Goal: Information Seeking & Learning: Learn about a topic

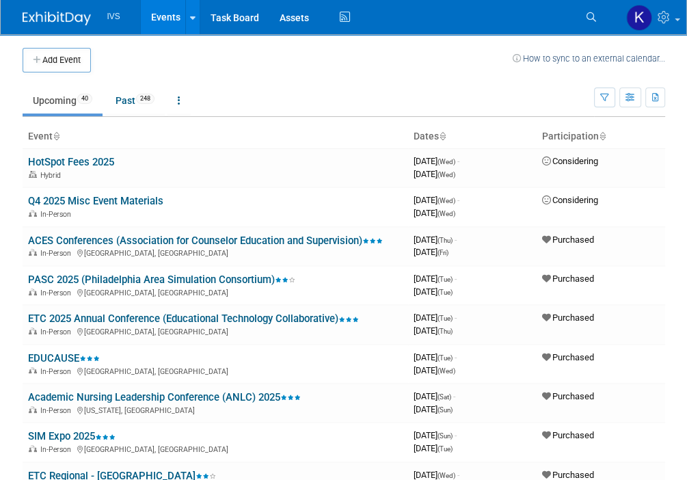
click at [318, 56] on td at bounding box center [302, 60] width 422 height 25
click at [596, 21] on link "Search" at bounding box center [593, 17] width 30 height 22
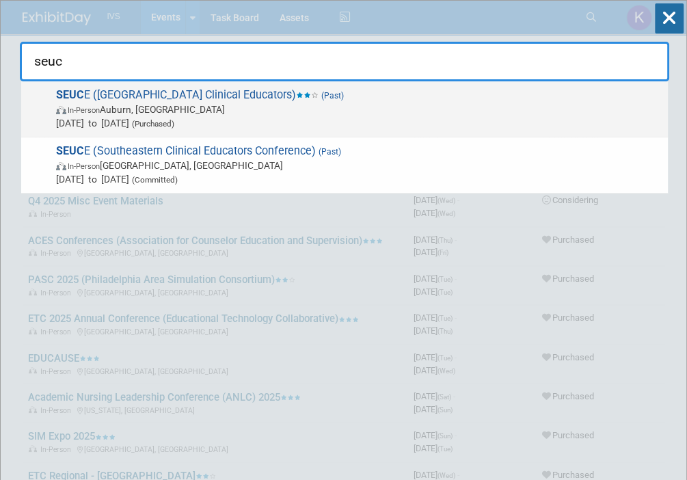
type input "seuc"
click at [446, 114] on span "In-Person Auburn, [GEOGRAPHIC_DATA]" at bounding box center [358, 110] width 605 height 14
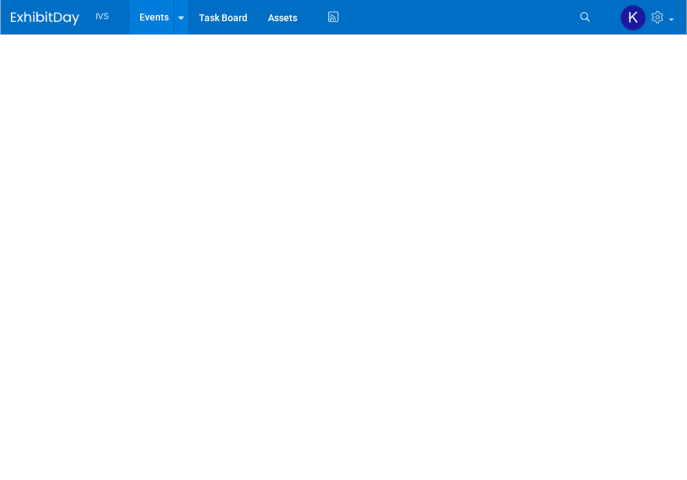
select select "Regional"
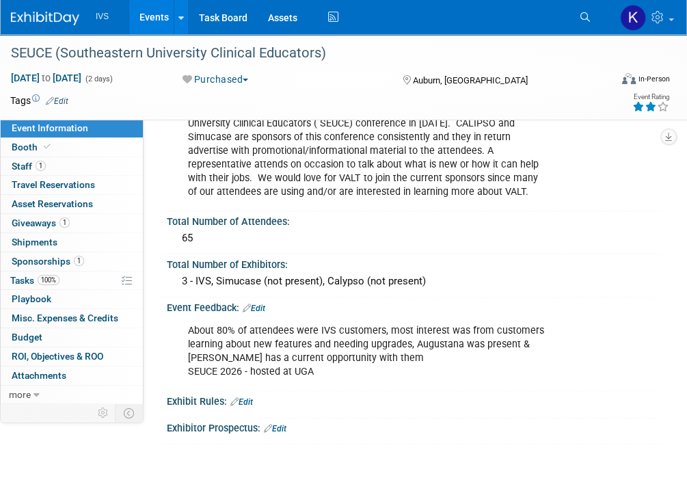
scroll to position [1025, 0]
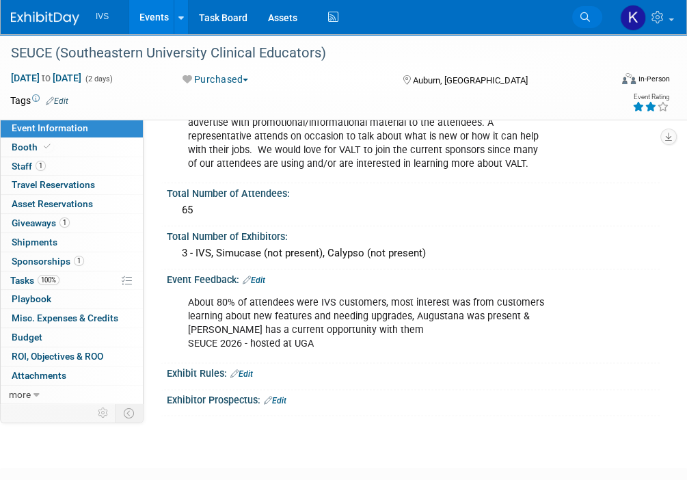
click at [589, 16] on icon at bounding box center [585, 17] width 10 height 10
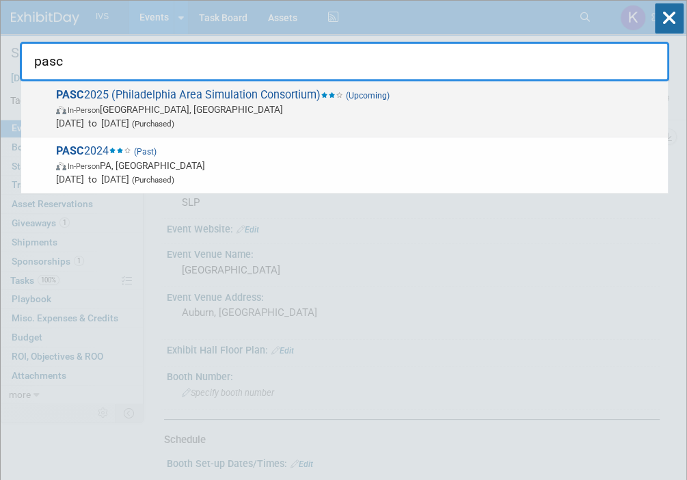
type input "pasc"
click at [495, 85] on div "PASC 2025 (Philadelphia Area Simulation Consortium) (Upcoming) In-Person Allent…" at bounding box center [344, 109] width 646 height 56
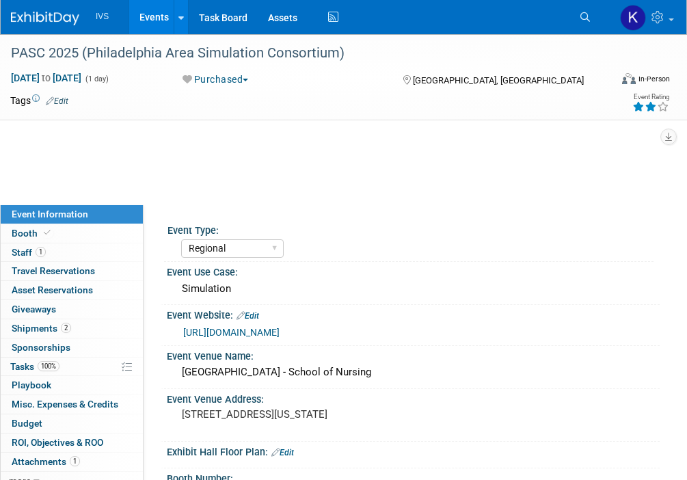
select select "Regional"
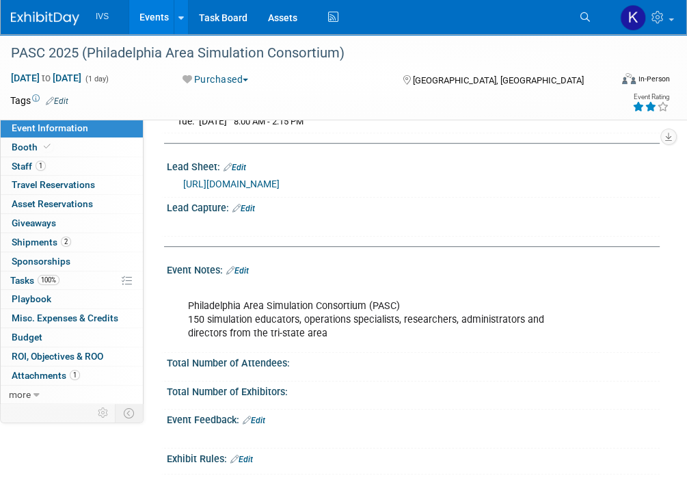
scroll to position [462, 0]
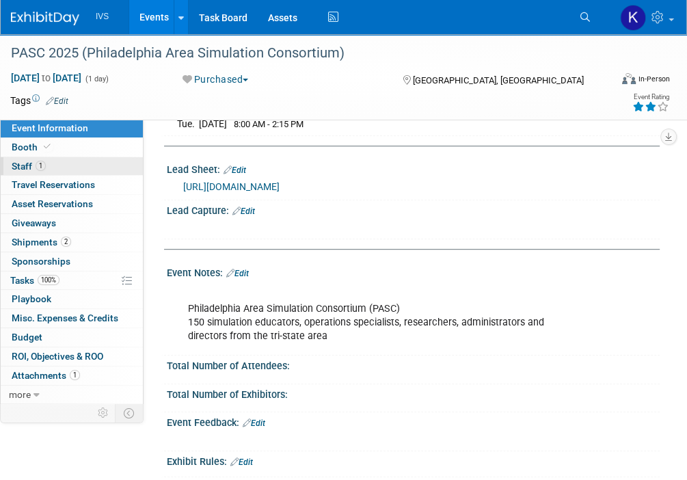
click at [38, 162] on span "1" at bounding box center [41, 166] width 10 height 10
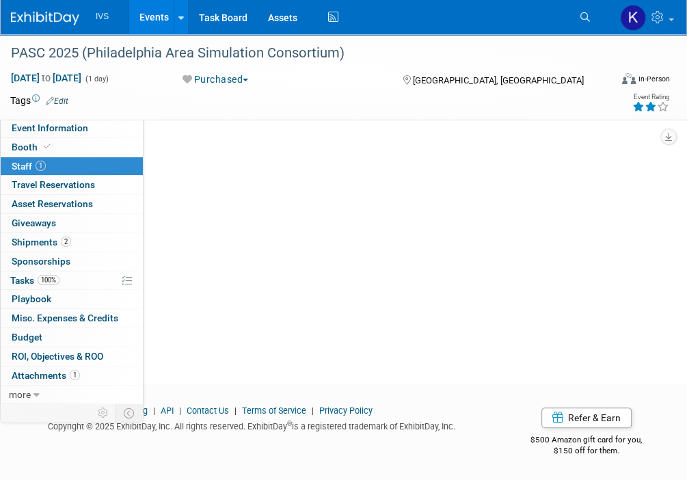
scroll to position [0, 0]
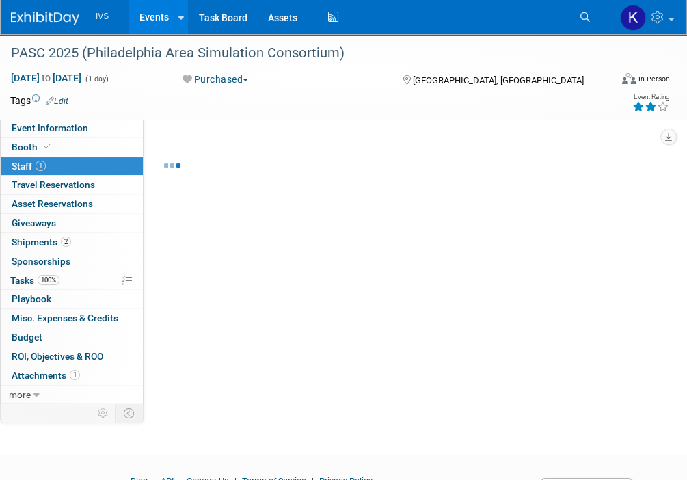
click at [66, 160] on link "1 Staff 1" at bounding box center [72, 166] width 142 height 18
click at [66, 151] on link "Booth" at bounding box center [72, 147] width 142 height 18
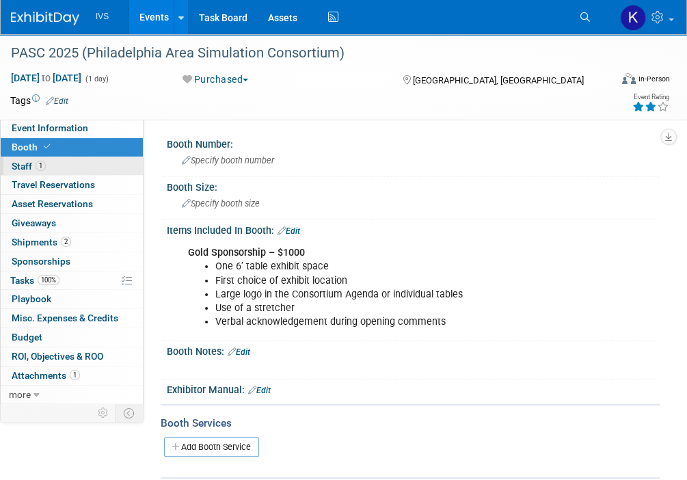
click at [82, 160] on link "1 Staff 1" at bounding box center [72, 166] width 142 height 18
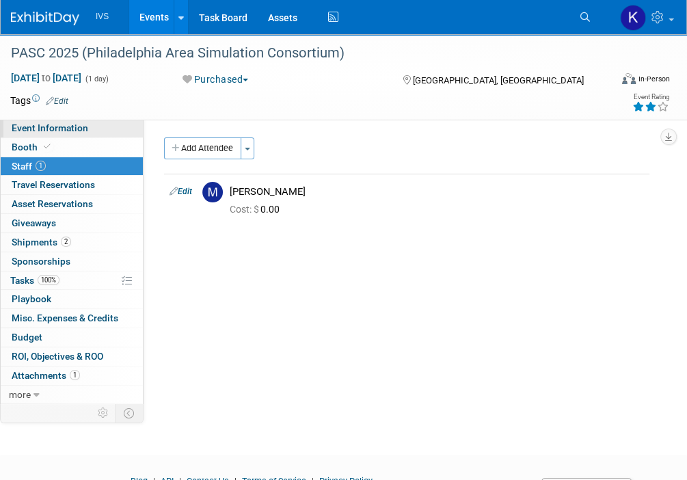
click at [72, 125] on span "Event Information" at bounding box center [50, 127] width 77 height 11
select select "Regional"
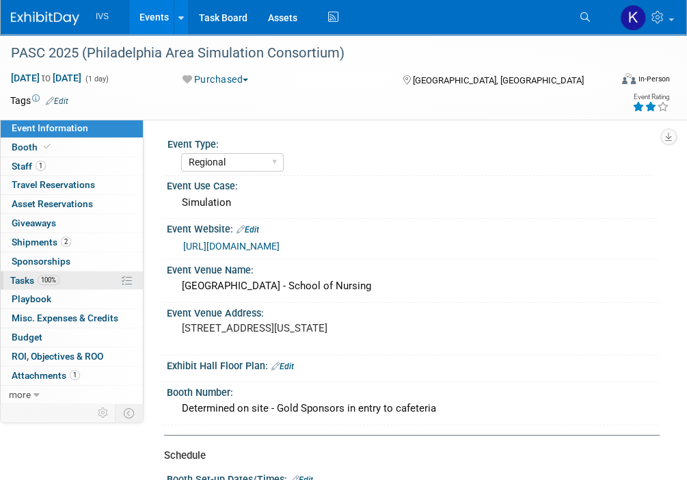
click at [59, 282] on span "100%" at bounding box center [49, 280] width 22 height 10
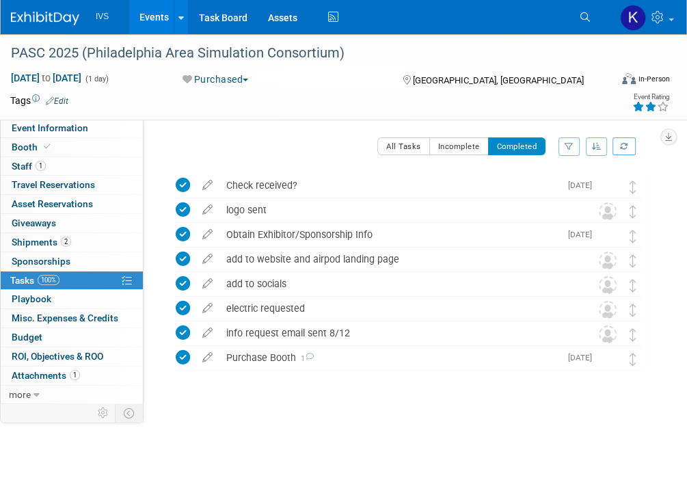
click at [103, 98] on td at bounding box center [308, 101] width 480 height 14
drag, startPoint x: 323, startPoint y: 448, endPoint x: 575, endPoint y: 25, distance: 493.0
click at [575, 25] on link "Search" at bounding box center [587, 17] width 30 height 22
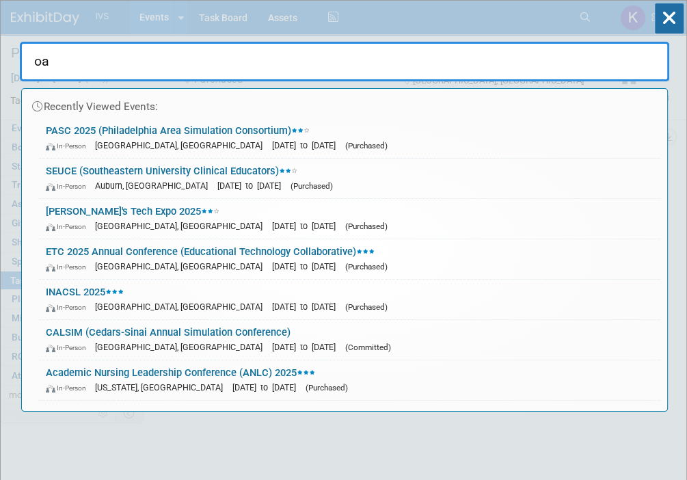
type input "o"
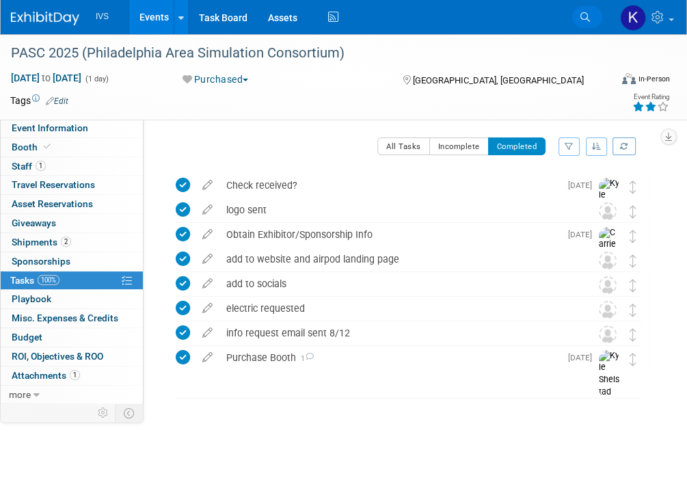
click at [578, 20] on link "Search" at bounding box center [587, 17] width 30 height 22
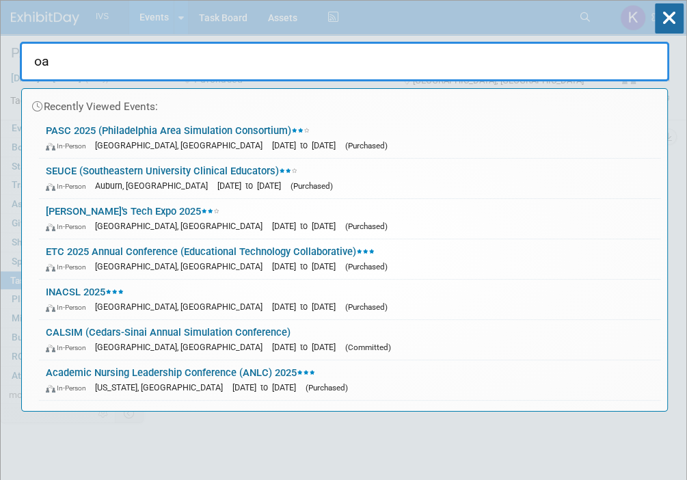
type input "o"
click at [679, 23] on icon at bounding box center [669, 18] width 29 height 30
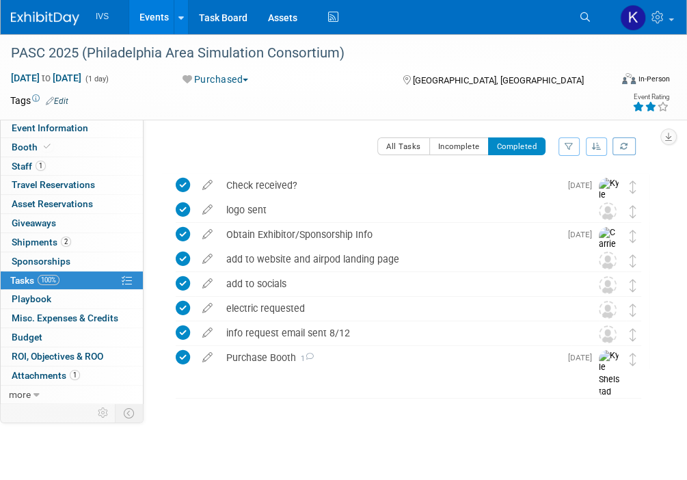
click at [145, 27] on link "Events" at bounding box center [154, 17] width 50 height 34
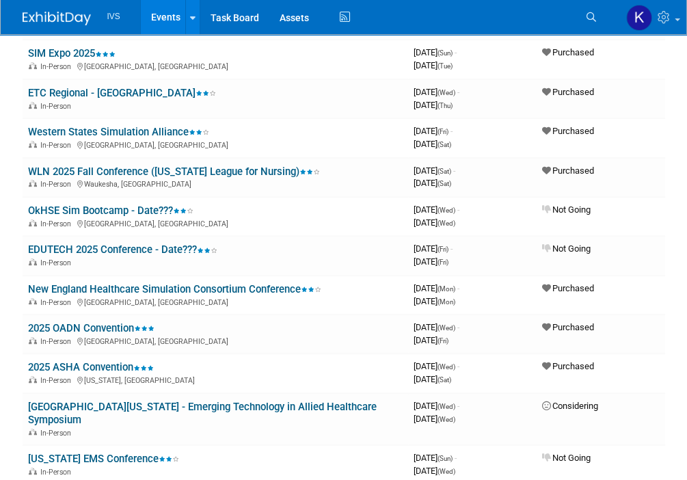
scroll to position [387, 0]
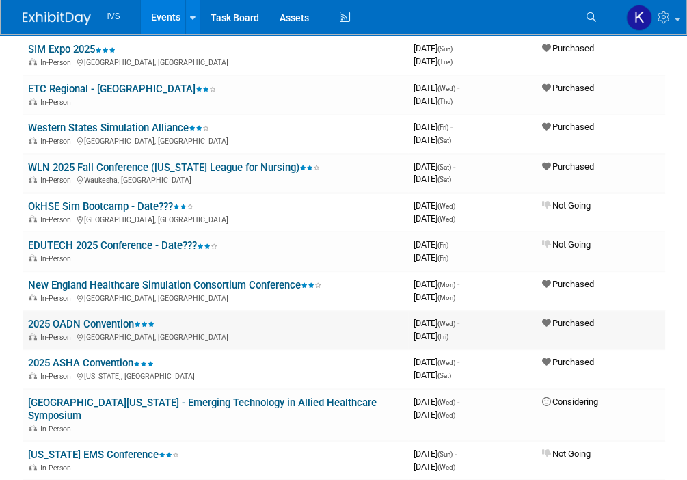
click at [77, 321] on link "2025 OADN Convention" at bounding box center [91, 324] width 126 height 12
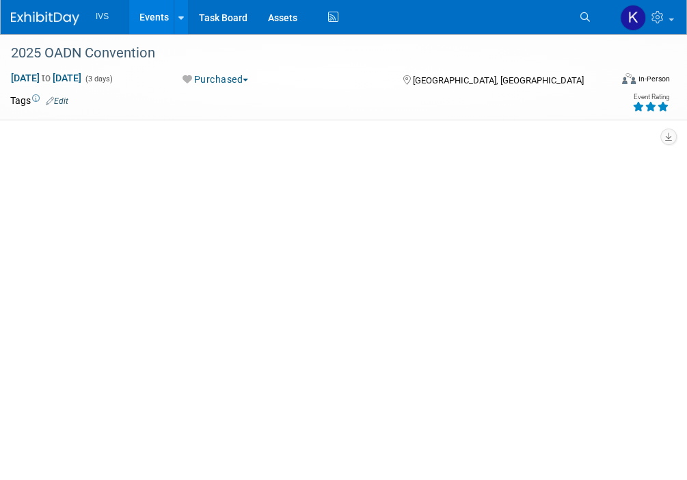
select select "National"
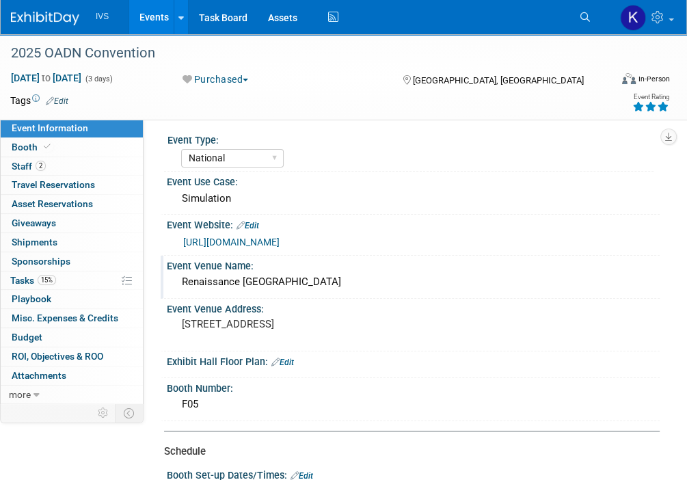
scroll to position [3, 0]
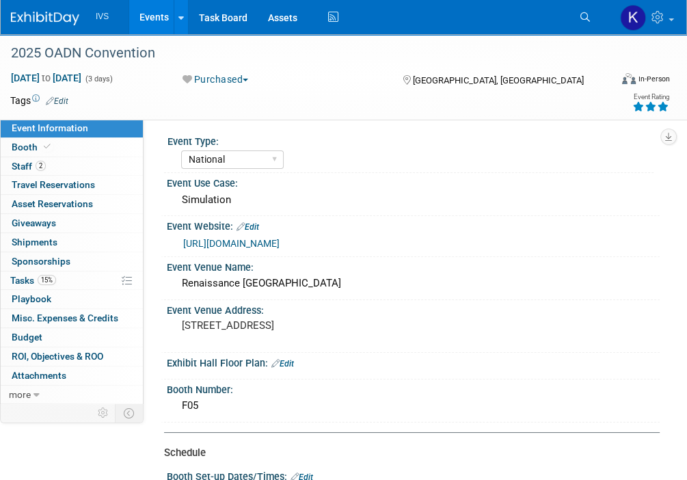
click at [223, 244] on link "https://oadn.org/" at bounding box center [231, 243] width 96 height 11
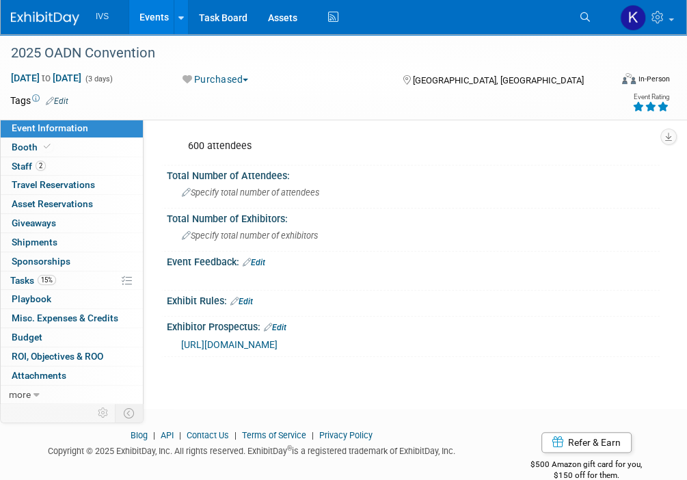
scroll to position [852, 0]
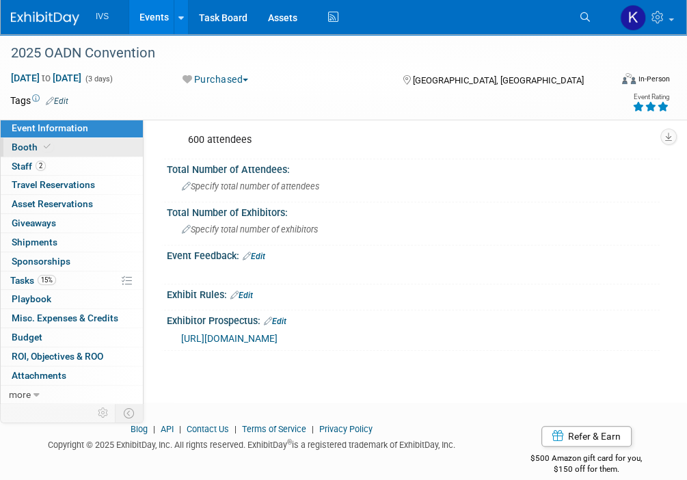
click at [85, 140] on link "Booth" at bounding box center [72, 147] width 142 height 18
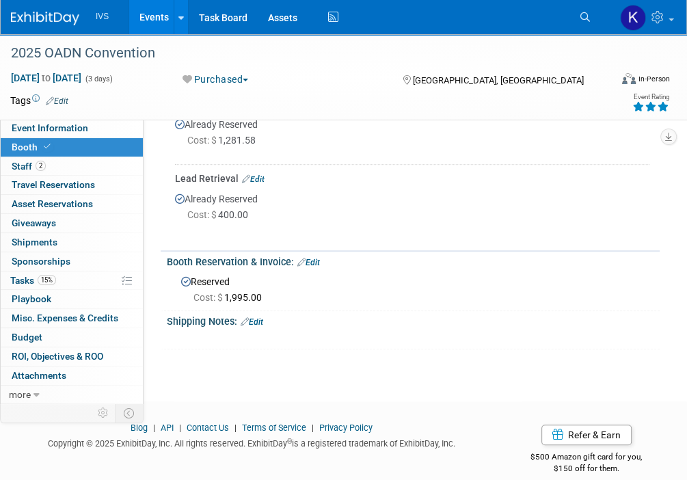
scroll to position [353, 0]
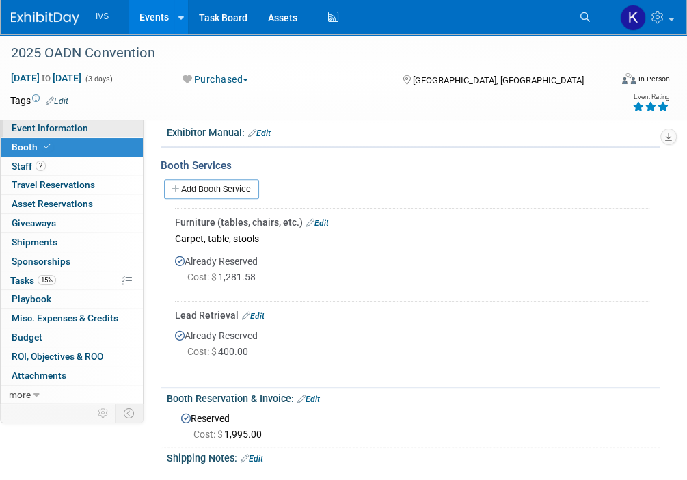
click at [75, 123] on span "Event Information" at bounding box center [50, 127] width 77 height 11
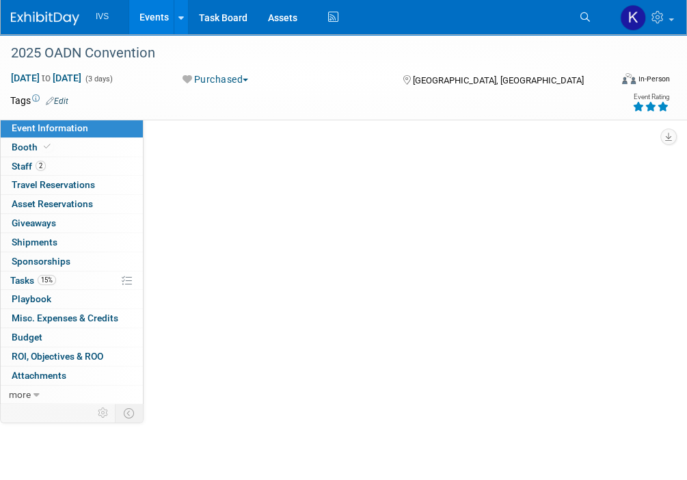
scroll to position [0, 0]
select select "National"
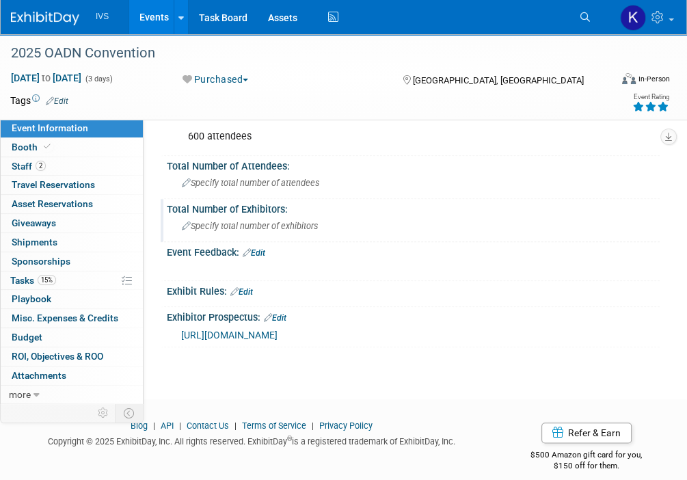
scroll to position [875, 0]
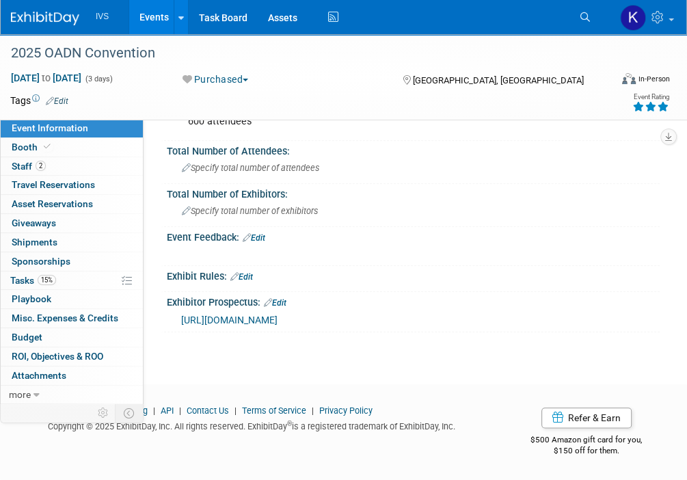
click at [69, 257] on link "0 Sponsorships 0" at bounding box center [72, 261] width 142 height 18
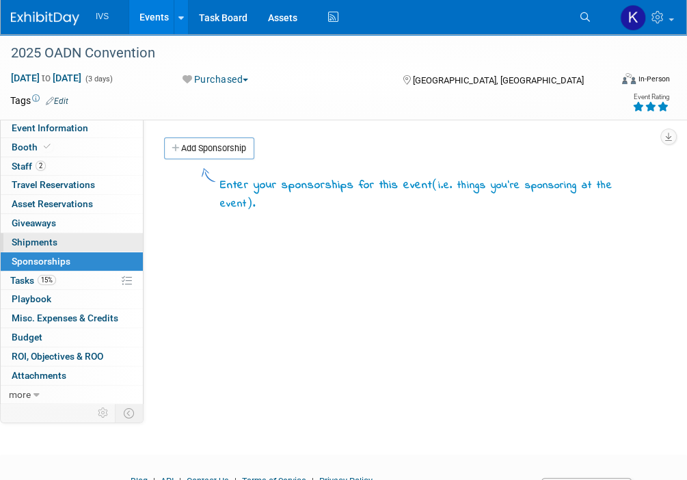
click at [62, 244] on link "0 Shipments 0" at bounding box center [72, 242] width 142 height 18
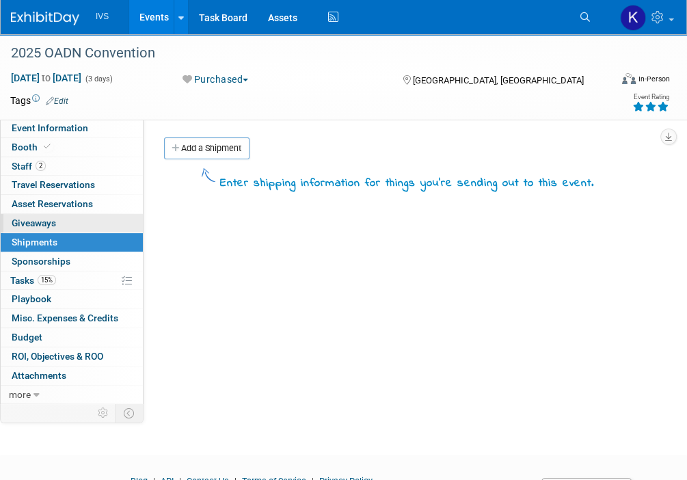
click at [52, 228] on span "Giveaways 0" at bounding box center [34, 222] width 44 height 11
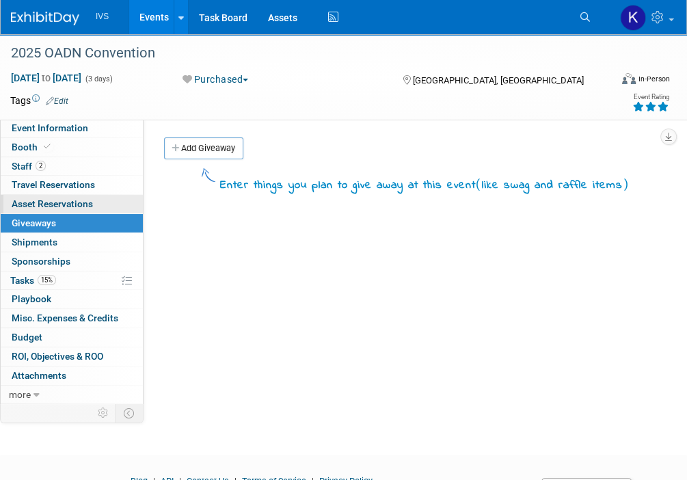
click at [70, 198] on span "Asset Reservations 0" at bounding box center [52, 203] width 81 height 11
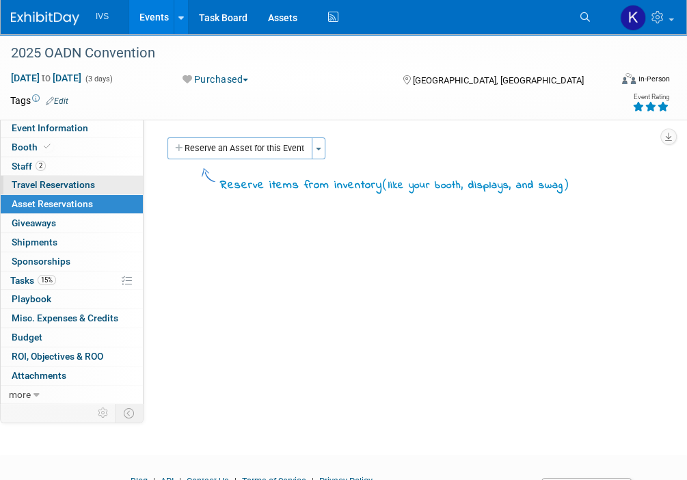
click at [69, 189] on span "Travel Reservations 0" at bounding box center [53, 184] width 83 height 11
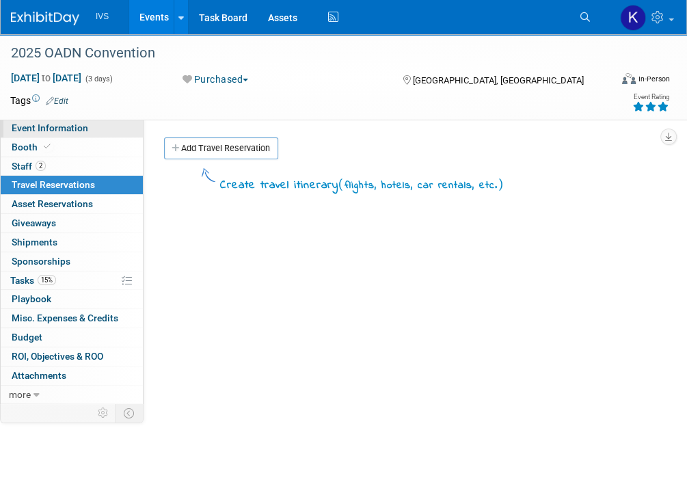
click at [75, 132] on span "Event Information" at bounding box center [50, 127] width 77 height 11
select select "National"
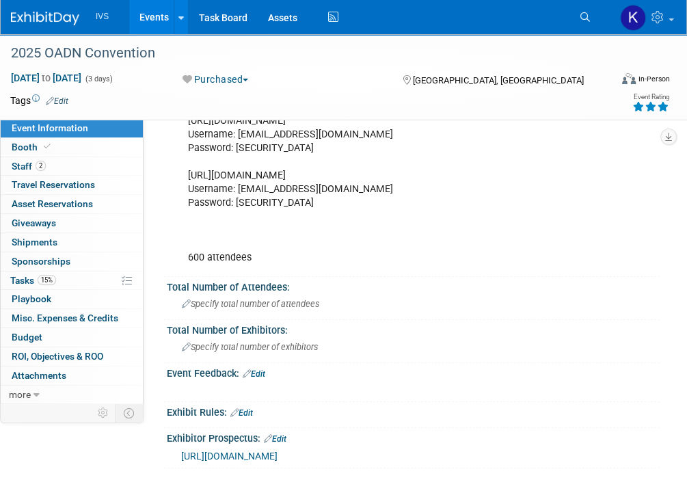
scroll to position [875, 0]
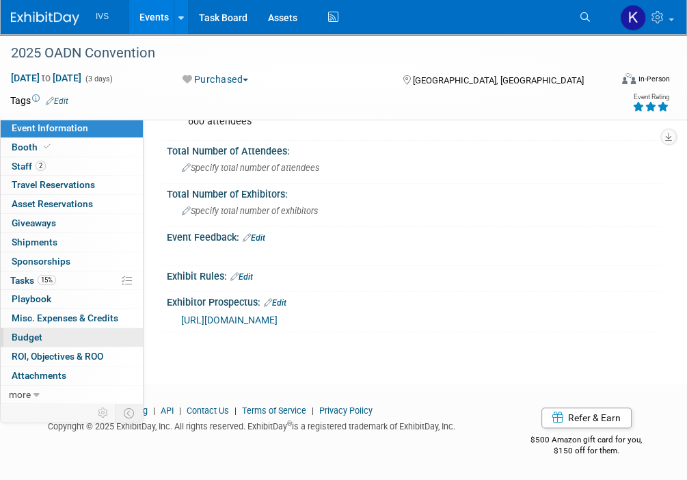
click at [57, 336] on link "Budget" at bounding box center [72, 337] width 142 height 18
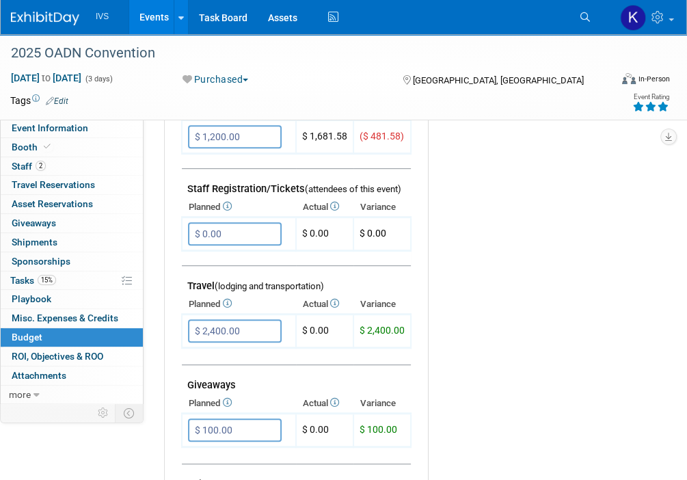
scroll to position [615, 0]
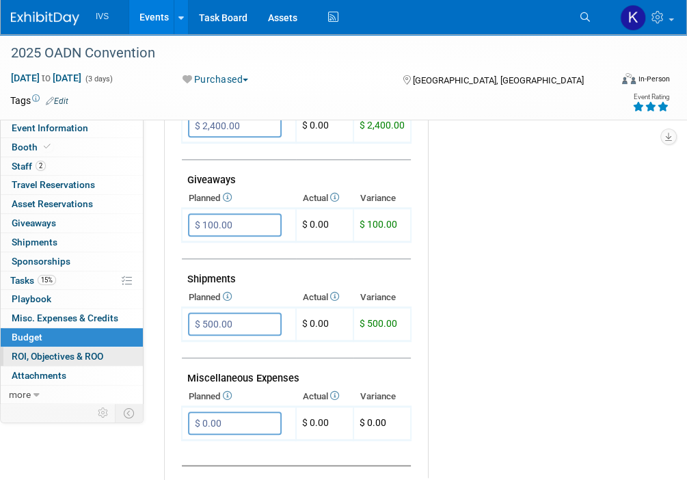
click at [44, 351] on span "ROI, Objectives & ROO 0" at bounding box center [58, 356] width 92 height 11
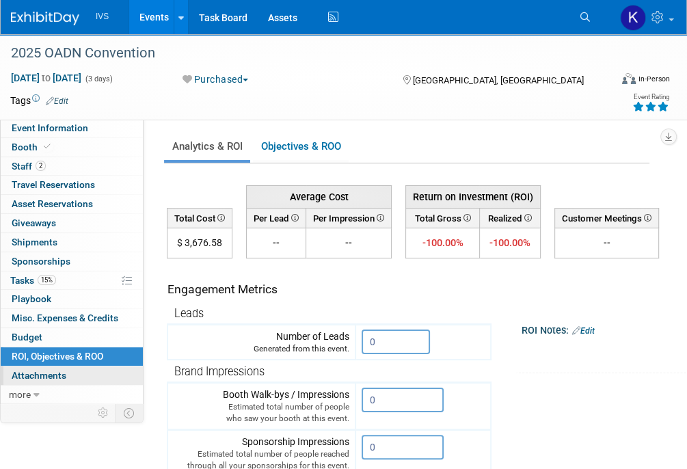
click at [46, 375] on span "Attachments 0" at bounding box center [39, 375] width 55 height 11
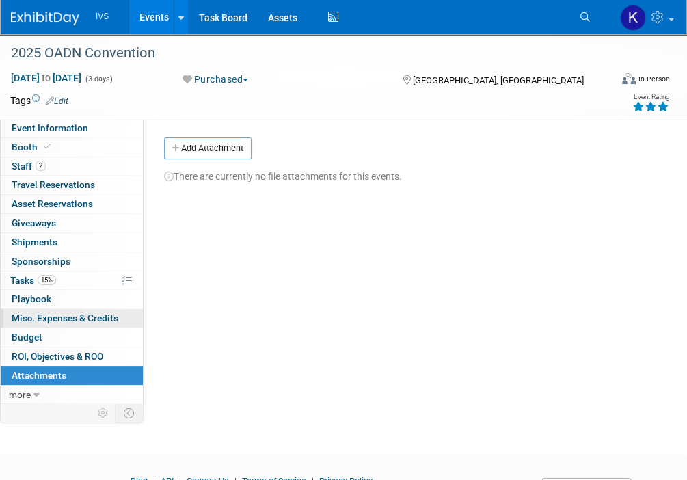
click at [84, 323] on link "0 Misc. Expenses & Credits 0" at bounding box center [72, 318] width 142 height 18
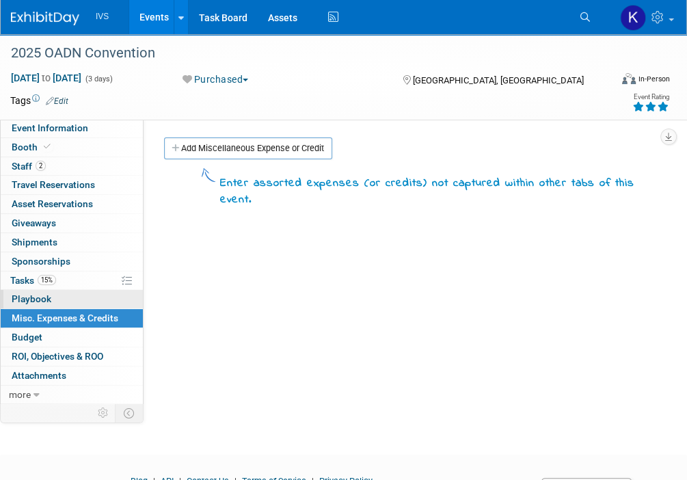
click at [80, 299] on link "0 Playbook 0" at bounding box center [72, 299] width 142 height 18
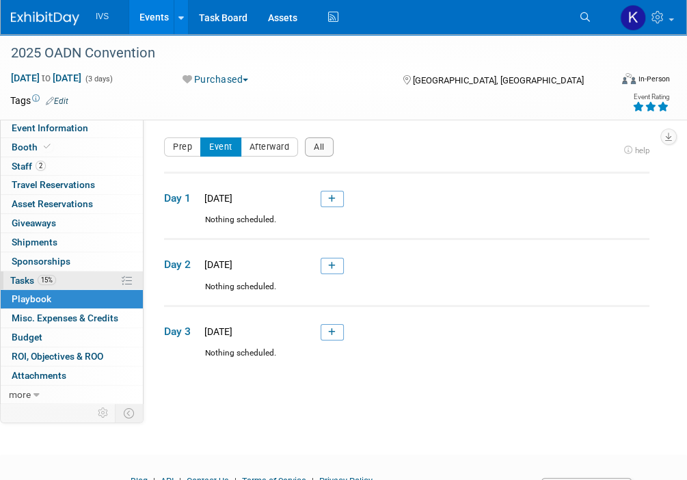
click at [82, 281] on link "15% Tasks 15%" at bounding box center [72, 280] width 142 height 18
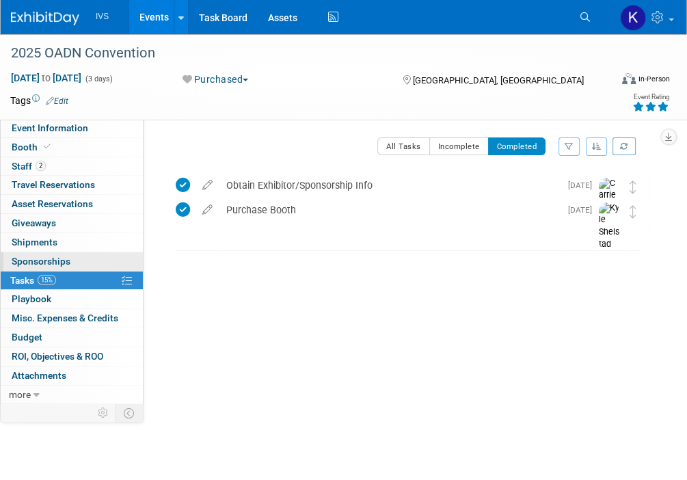
click at [82, 258] on link "0 Sponsorships 0" at bounding box center [72, 261] width 142 height 18
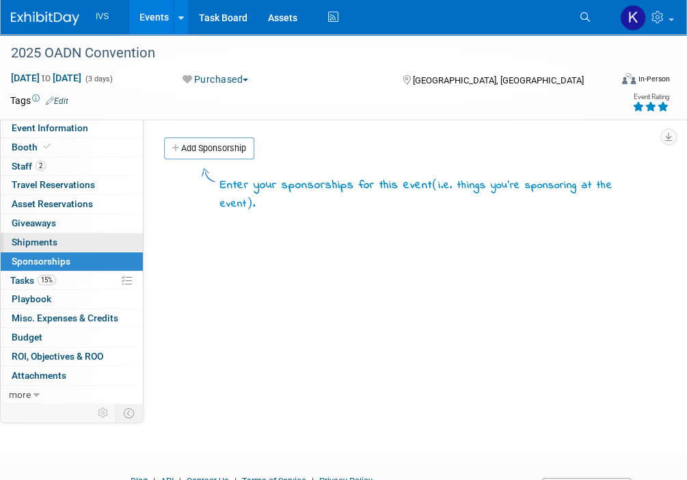
click at [84, 244] on link "0 Shipments 0" at bounding box center [72, 242] width 142 height 18
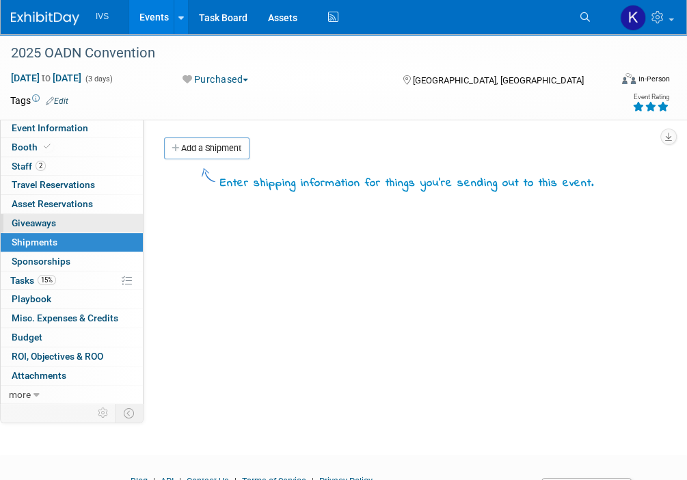
click at [79, 219] on link "0 Giveaways 0" at bounding box center [72, 223] width 142 height 18
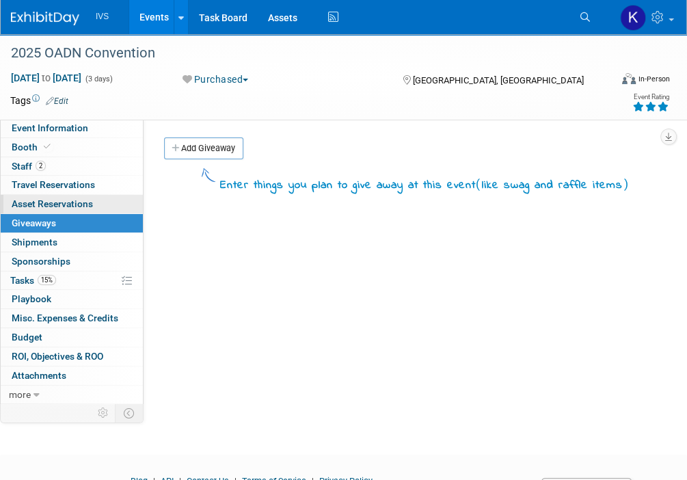
click at [82, 200] on span "Asset Reservations 0" at bounding box center [52, 203] width 81 height 11
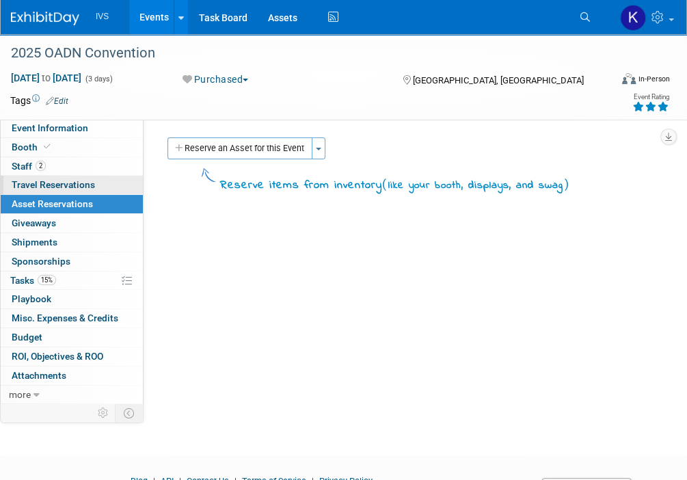
click at [117, 187] on link "0 Travel Reservations 0" at bounding box center [72, 185] width 142 height 18
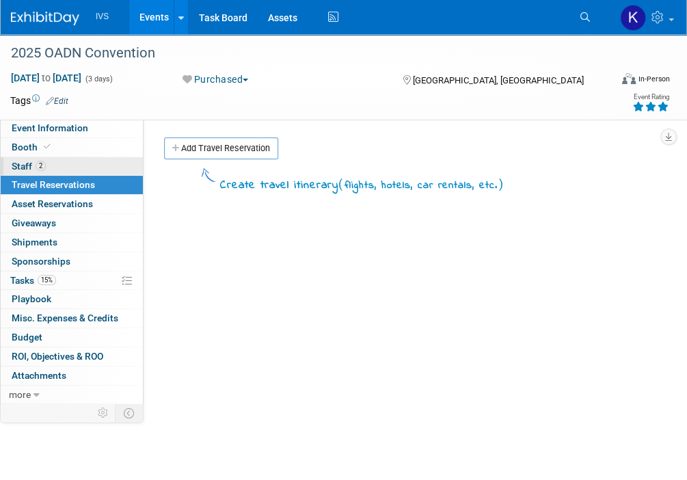
click at [100, 161] on link "2 Staff 2" at bounding box center [72, 166] width 142 height 18
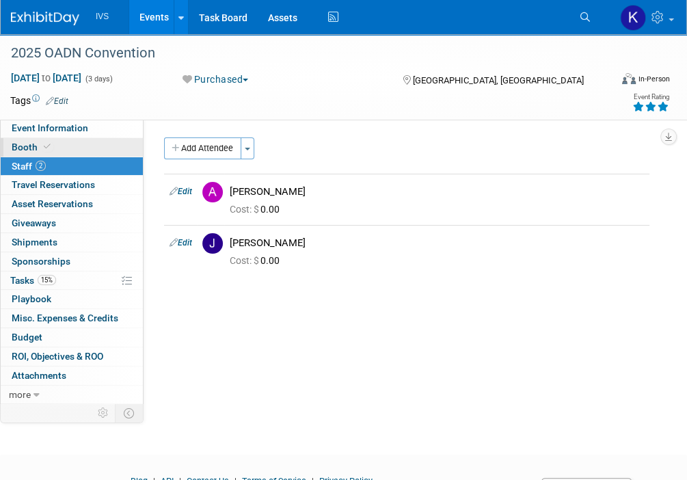
click at [95, 145] on link "Booth" at bounding box center [72, 147] width 142 height 18
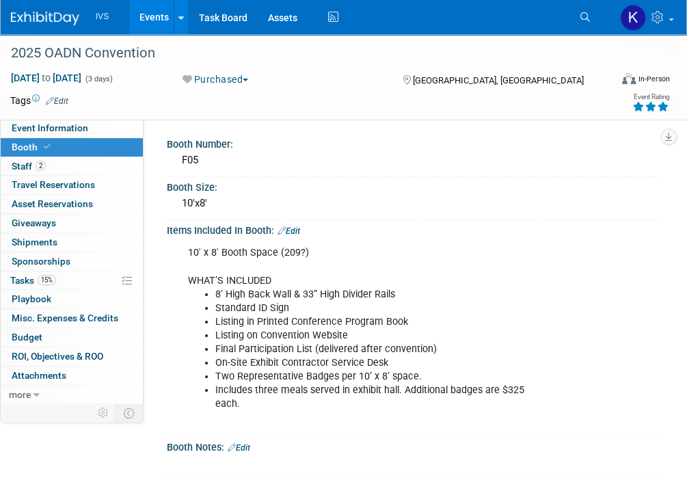
click at [120, 92] on div "Tags Edit" at bounding box center [279, 101] width 538 height 18
click at [50, 163] on link "2 Staff 2" at bounding box center [72, 166] width 142 height 18
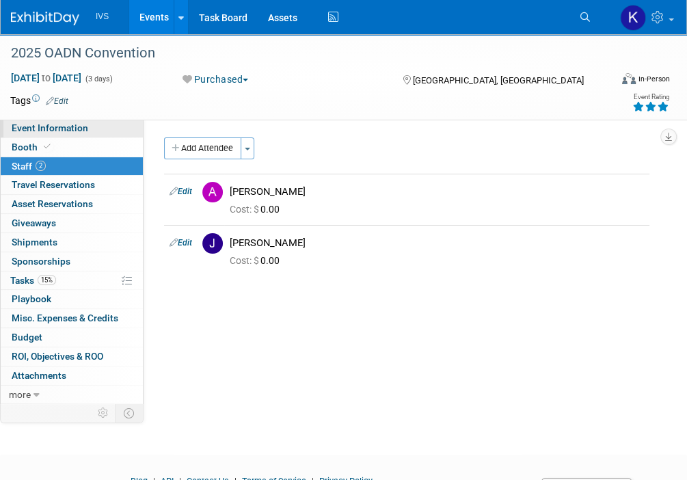
click at [67, 127] on span "Event Information" at bounding box center [50, 127] width 77 height 11
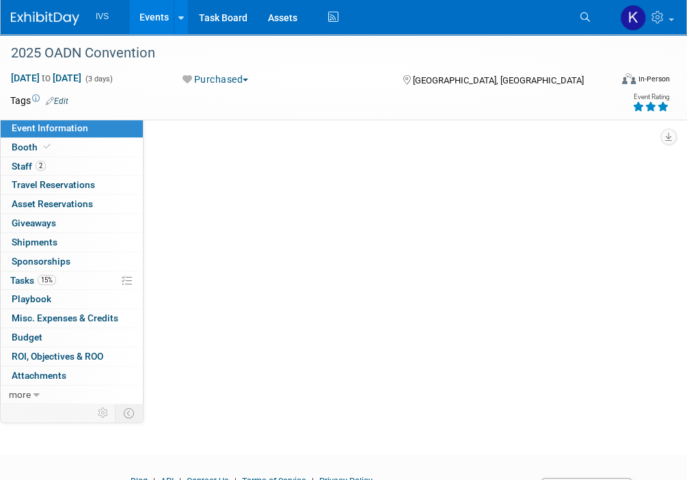
select select "National"
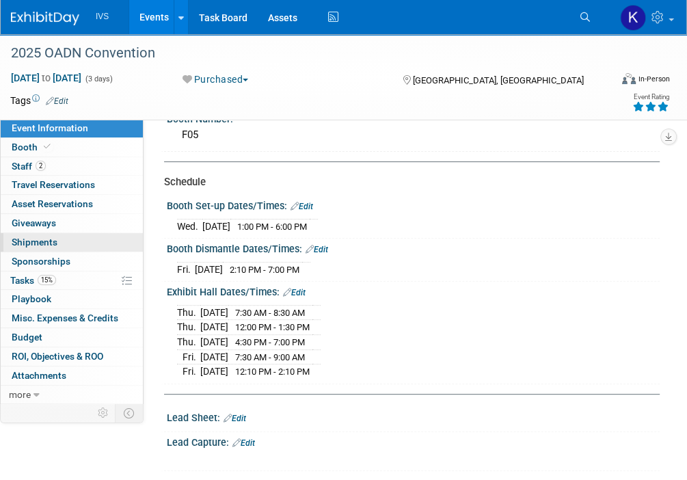
scroll to position [205, 0]
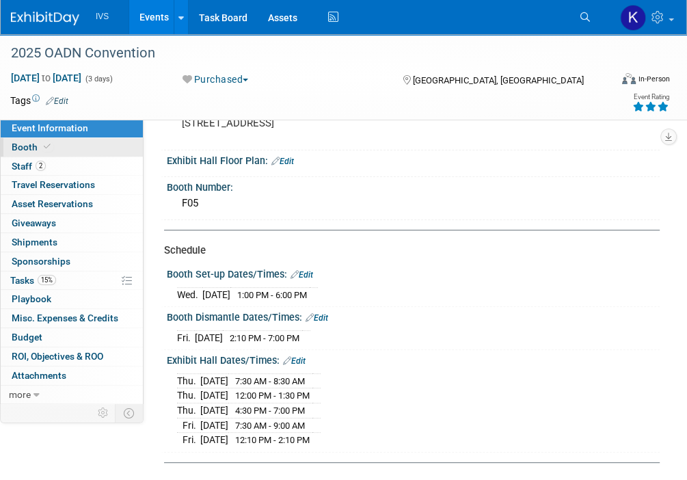
click at [51, 146] on span at bounding box center [47, 146] width 12 height 10
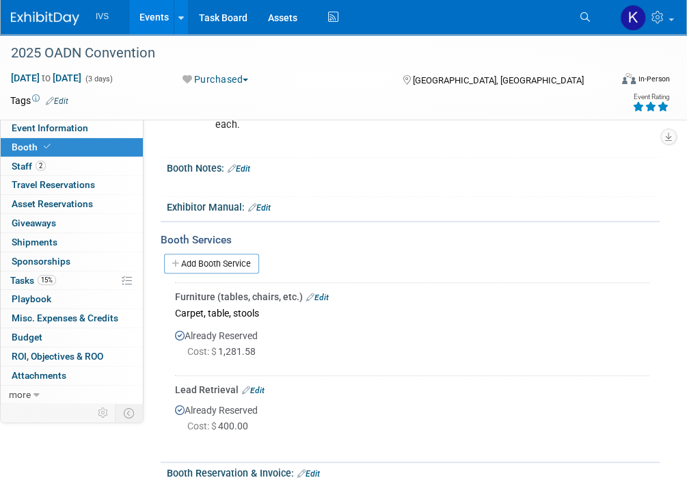
scroll to position [273, 0]
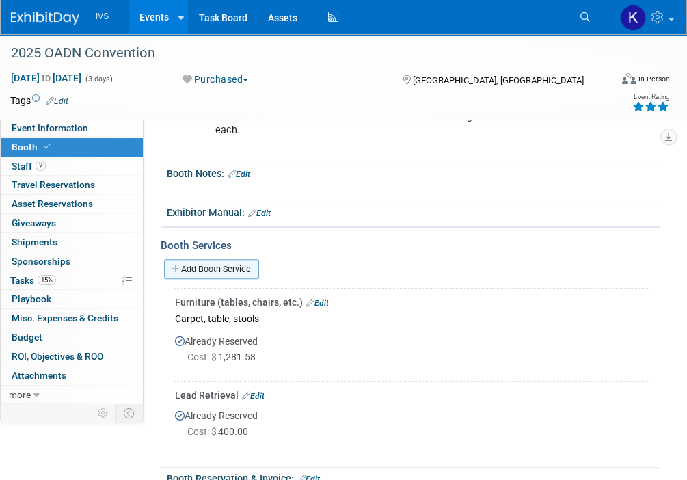
click at [220, 259] on link "Add Booth Service" at bounding box center [211, 269] width 95 height 20
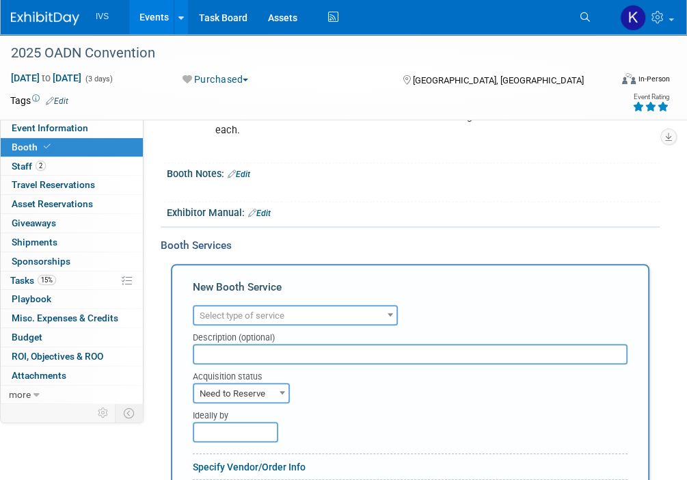
scroll to position [0, 0]
click at [285, 306] on span "Select type of service" at bounding box center [295, 315] width 202 height 19
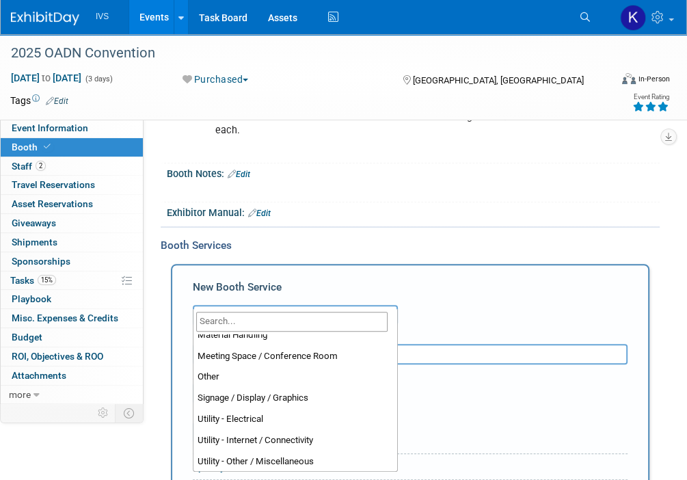
scroll to position [350, 0]
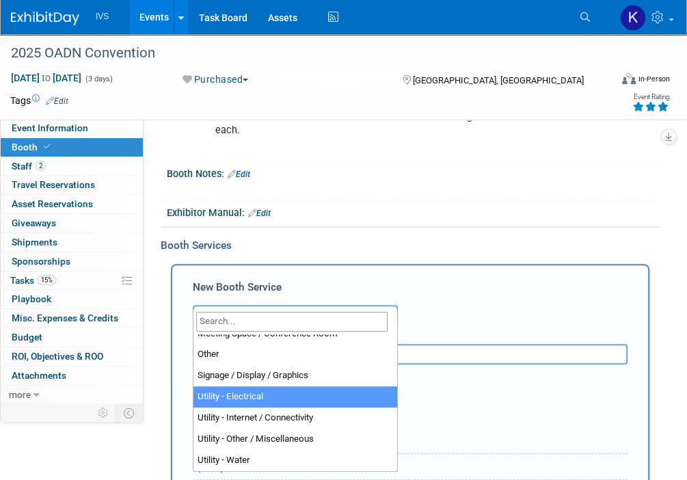
select select "8"
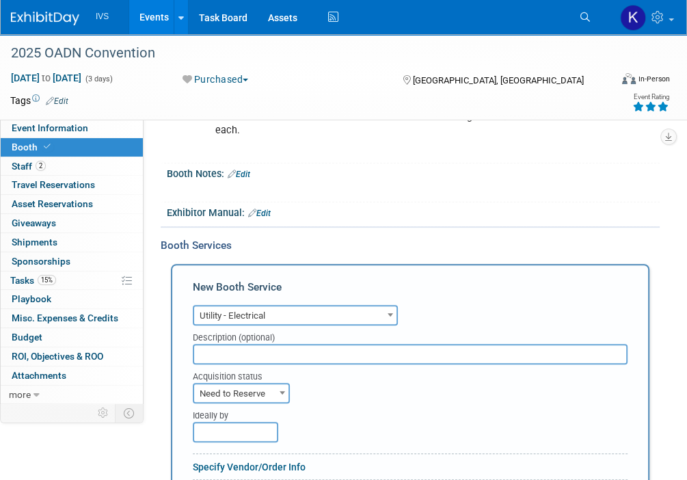
click at [271, 344] on input "text" at bounding box center [410, 354] width 435 height 21
click at [253, 384] on span "Need to Reserve" at bounding box center [241, 393] width 94 height 19
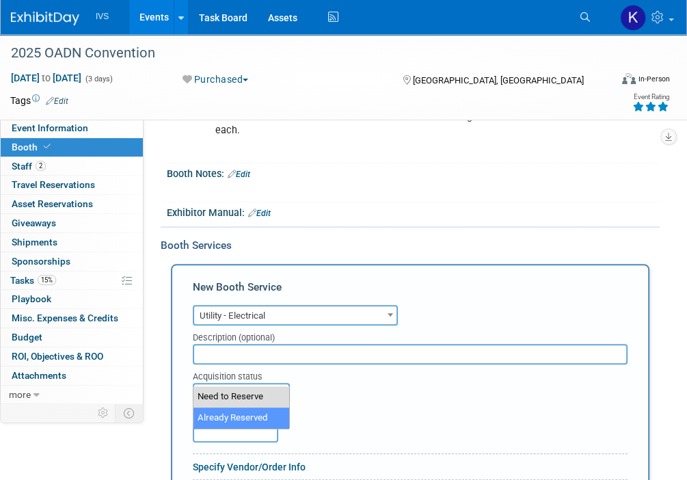
select select "2"
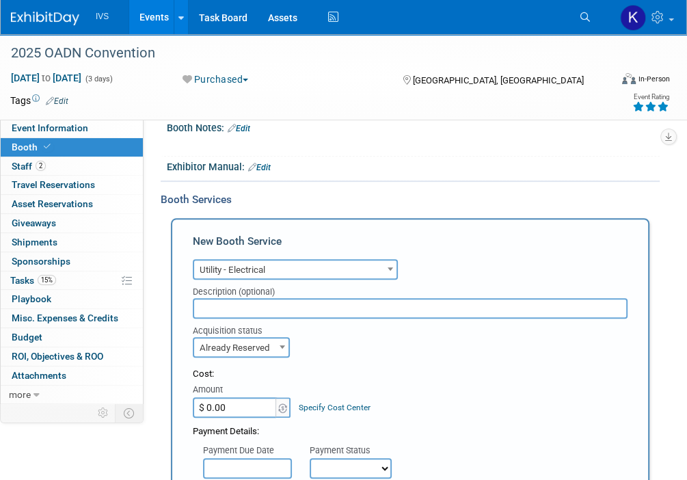
scroll to position [342, 0]
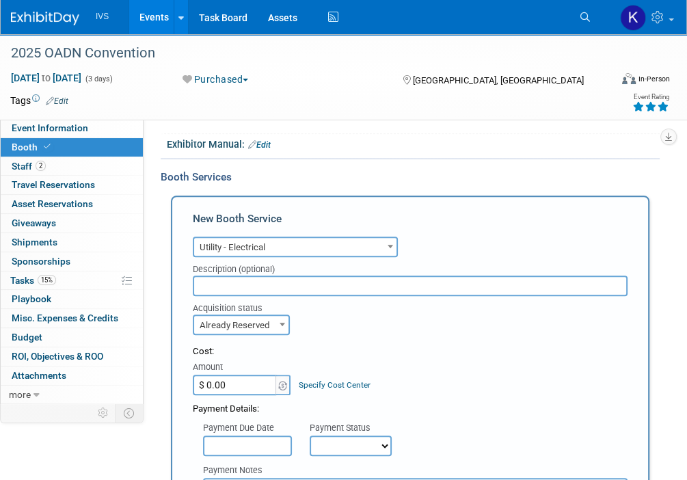
click at [217, 374] on input "$ 0.00" at bounding box center [235, 384] width 85 height 21
type input "$ 555.66"
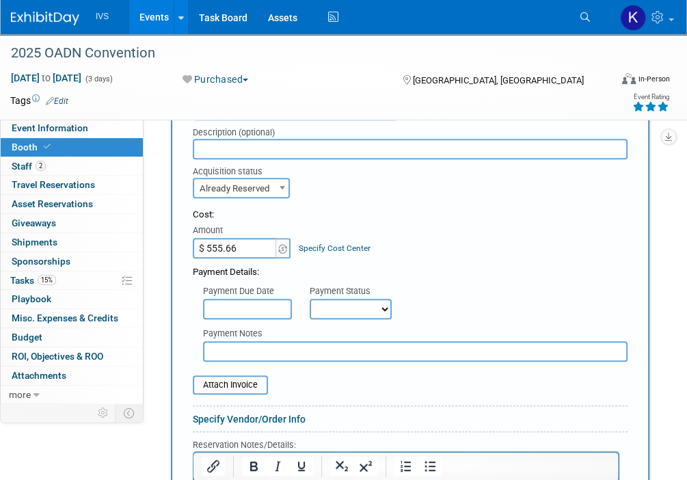
click at [380, 299] on select "Not Paid Yet Partially Paid Paid in Full" at bounding box center [351, 309] width 82 height 21
select select "1"
click at [310, 299] on select "Not Paid Yet Partially Paid Paid in Full" at bounding box center [351, 309] width 82 height 21
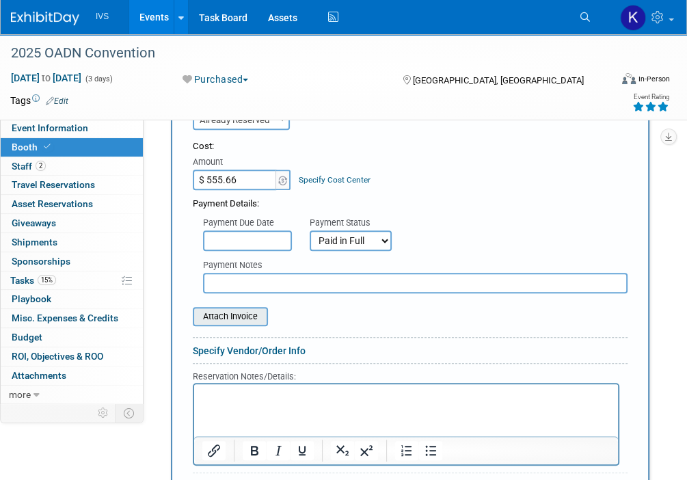
click at [239, 308] on input "file" at bounding box center [185, 316] width 163 height 16
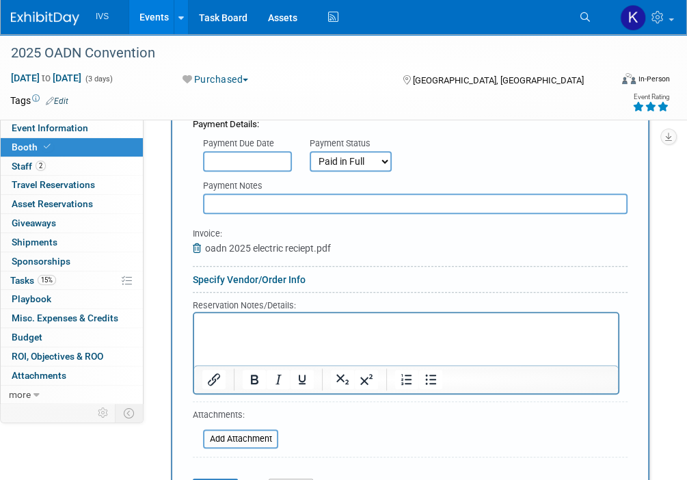
scroll to position [752, 0]
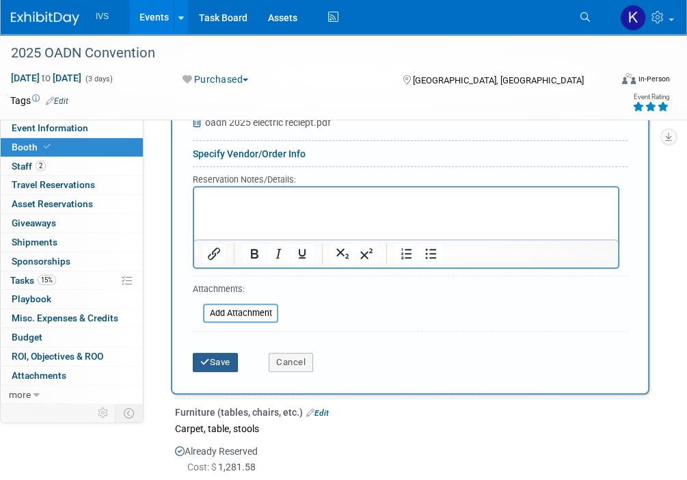
drag, startPoint x: 221, startPoint y: 342, endPoint x: 286, endPoint y: 326, distance: 67.0
click at [220, 353] on button "Save" at bounding box center [215, 362] width 45 height 19
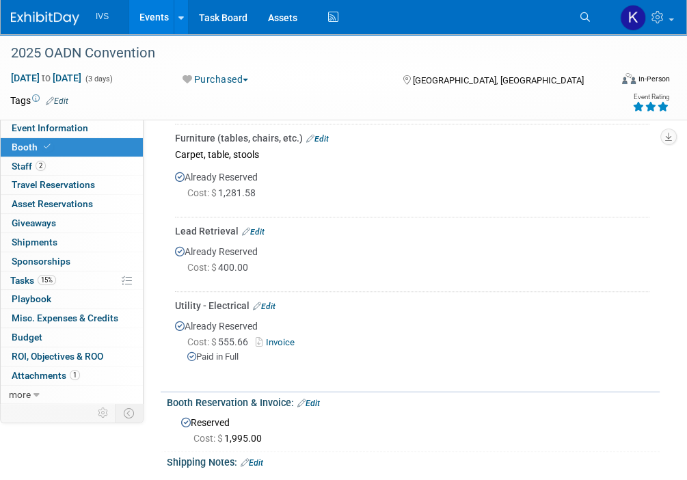
scroll to position [364, 0]
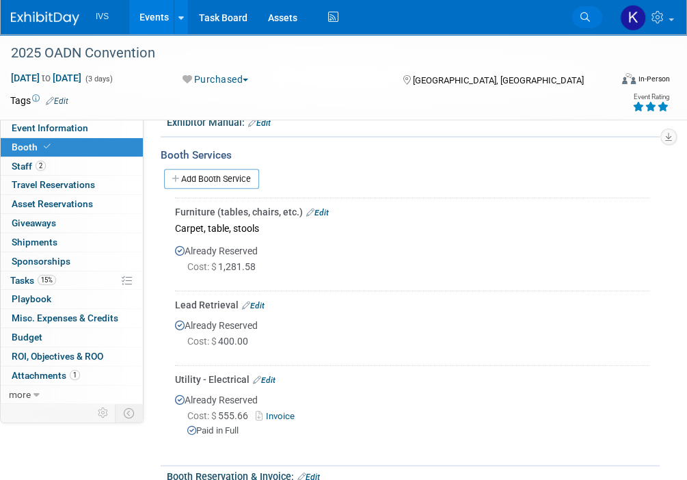
click at [590, 10] on link "Search" at bounding box center [587, 17] width 30 height 22
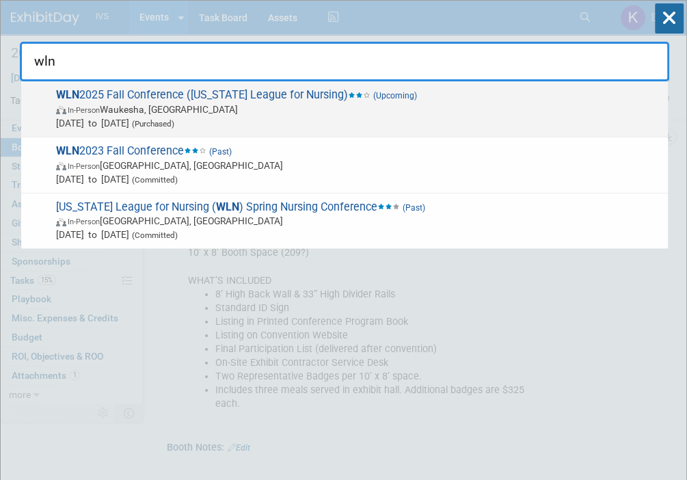
type input "wln"
click at [484, 107] on span "In-Person Waukesha, WI" at bounding box center [358, 110] width 605 height 14
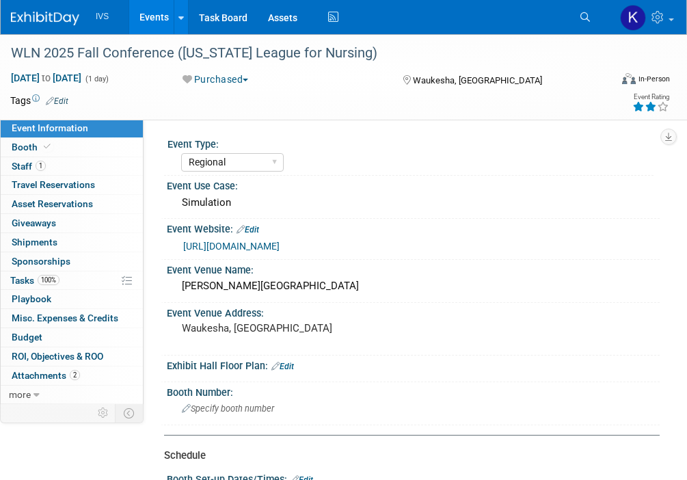
select select "Regional"
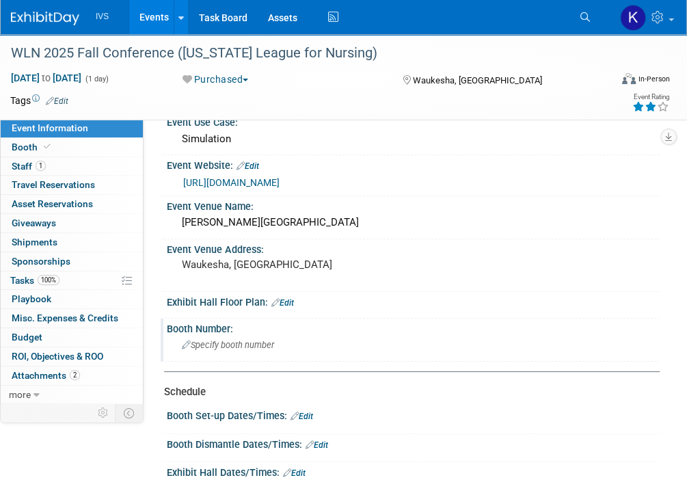
scroll to position [205, 0]
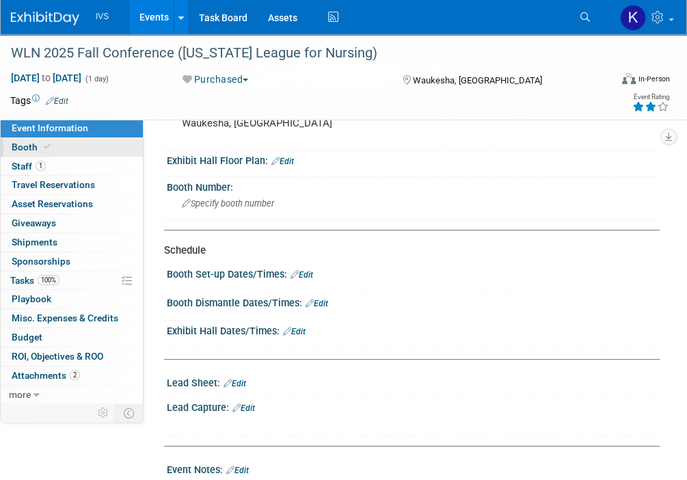
click at [64, 147] on link "Booth" at bounding box center [72, 147] width 142 height 18
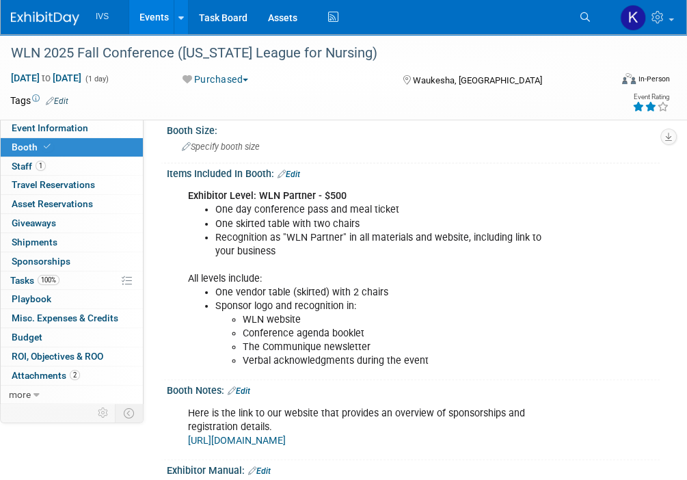
scroll to position [49, 0]
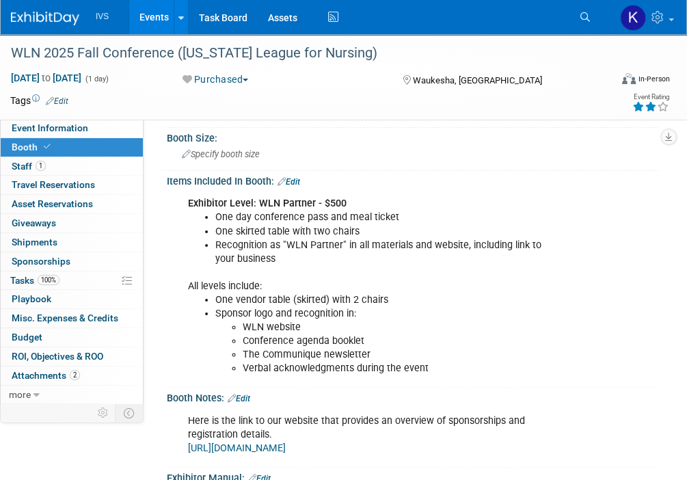
click at [101, 144] on link "Booth" at bounding box center [72, 147] width 142 height 18
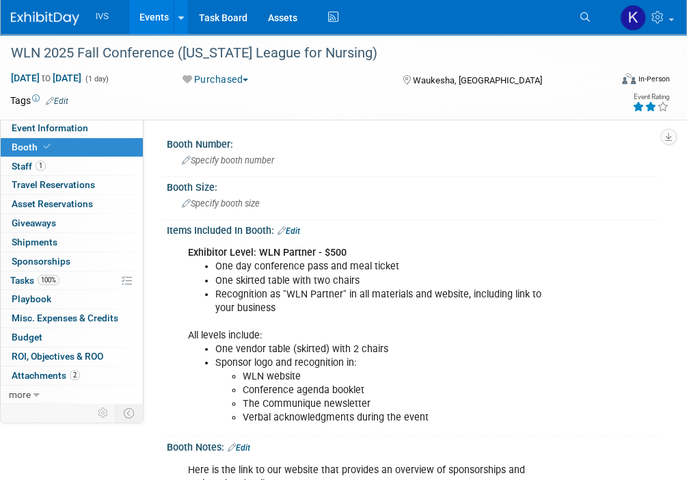
click at [37, 149] on span "Booth" at bounding box center [33, 146] width 42 height 11
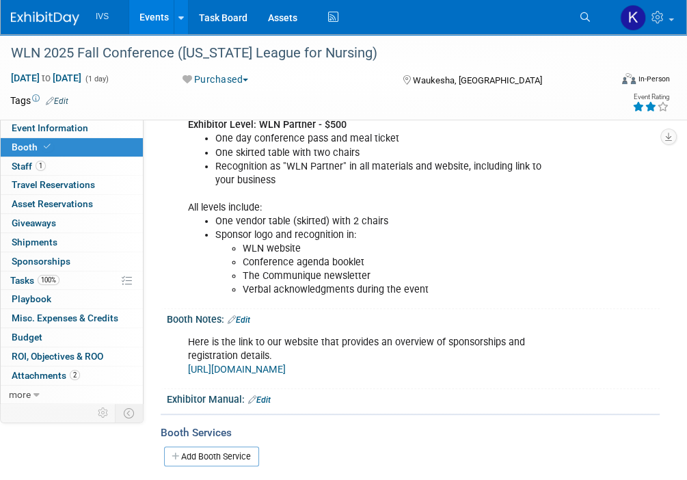
scroll to position [137, 0]
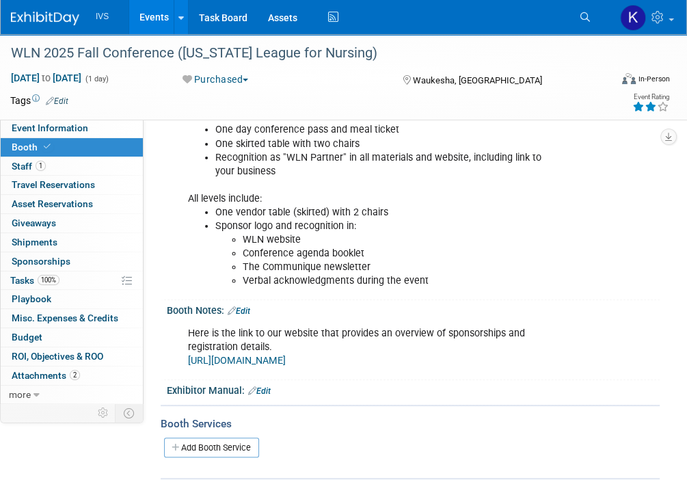
click at [558, 452] on div "Add Booth Service" at bounding box center [410, 447] width 499 height 21
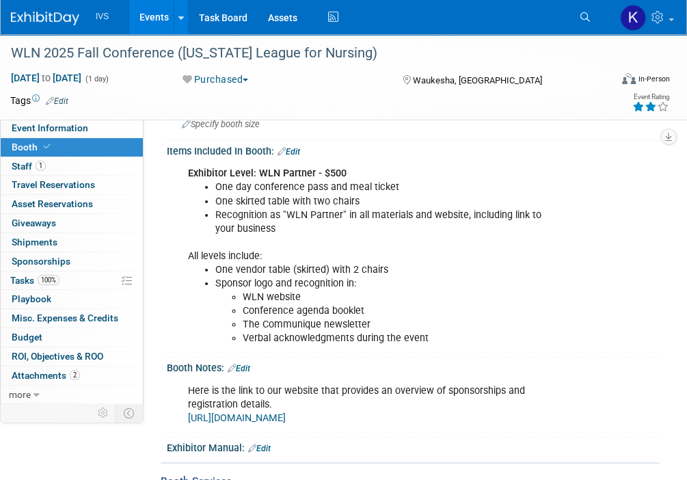
scroll to position [0, 0]
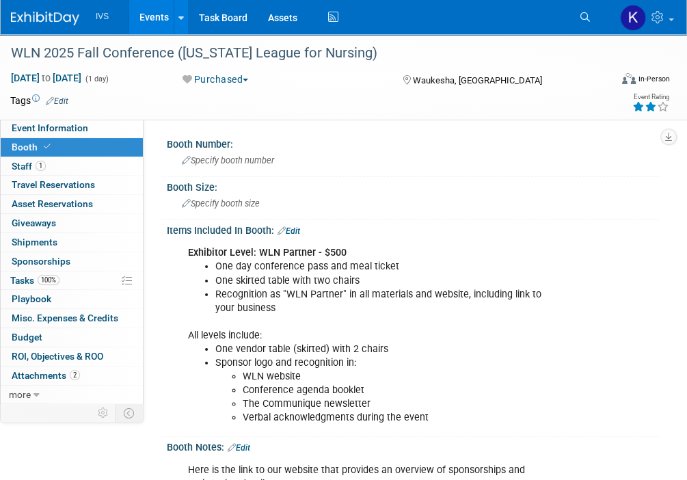
click at [102, 461] on div "Event Information Event Info Booth Booth 1 Staff 1 Staff 0 Travel Reservations …" at bounding box center [343, 380] width 687 height 693
click at [495, 39] on div at bounding box center [310, 40] width 608 height 12
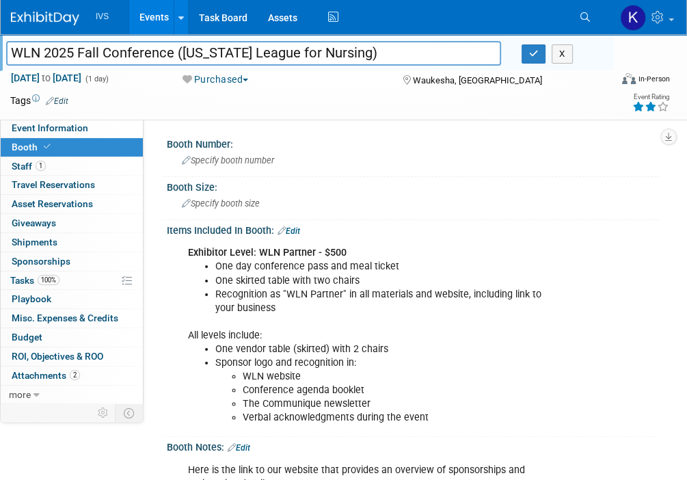
click at [156, 15] on link "Events" at bounding box center [154, 17] width 50 height 34
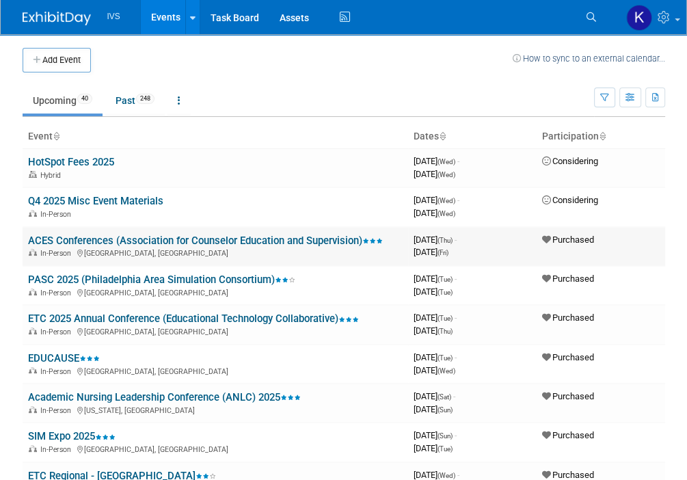
click at [145, 241] on link "ACES Conferences (Association for Counselor Education and Supervision)" at bounding box center [205, 240] width 355 height 12
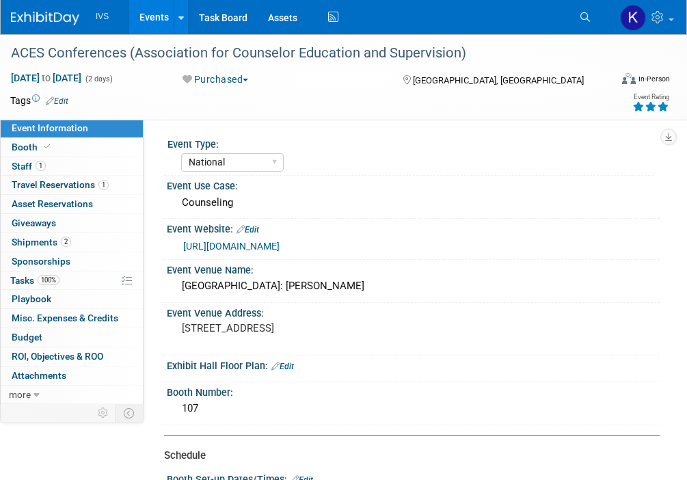
select select "National"
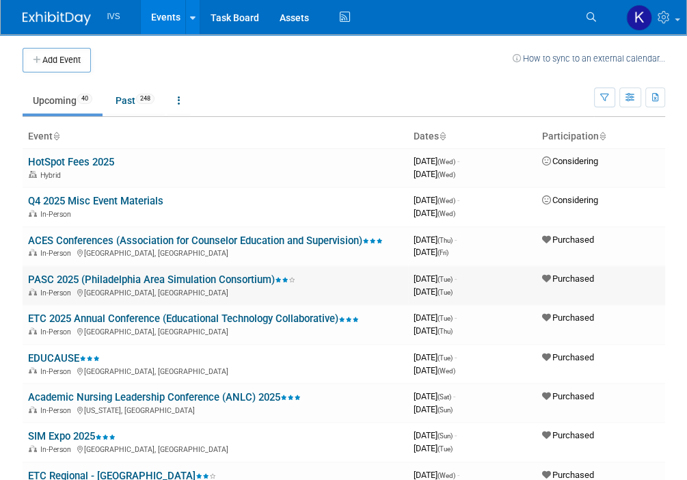
click at [129, 274] on link "PASC 2025 (Philadelphia Area Simulation Consortium)" at bounding box center [161, 279] width 267 height 12
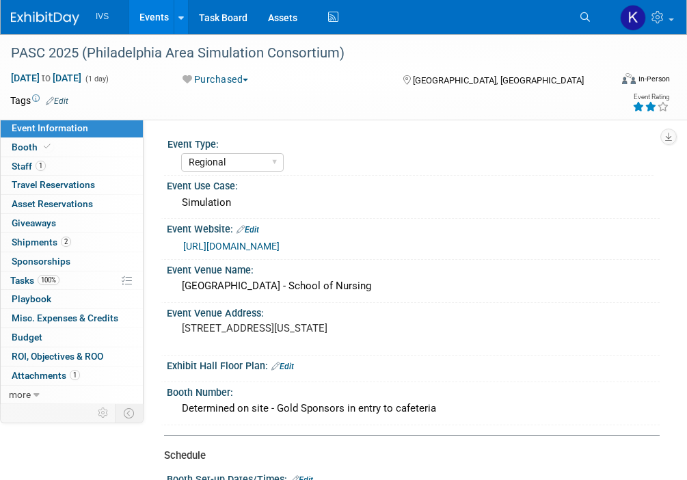
select select "Regional"
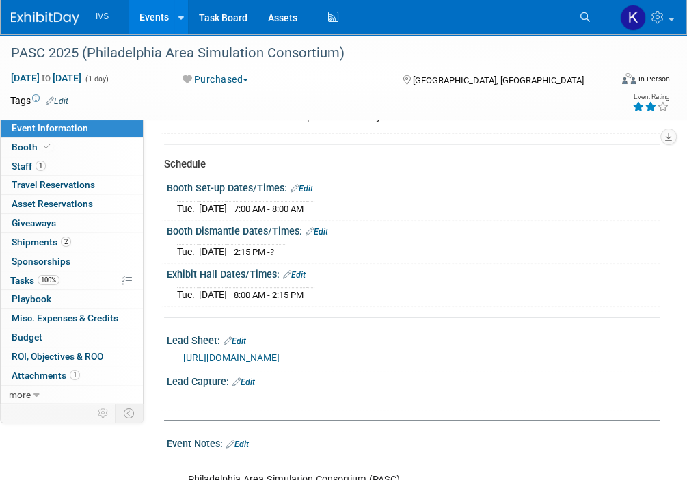
scroll to position [286, 0]
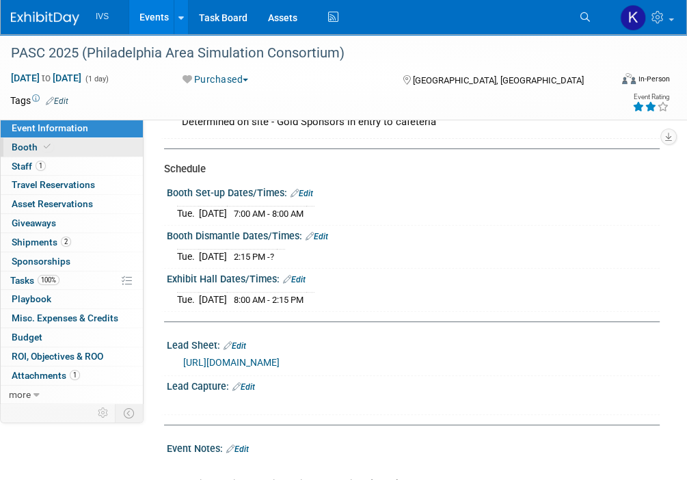
click at [44, 140] on link "Booth" at bounding box center [72, 147] width 142 height 18
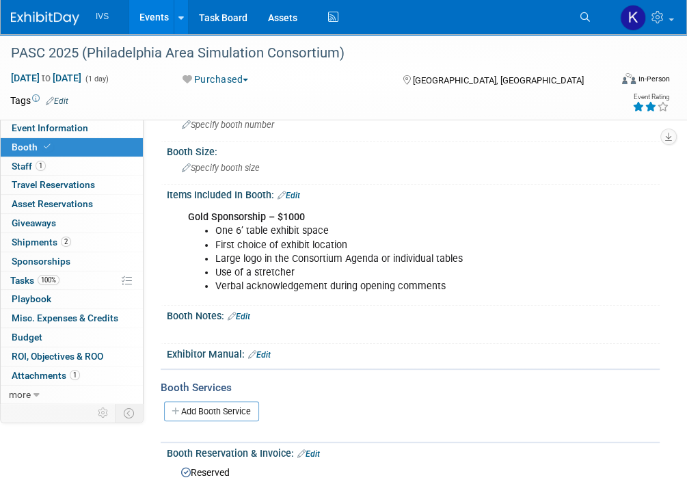
scroll to position [0, 0]
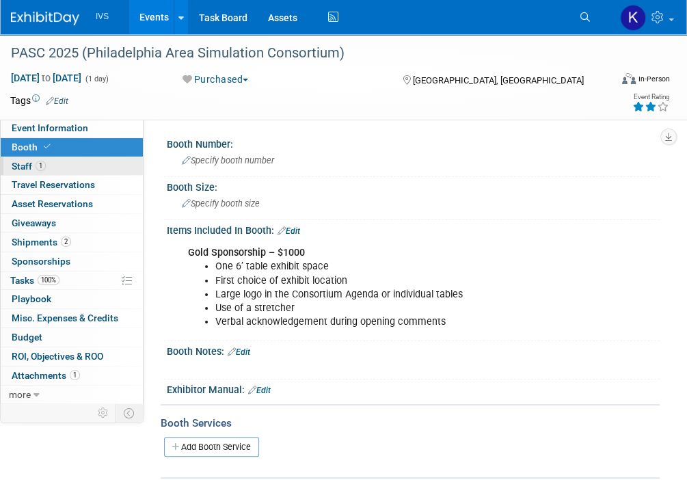
click at [66, 171] on link "1 Staff 1" at bounding box center [72, 166] width 142 height 18
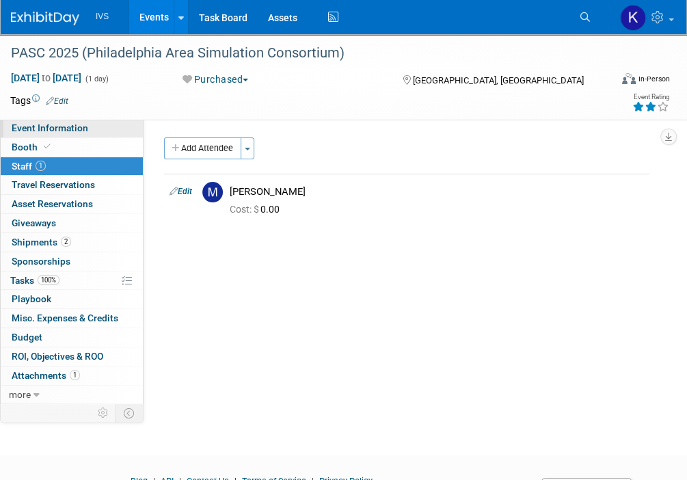
click at [77, 125] on span "Event Information" at bounding box center [50, 127] width 77 height 11
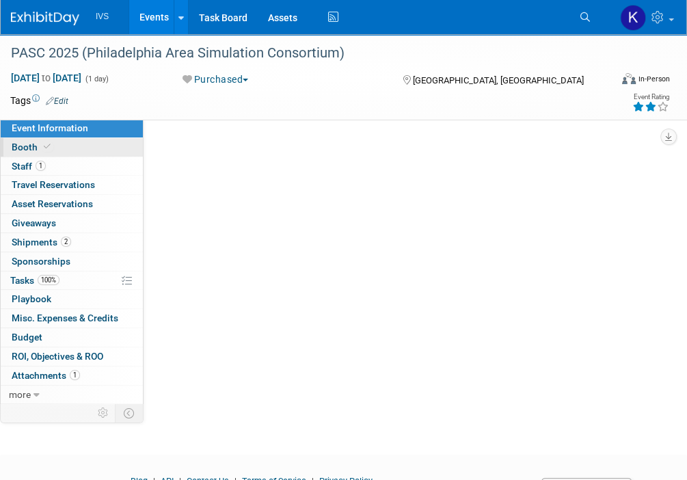
select select "Regional"
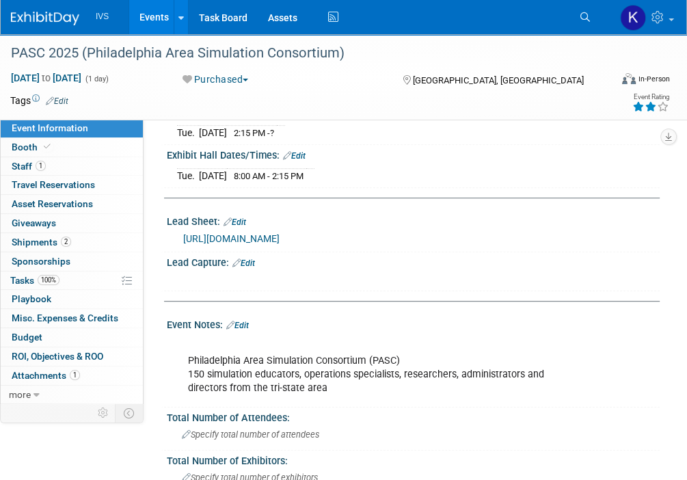
scroll to position [683, 0]
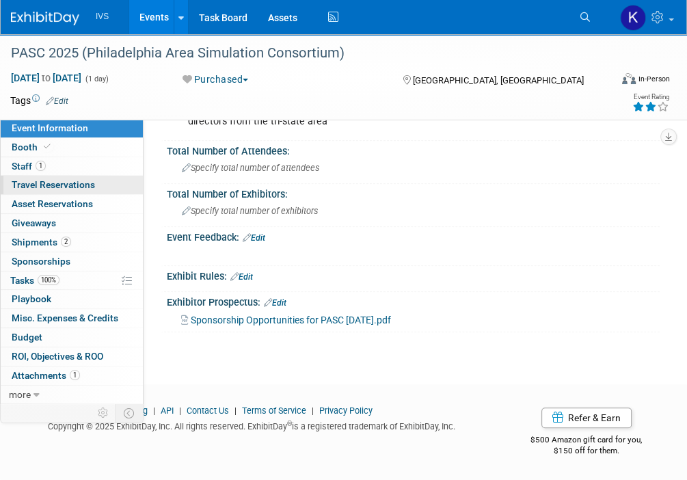
click at [68, 190] on span "Travel Reservations 0" at bounding box center [53, 184] width 83 height 11
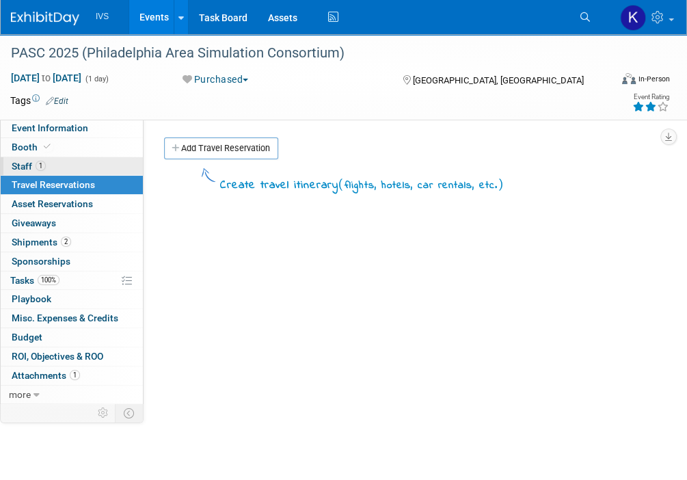
click at [65, 168] on link "1 Staff 1" at bounding box center [72, 166] width 142 height 18
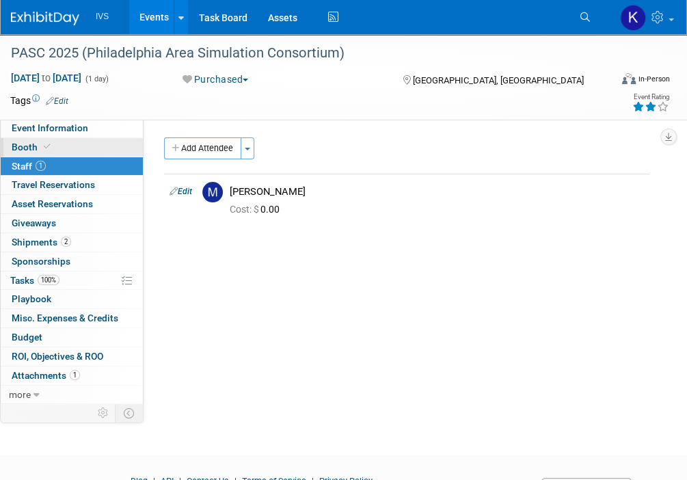
click at [83, 146] on link "Booth" at bounding box center [72, 147] width 142 height 18
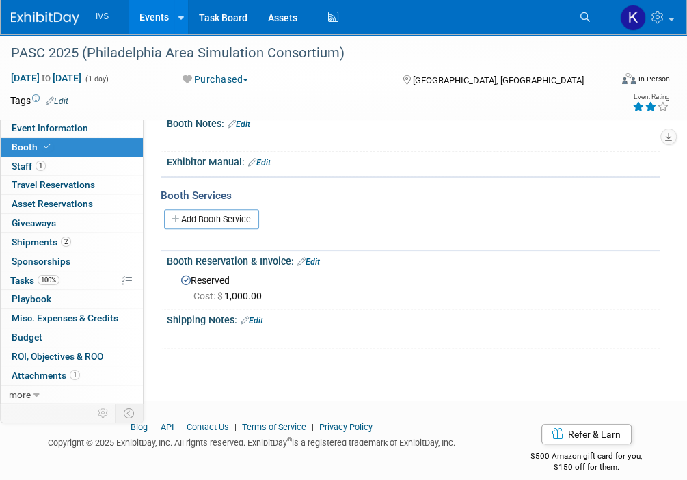
scroll to position [241, 0]
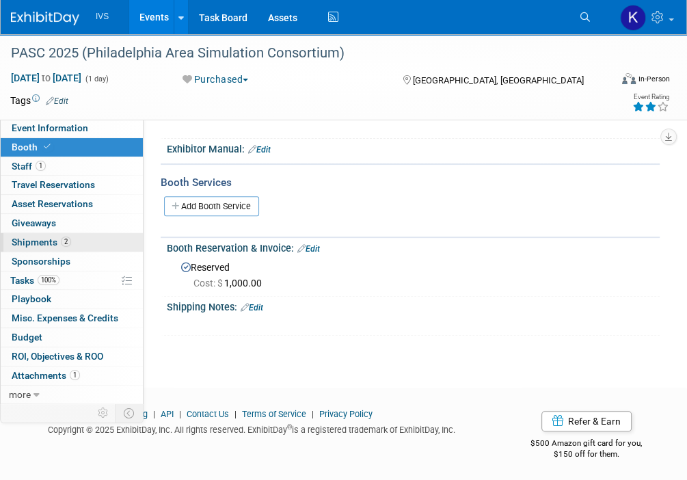
click at [83, 244] on link "2 Shipments 2" at bounding box center [72, 242] width 142 height 18
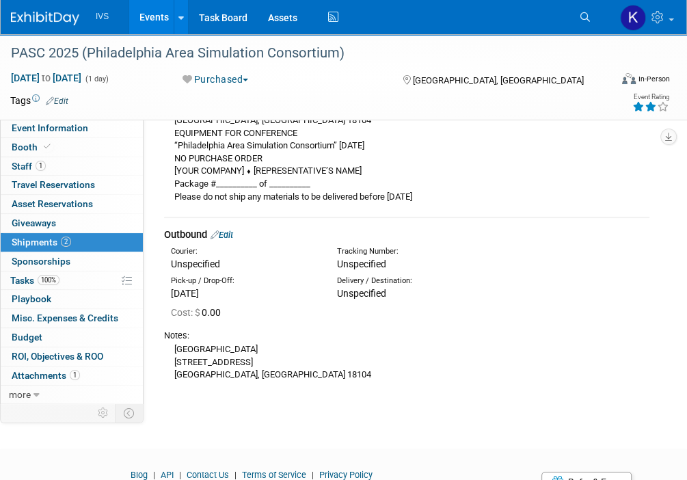
scroll to position [273, 0]
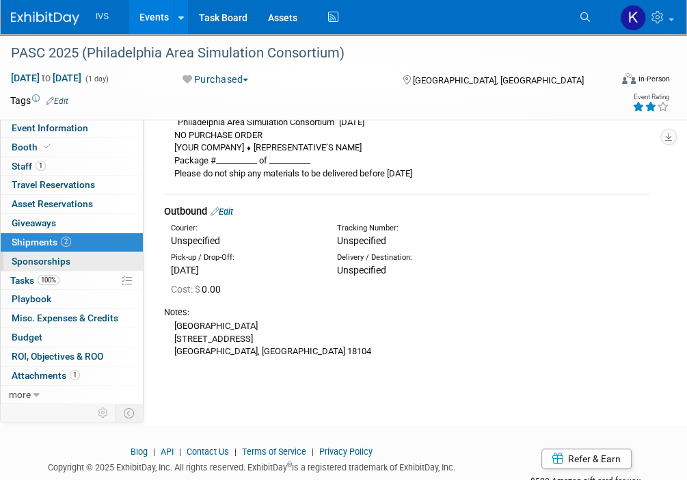
click at [69, 264] on link "0 Sponsorships 0" at bounding box center [72, 261] width 142 height 18
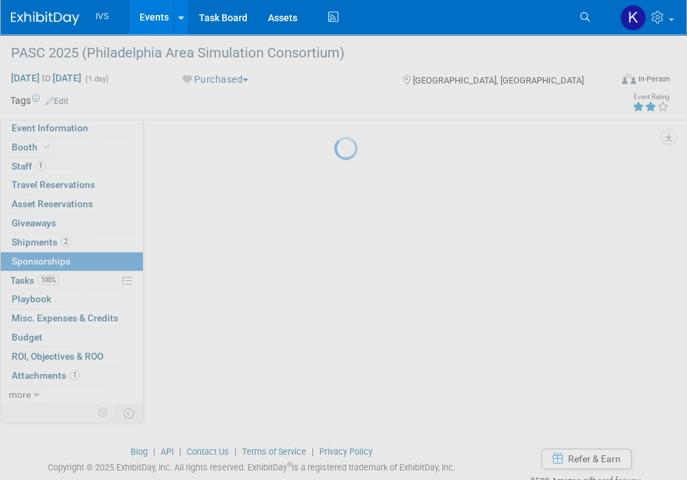
scroll to position [0, 0]
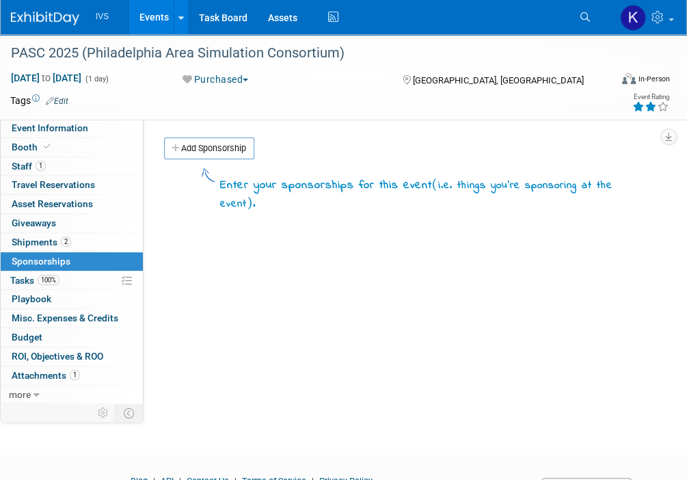
click at [55, 439] on body "IVS Events Add Event Bulk Upload Events Shareable Event Boards Recently Viewed …" at bounding box center [343, 240] width 687 height 480
click at [148, 18] on link "Events" at bounding box center [154, 17] width 50 height 34
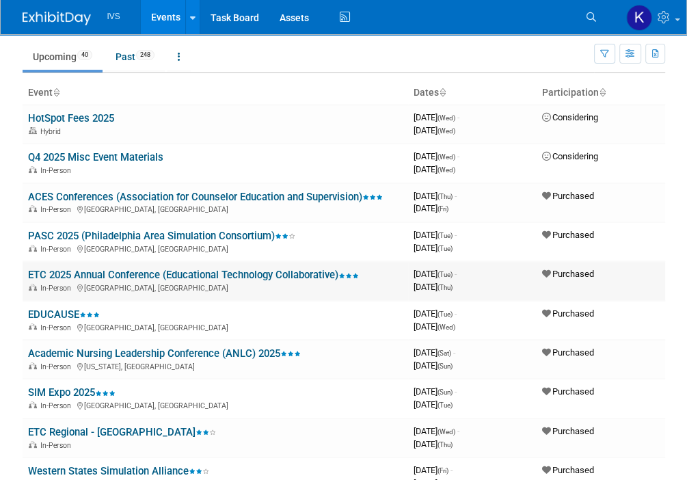
click at [77, 282] on div "In-Person Raleigh, NC" at bounding box center [215, 287] width 374 height 11
click at [79, 269] on link "ETC 2025 Annual Conference (Educational Technology Collaborative)" at bounding box center [193, 275] width 331 height 12
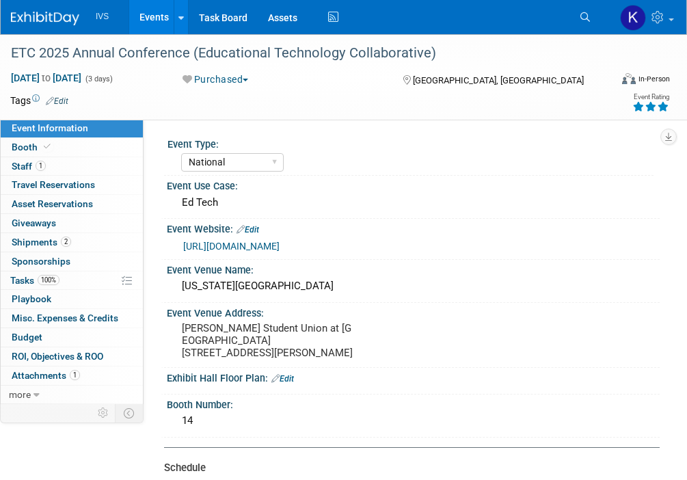
select select "National"
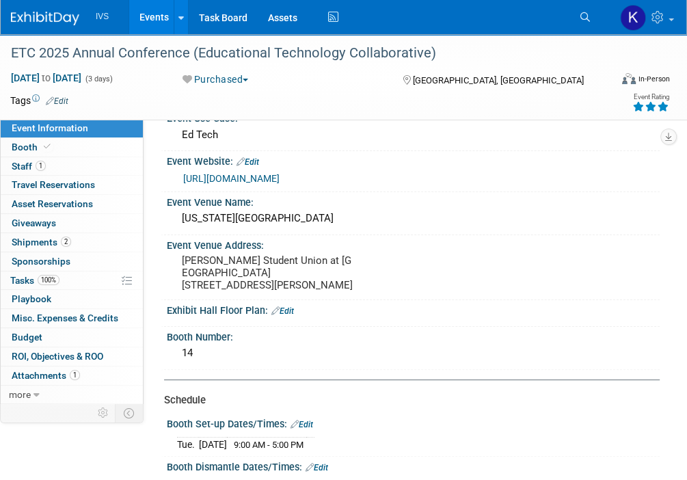
scroll to position [68, 0]
click at [145, 20] on link "Events" at bounding box center [154, 17] width 50 height 34
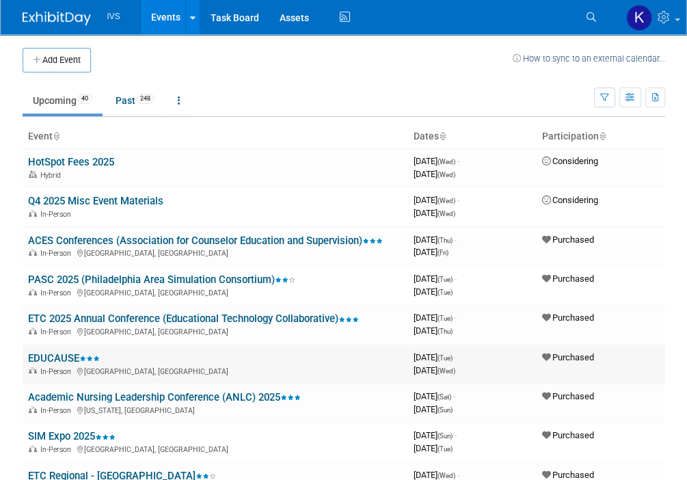
scroll to position [22, 0]
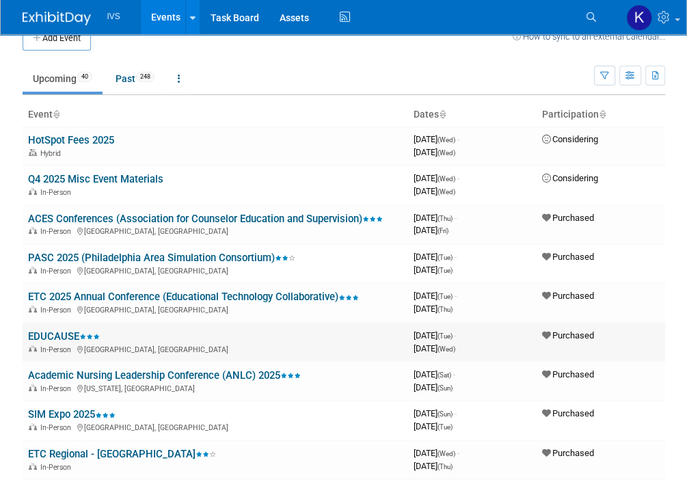
click at [57, 337] on link "EDUCAUSE" at bounding box center [64, 336] width 72 height 12
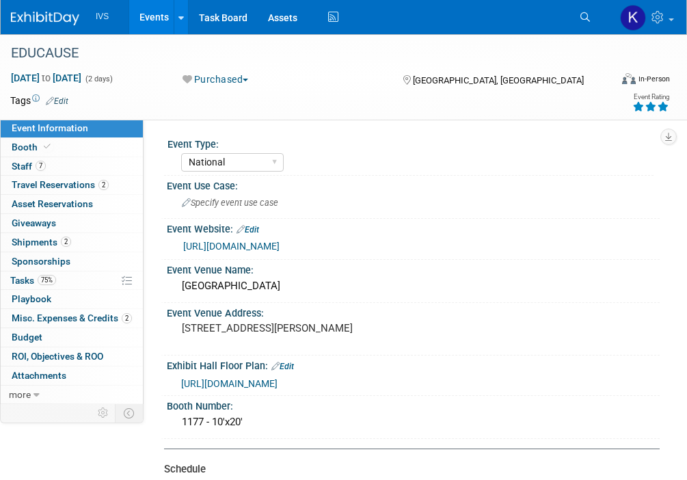
select select "National"
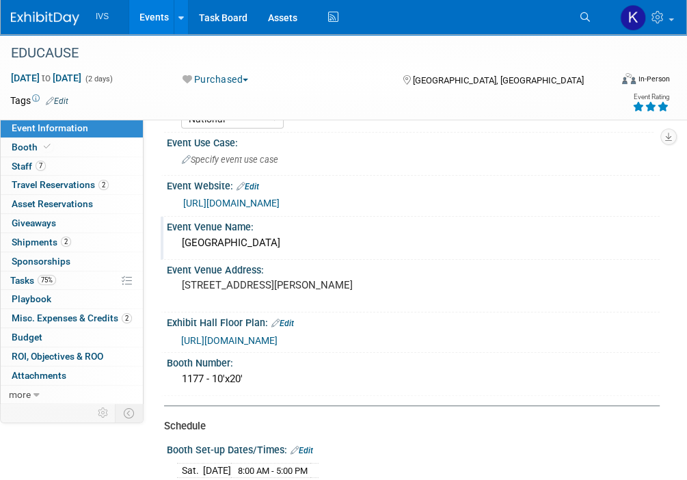
scroll to position [45, 0]
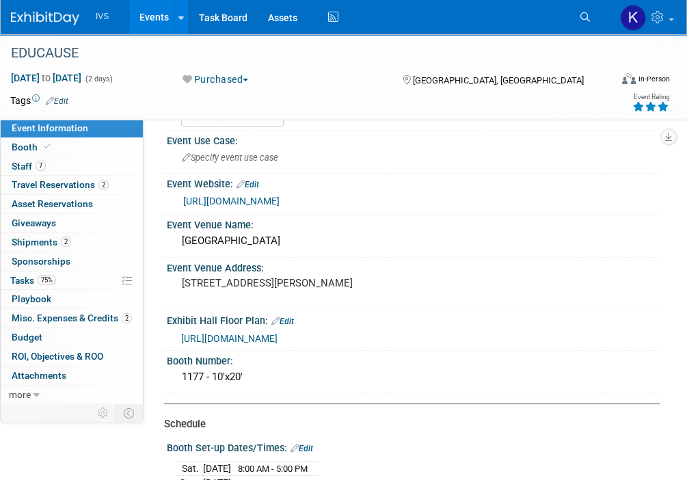
click at [158, 29] on link "Events" at bounding box center [154, 17] width 50 height 34
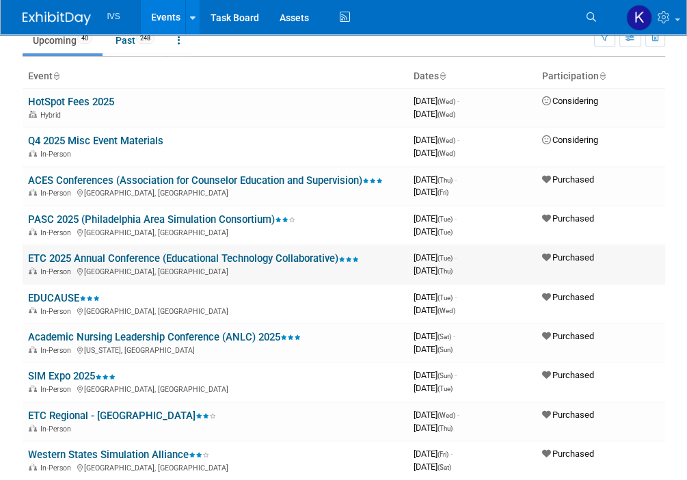
scroll to position [56, 0]
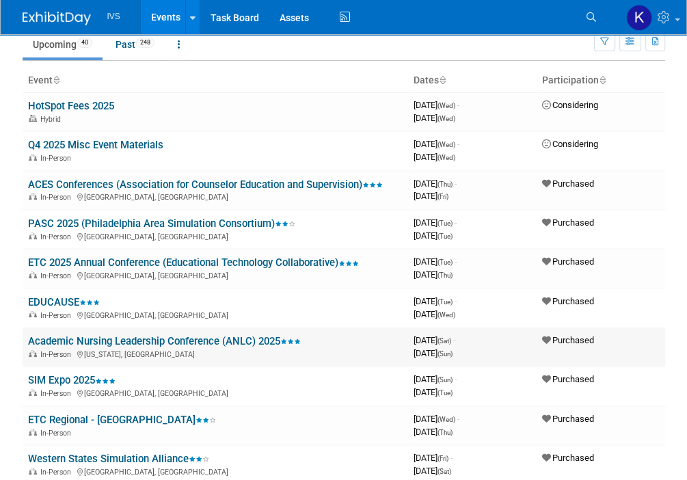
click at [79, 335] on link "Academic Nursing Leadership Conference (ANLC) 2025" at bounding box center [164, 341] width 273 height 12
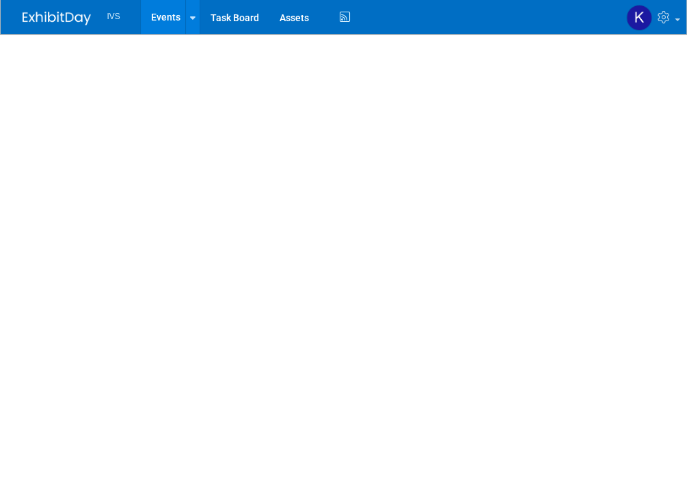
select select "National"
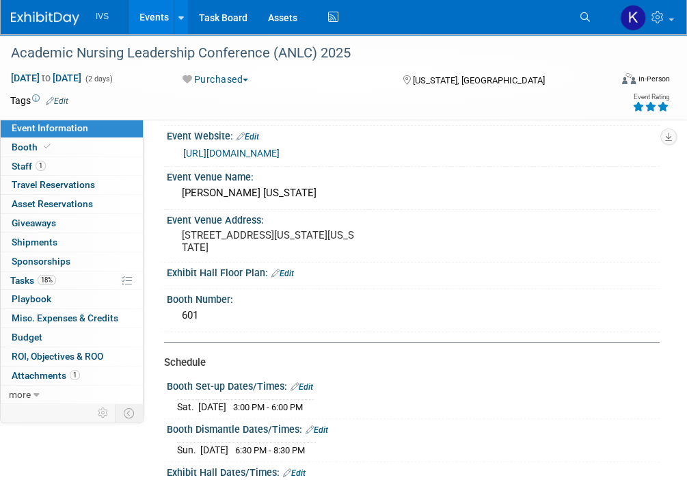
scroll to position [94, 0]
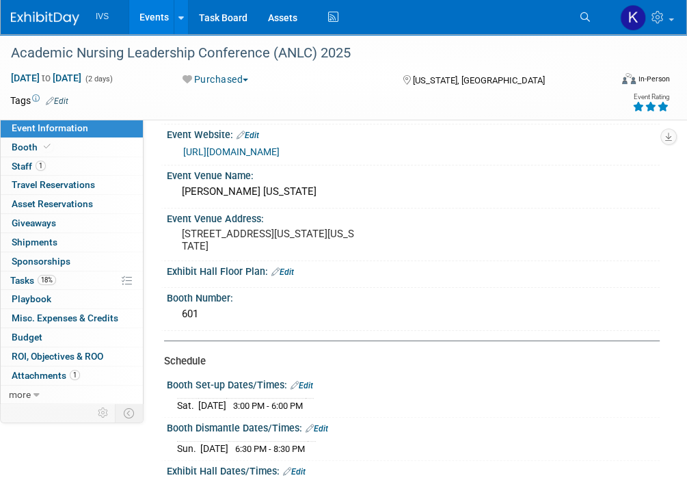
click at [609, 136] on div "Event Website: Edit" at bounding box center [413, 133] width 493 height 18
click at [147, 17] on link "Events" at bounding box center [154, 17] width 50 height 34
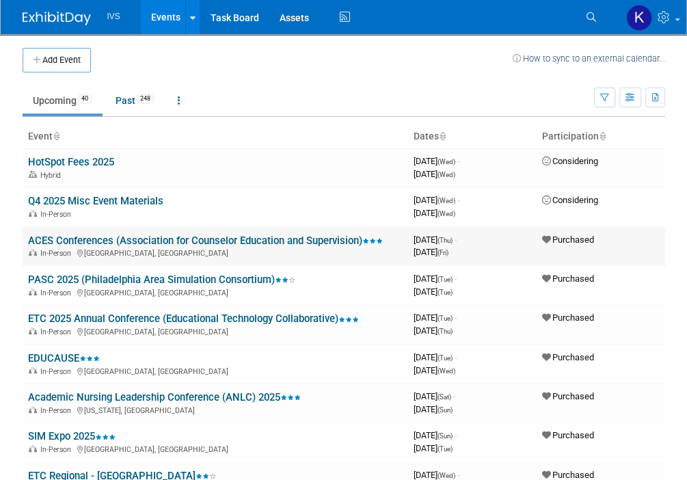
click at [71, 238] on link "ACES Conferences (Association for Counselor Education and Supervision)" at bounding box center [205, 240] width 355 height 12
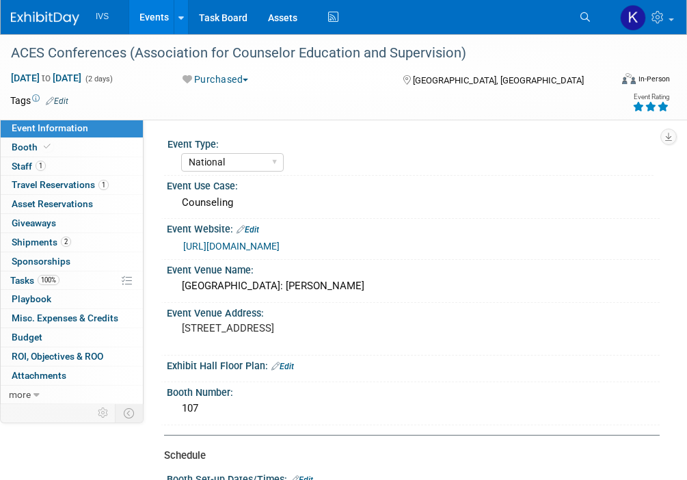
select select "National"
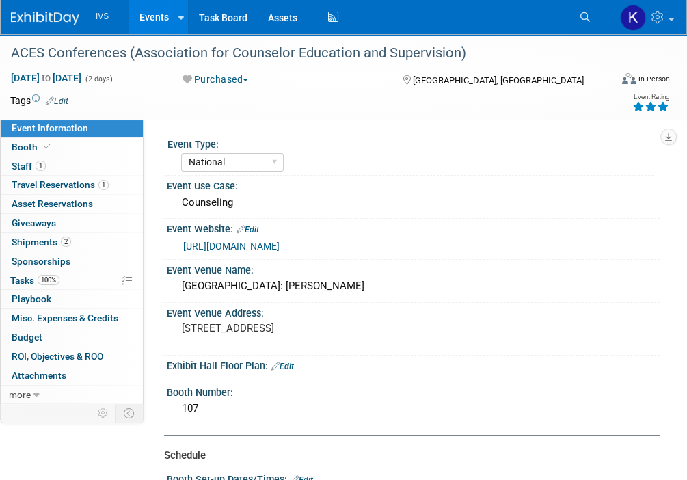
click at [588, 71] on div "Virtual In-Person Hybrid <img src="https://www.exhibitday.com/Images/Format-Vir…" at bounding box center [619, 81] width 101 height 21
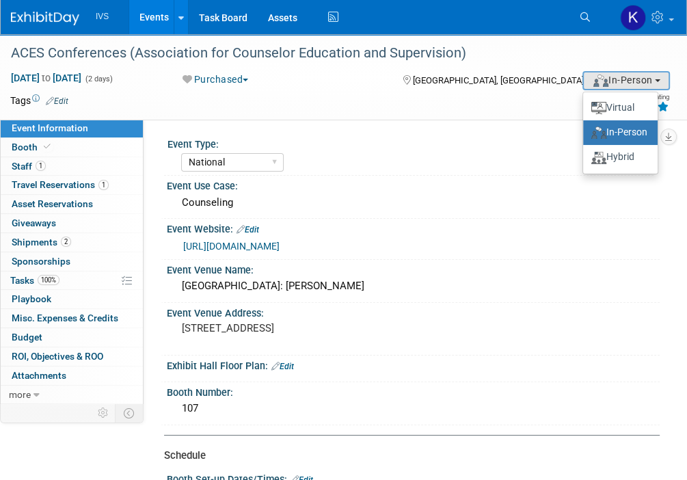
click at [163, 17] on link "Events" at bounding box center [154, 17] width 50 height 34
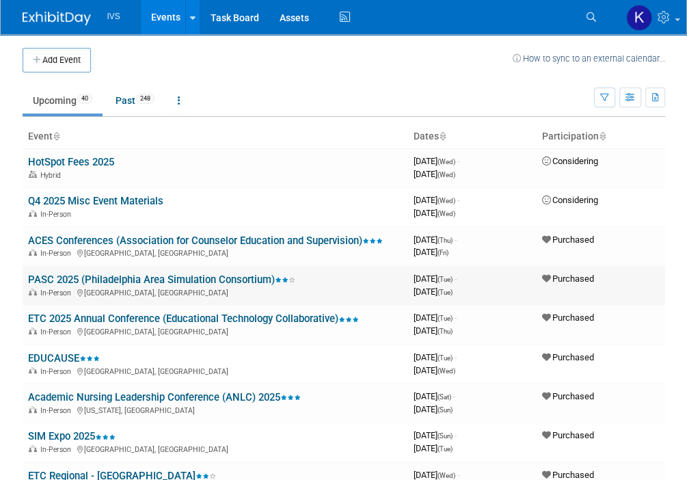
click at [112, 275] on link "PASC 2025 (Philadelphia Area Simulation Consortium)" at bounding box center [161, 279] width 267 height 12
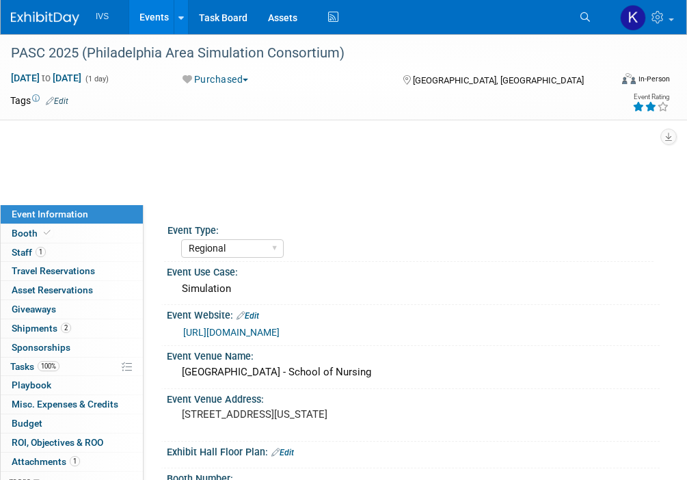
select select "Regional"
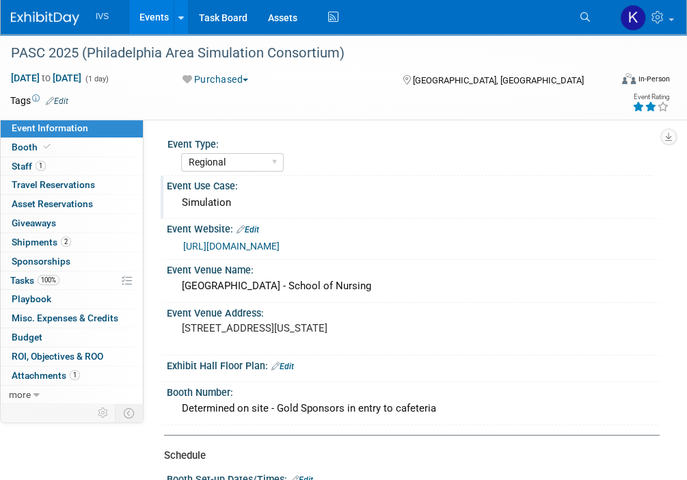
click at [629, 192] on div "Simulation" at bounding box center [413, 202] width 472 height 21
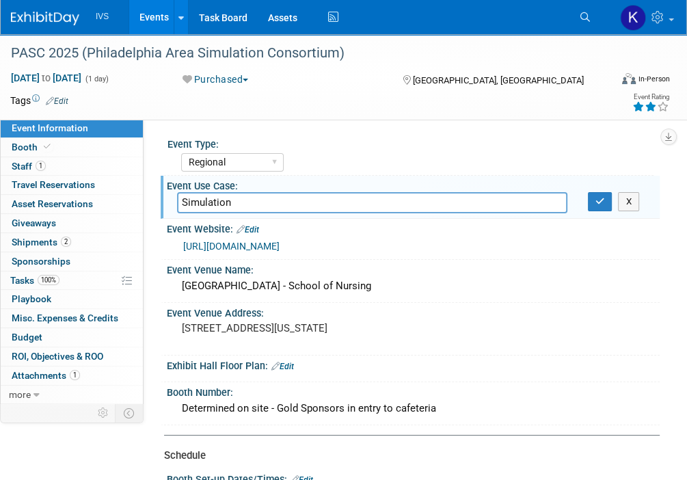
click at [582, 143] on div "Event Type:" at bounding box center [410, 142] width 486 height 17
click at [582, 92] on div "Event Rating" at bounding box center [613, 104] width 111 height 24
click at [131, 17] on link "Events" at bounding box center [154, 17] width 50 height 34
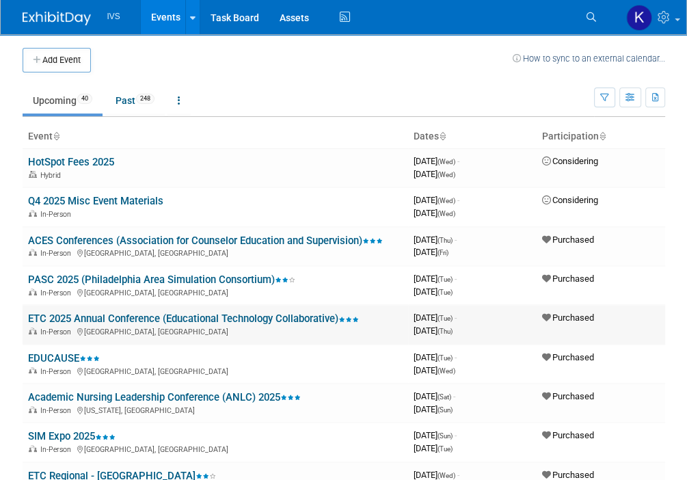
click at [55, 314] on link "ETC 2025 Annual Conference (Educational Technology Collaborative)" at bounding box center [193, 318] width 331 height 12
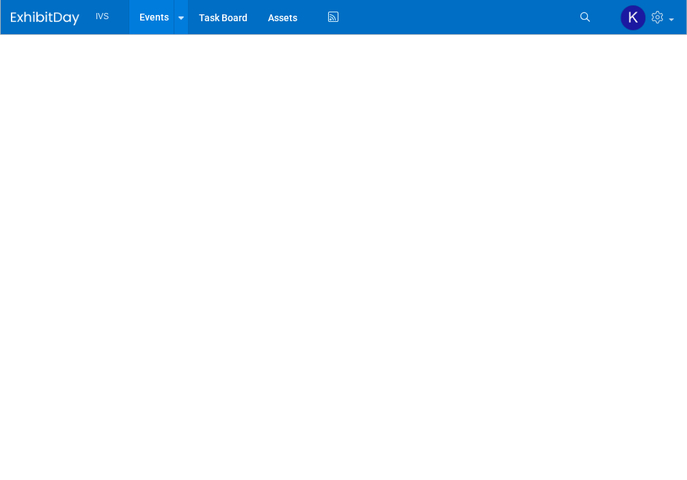
select select "National"
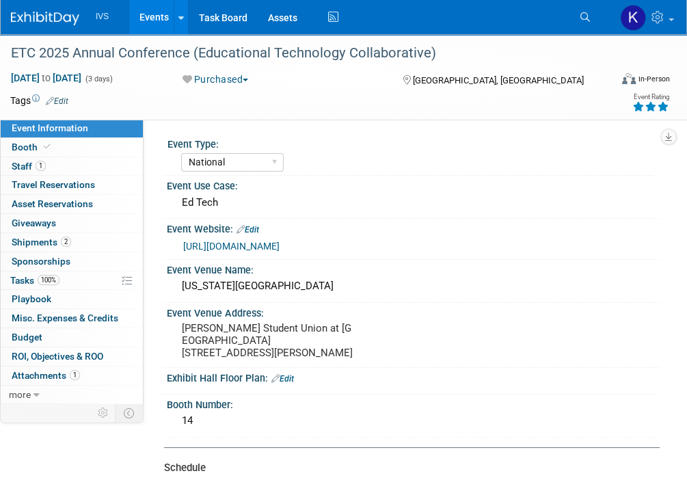
click at [595, 87] on div "Virtual In-Person Hybrid <img src="[URL][DOMAIN_NAME]" style="width: 22px; heig…" at bounding box center [619, 81] width 101 height 21
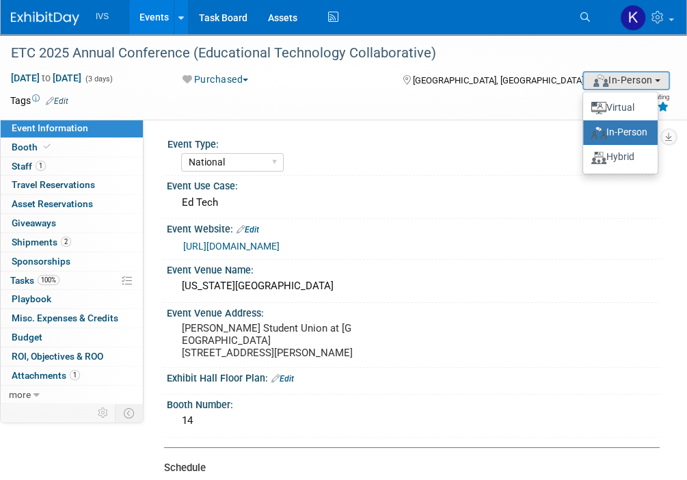
click at [137, 21] on link "Events" at bounding box center [154, 17] width 50 height 34
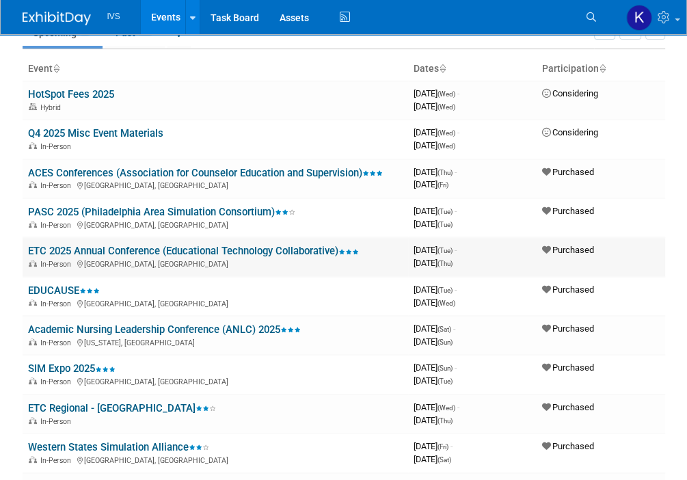
scroll to position [68, 0]
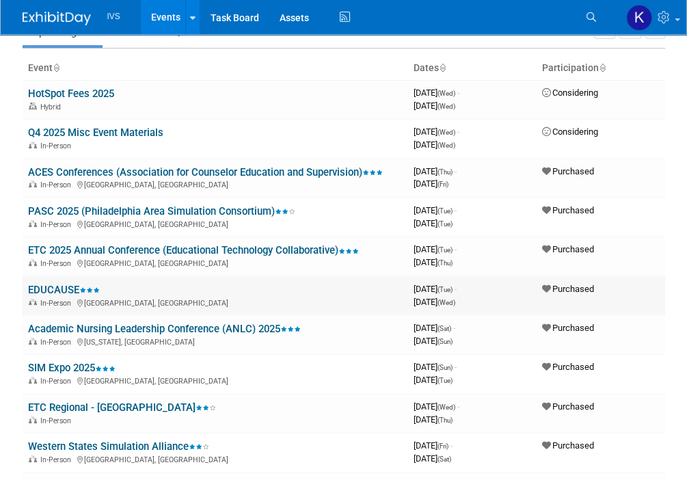
click at [40, 286] on link "EDUCAUSE" at bounding box center [64, 290] width 72 height 12
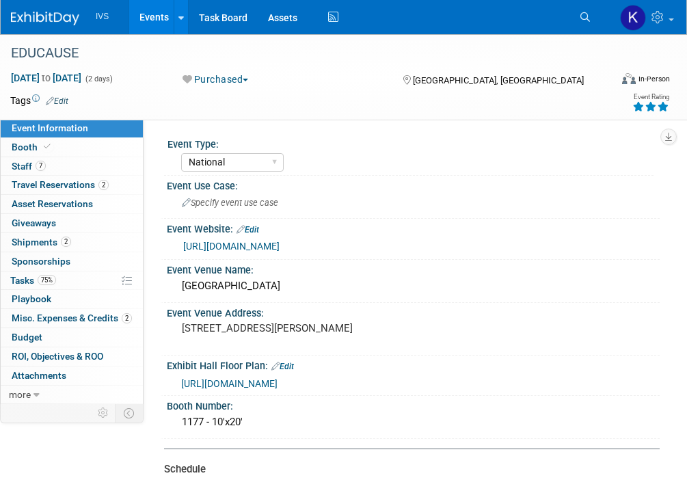
select select "National"
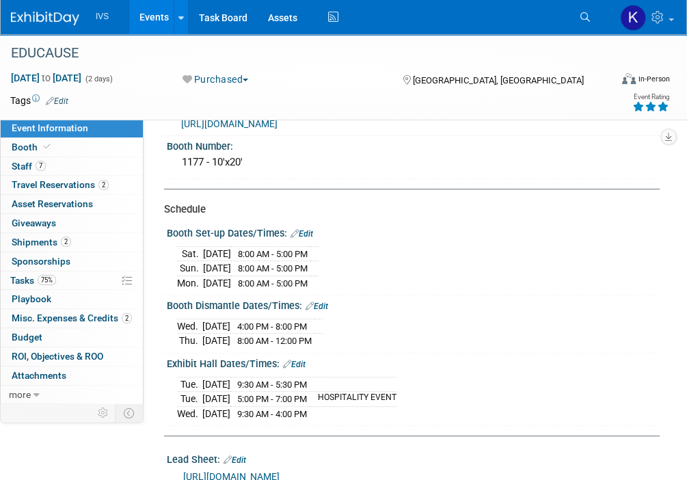
scroll to position [264, 0]
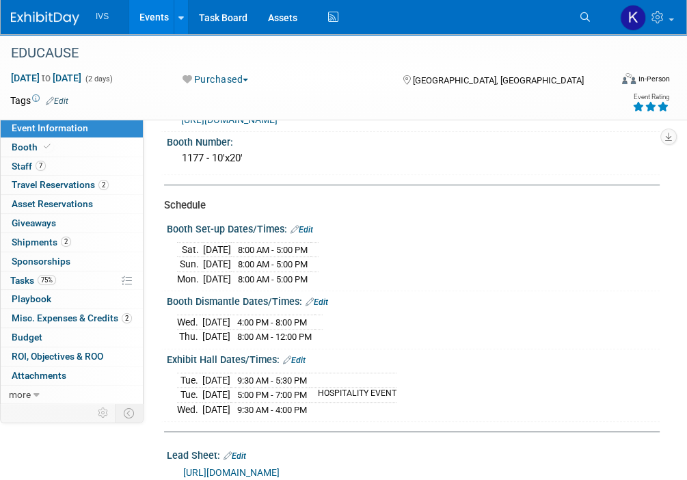
click at [146, 22] on link "Events" at bounding box center [154, 17] width 50 height 34
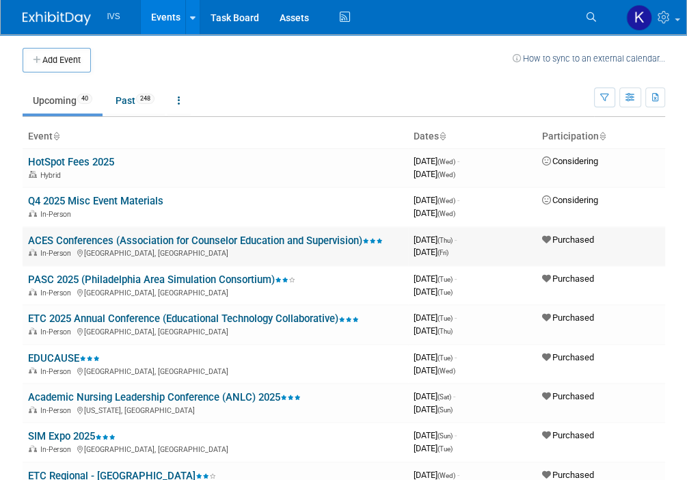
click at [103, 238] on link "ACES Conferences (Association for Counselor Education and Supervision)" at bounding box center [205, 240] width 355 height 12
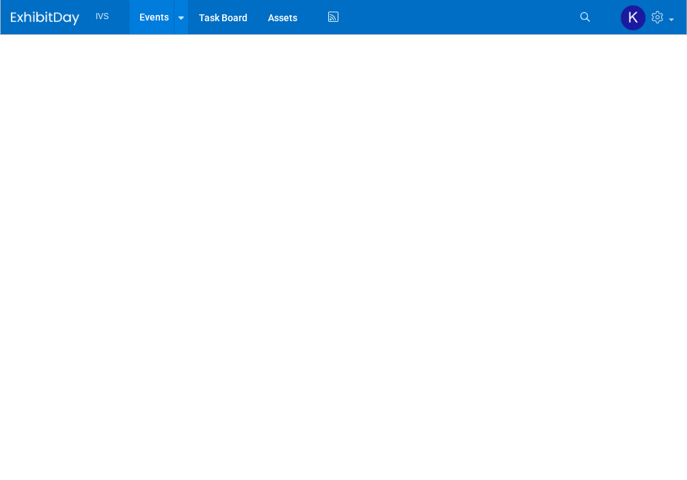
select select "National"
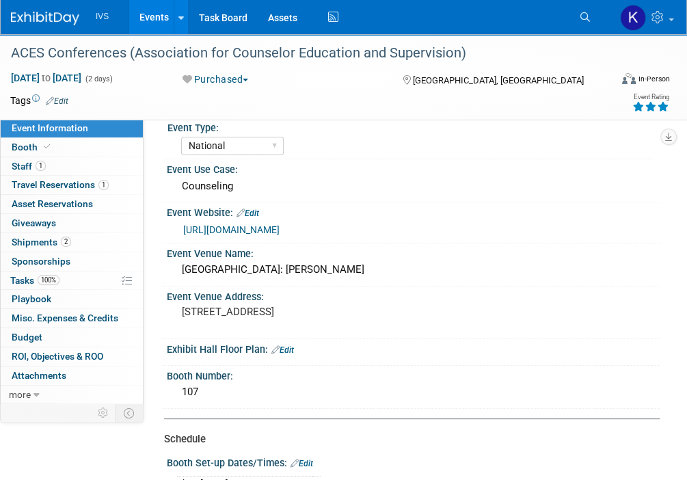
scroll to position [16, 0]
click at [150, 23] on link "Events" at bounding box center [154, 17] width 50 height 34
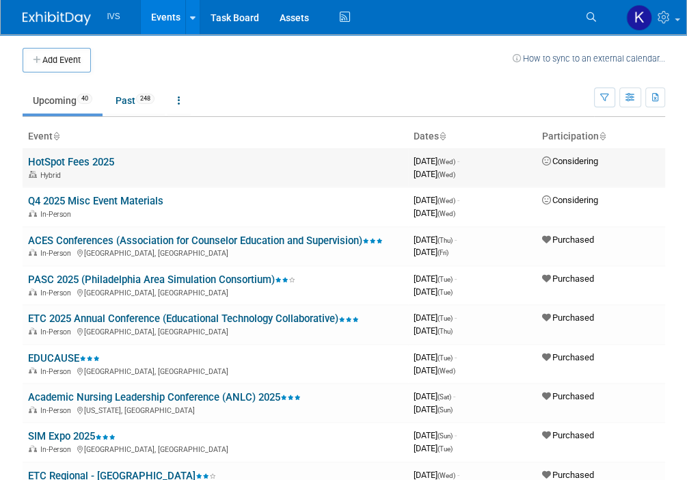
click at [638, 154] on td "Considering" at bounding box center [600, 167] width 128 height 39
click at [154, 237] on link "ACES Conferences (Association for Counselor Education and Supervision)" at bounding box center [205, 240] width 355 height 12
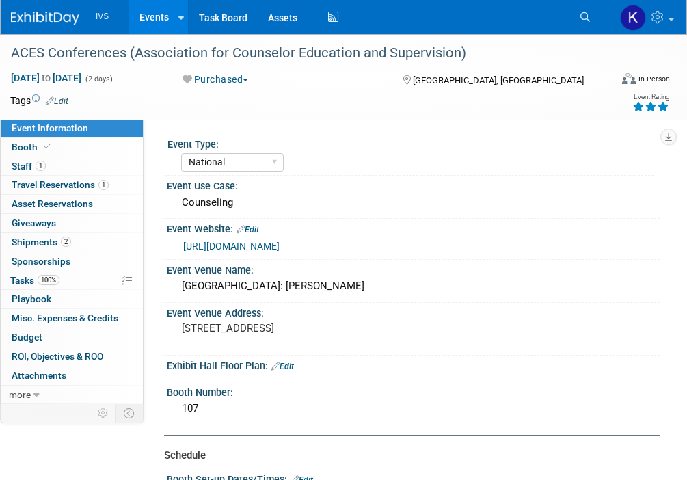
select select "National"
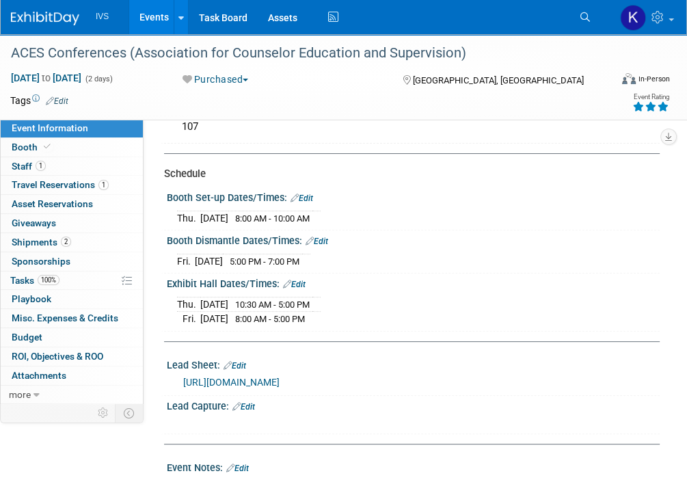
scroll to position [268, 0]
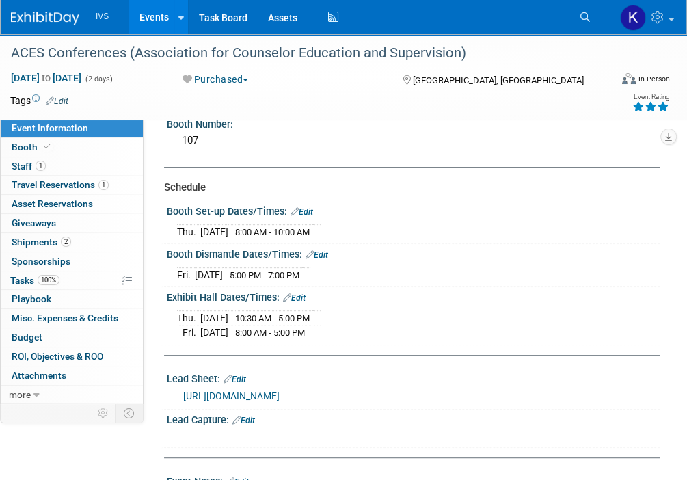
click at [620, 201] on div "Booth Set-up Dates/Times: Edit" at bounding box center [413, 210] width 493 height 18
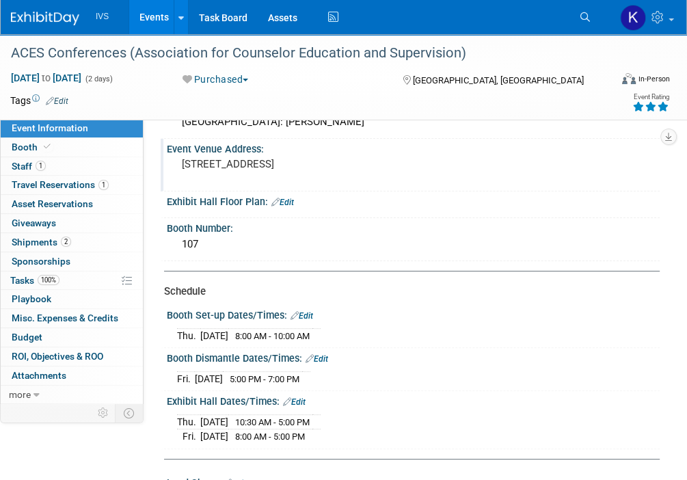
scroll to position [0, 0]
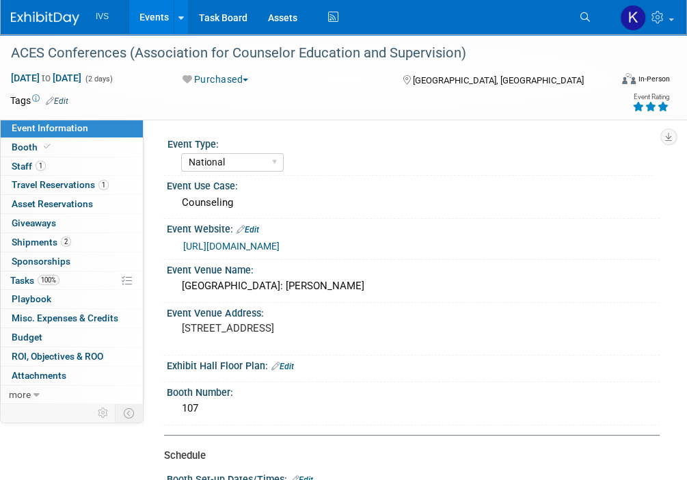
click at [200, 250] on link "https://acesonline.net/aces-national-conference/" at bounding box center [231, 246] width 96 height 11
click at [150, 18] on link "Events" at bounding box center [154, 17] width 50 height 34
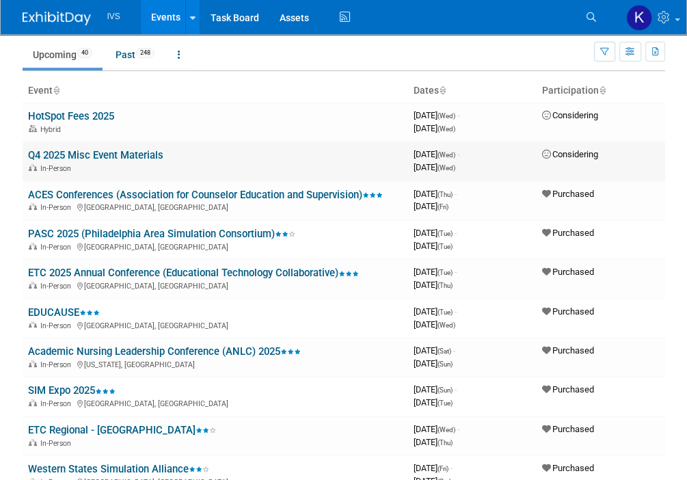
scroll to position [48, 0]
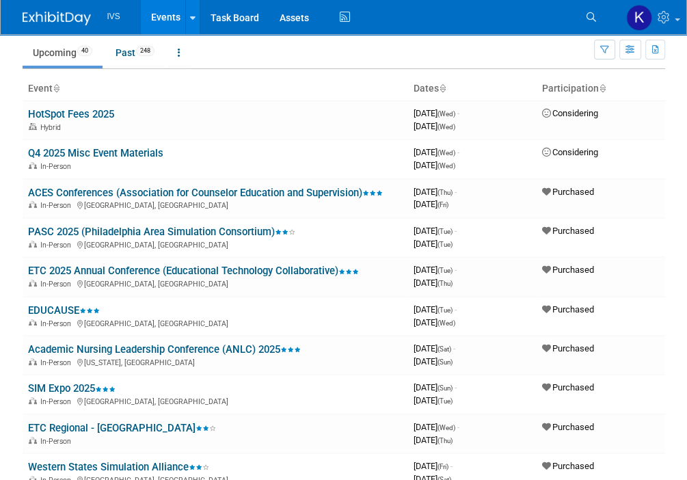
click at [574, 4] on div "IVS Events Add Event Bulk Upload Events Shareable Event Boards Recently Viewed …" at bounding box center [344, 17] width 642 height 34
click at [643, 305] on td "Purchased" at bounding box center [600, 316] width 128 height 39
click at [163, 317] on div "In-Person Nashville, TN" at bounding box center [215, 322] width 374 height 11
click at [51, 304] on link "EDUCAUSE" at bounding box center [64, 310] width 72 height 12
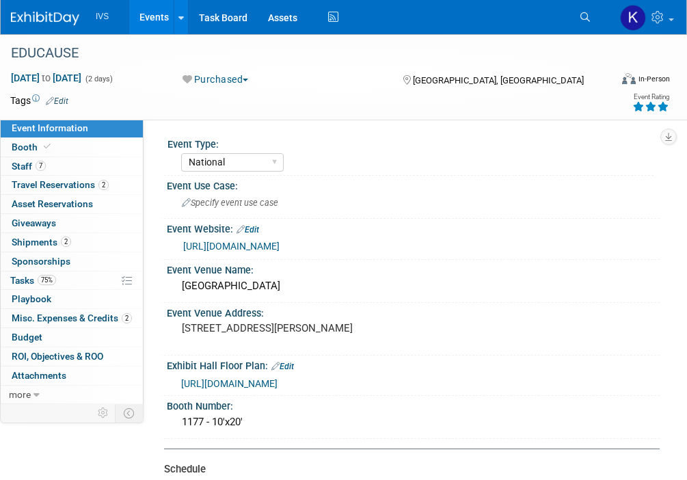
select select "National"
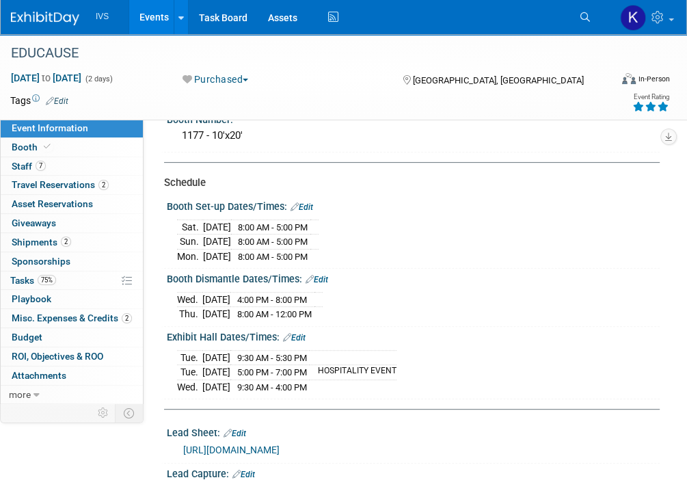
scroll to position [287, 0]
click at [637, 221] on div "[DATE] 8:00 AM - 5:00 PM [DATE] 8:00 AM - 5:00 PM [DATE] 8:00 AM - 5:00 PM" at bounding box center [413, 239] width 472 height 48
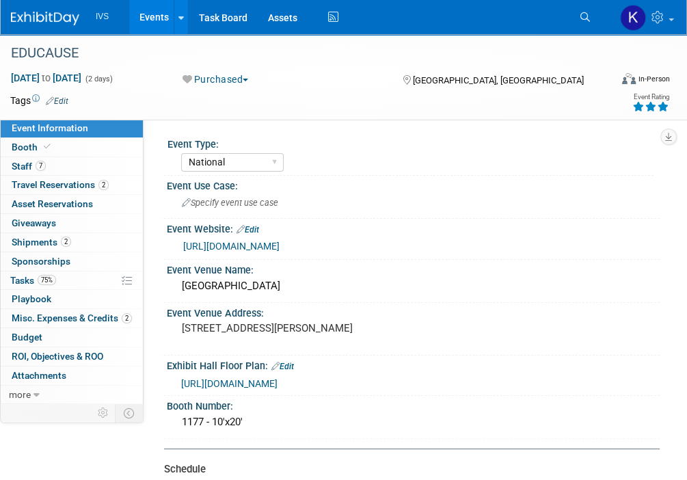
click at [621, 66] on div "EDUCAUSE" at bounding box center [335, 52] width 670 height 37
click at [156, 17] on link "Events" at bounding box center [154, 17] width 50 height 34
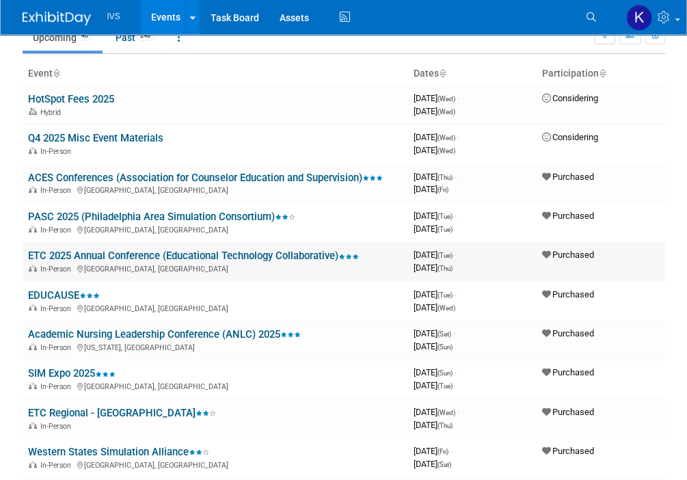
scroll to position [62, 0]
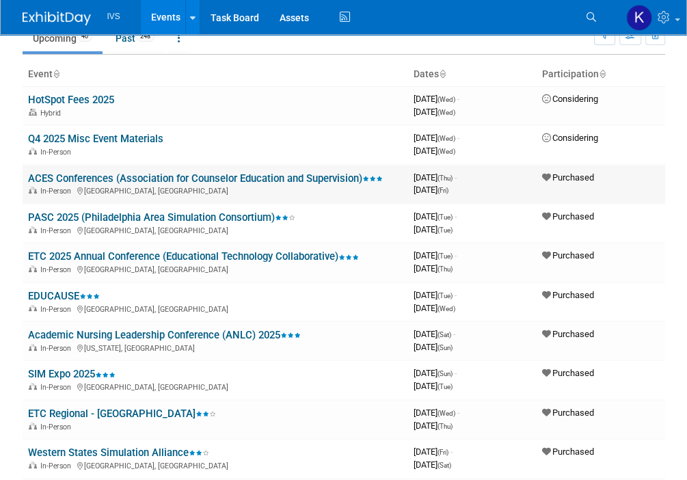
click at [646, 165] on td "Purchased" at bounding box center [600, 184] width 128 height 39
click at [83, 329] on link "Academic Nursing Leadership Conference (ANLC) 2025" at bounding box center [164, 335] width 273 height 12
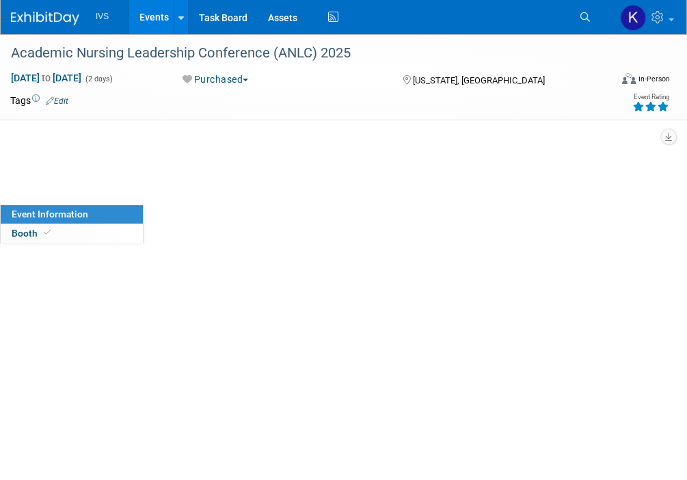
select select "National"
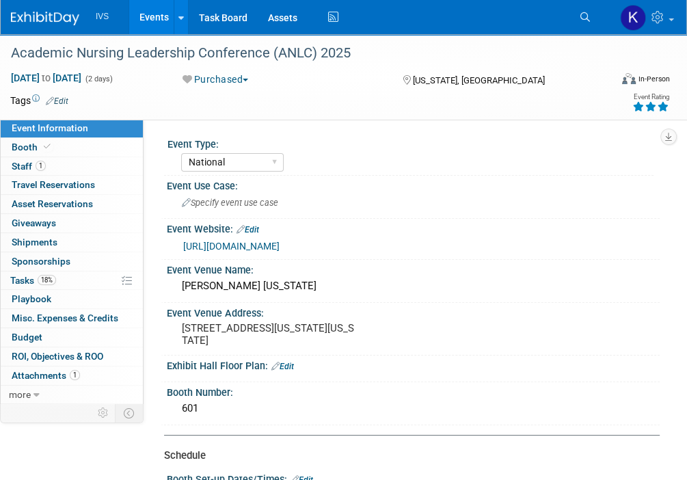
click at [607, 88] on div "Virtual In-Person Hybrid <img src="[URL][DOMAIN_NAME]" style="width: 22px; heig…" at bounding box center [619, 81] width 101 height 21
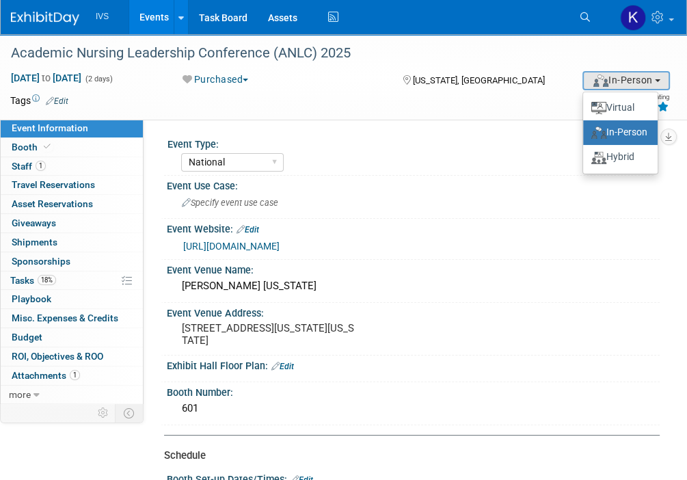
click at [152, 17] on link "Events" at bounding box center [154, 17] width 50 height 34
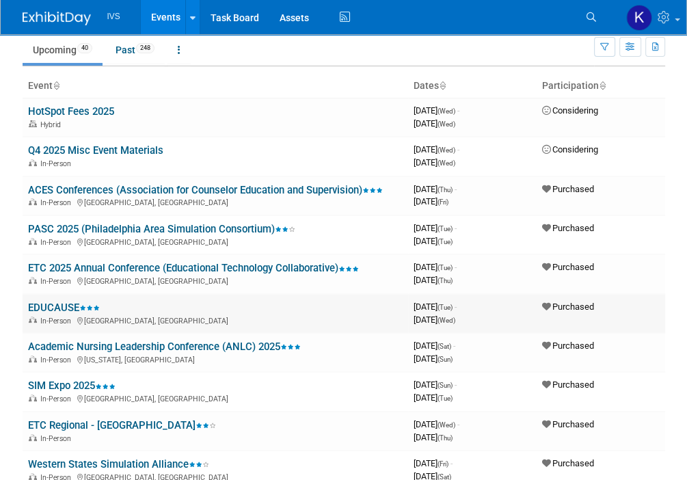
scroll to position [51, 0]
click at [585, 52] on ul "Upcoming 40 Past 248 All Events 288 Past and Upcoming Grouped Annually Events g…" at bounding box center [308, 50] width 571 height 31
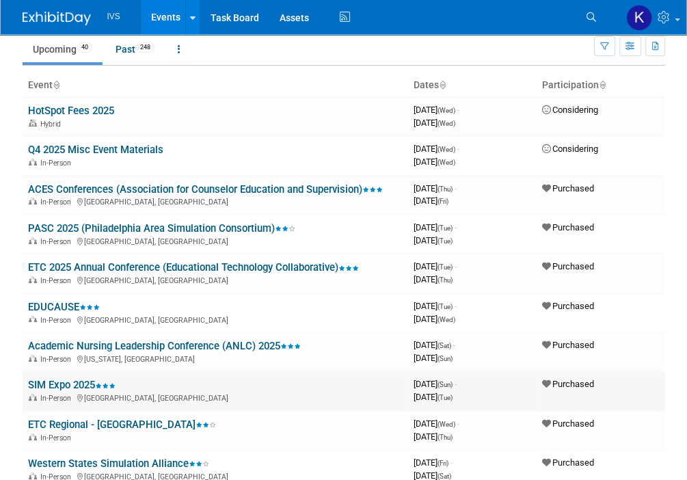
click at [82, 383] on link "SIM Expo 2025" at bounding box center [71, 385] width 87 height 12
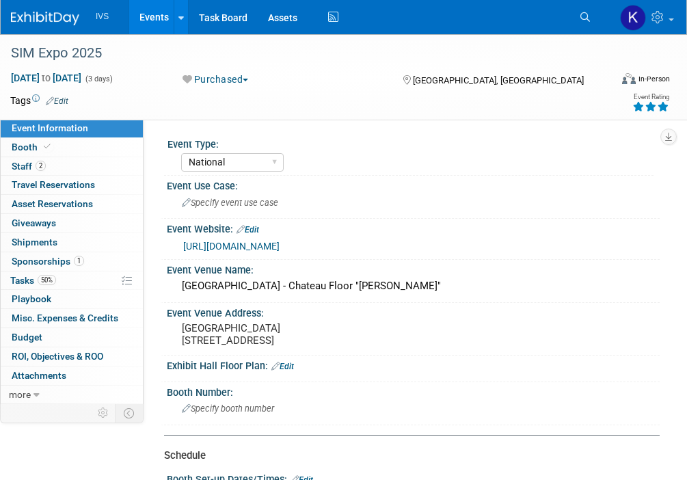
select select "National"
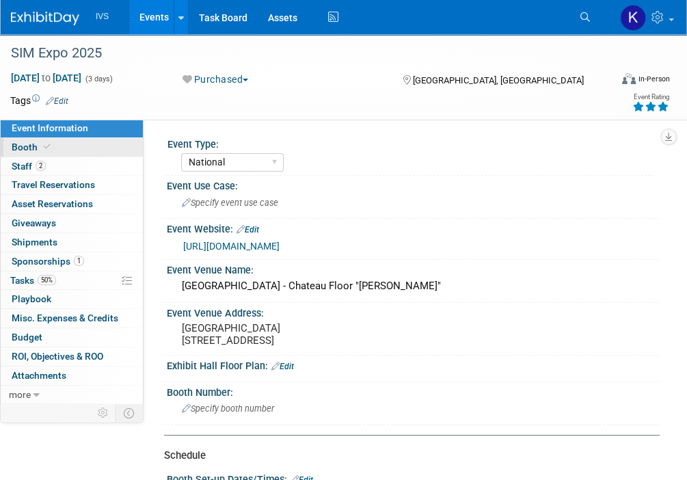
click at [71, 147] on link "Booth" at bounding box center [72, 147] width 142 height 18
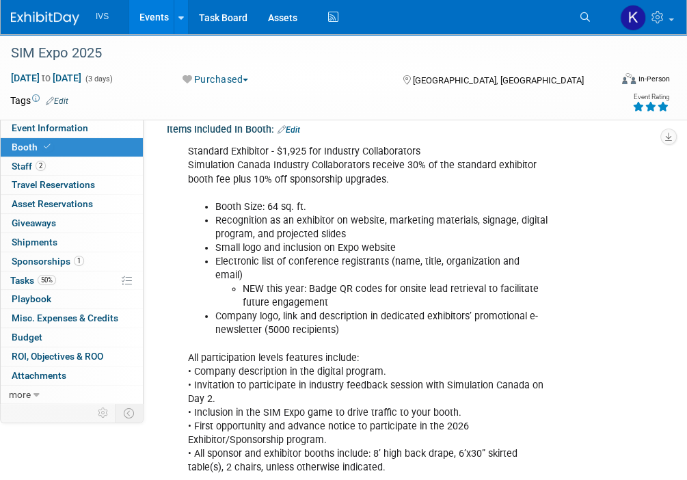
scroll to position [102, 0]
drag, startPoint x: 450, startPoint y: 430, endPoint x: 443, endPoint y: 398, distance: 33.0
click at [450, 430] on div "Standard Exhibitor - $1,925 for Industry Collaborators Simulation Canada Indust…" at bounding box center [367, 308] width 378 height 343
click at [363, 258] on li "Electronic list of conference registrants (name, title, organization and email)…" at bounding box center [381, 281] width 333 height 55
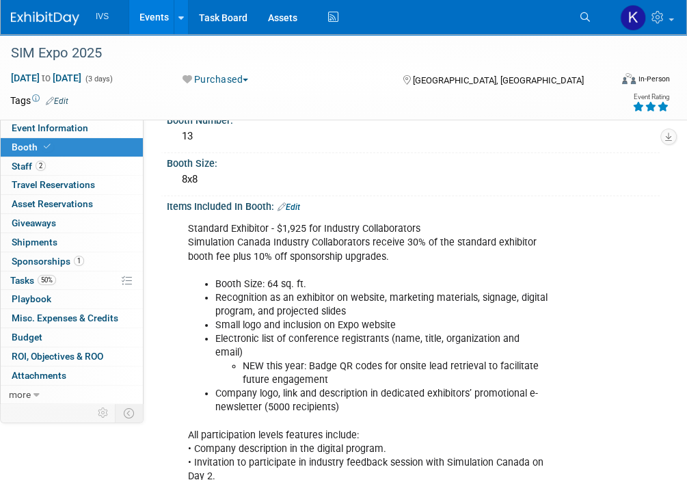
scroll to position [0, 0]
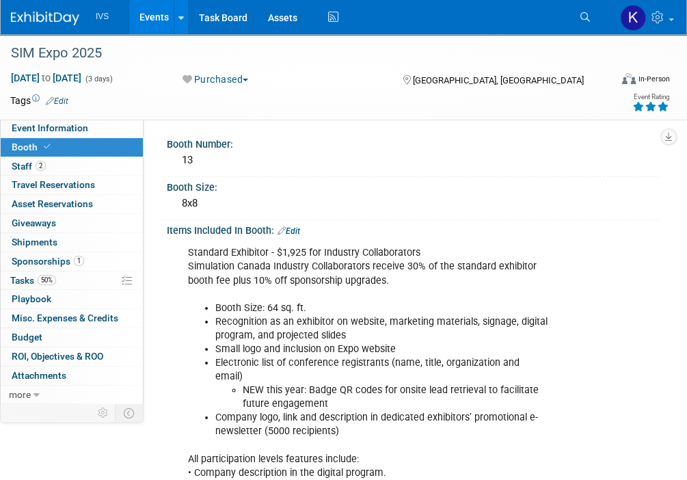
click at [83, 119] on div "SIM Expo 2025 [DATE] to [DATE] (3 days) [DATE] to [DATE] Purchased Committed Co…" at bounding box center [343, 77] width 687 height 86
click at [83, 131] on span "Event Information" at bounding box center [50, 127] width 77 height 11
select select "National"
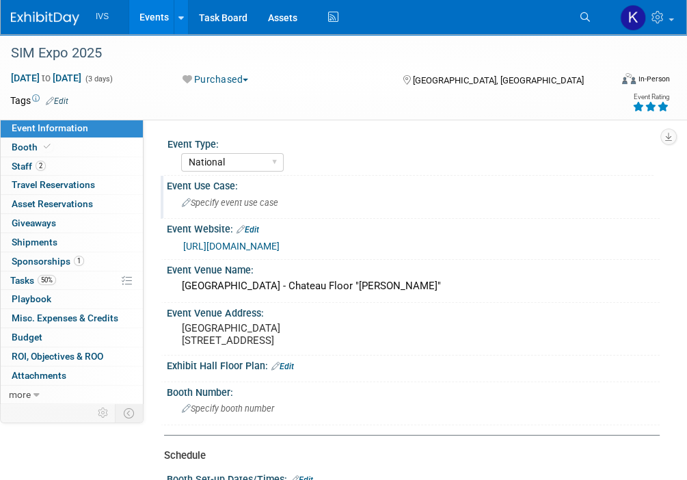
scroll to position [137, 0]
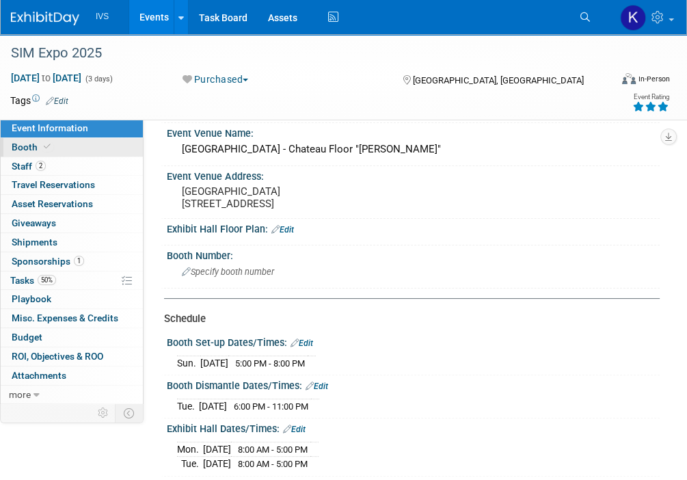
click at [98, 146] on link "Booth" at bounding box center [72, 147] width 142 height 18
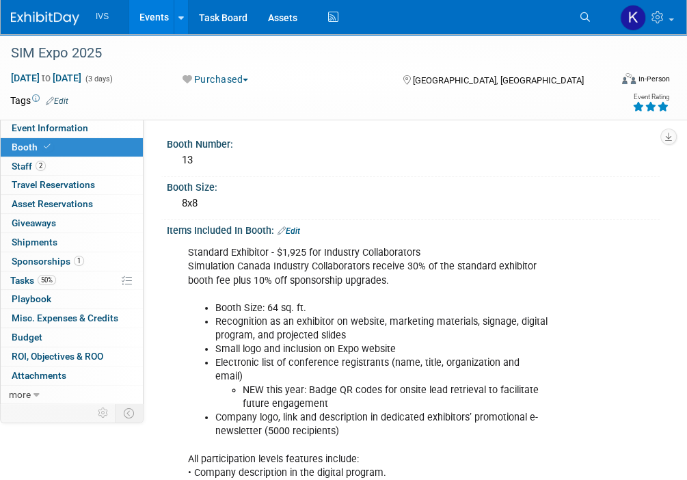
click at [337, 463] on div "Standard Exhibitor - $1,925 for Industry Collaborators Simulation Canada Indust…" at bounding box center [367, 410] width 378 height 343
click at [183, 443] on div "Standard Exhibitor - $1,925 for Industry Collaborators Simulation Canada Indust…" at bounding box center [367, 410] width 378 height 343
click at [81, 123] on span "Event Information" at bounding box center [50, 127] width 77 height 11
select select "National"
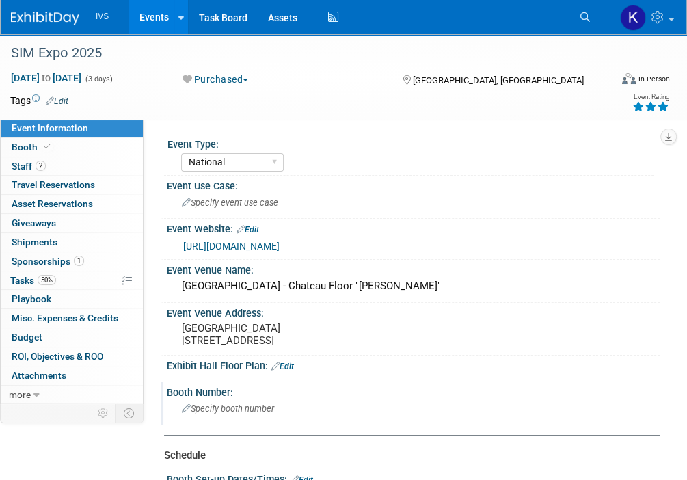
click at [233, 413] on span "Specify booth number" at bounding box center [228, 408] width 92 height 10
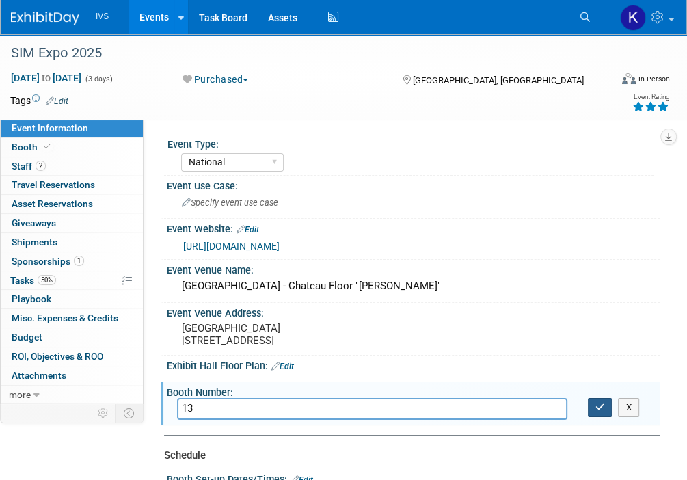
type input "13"
click at [603, 411] on button "button" at bounding box center [600, 407] width 25 height 19
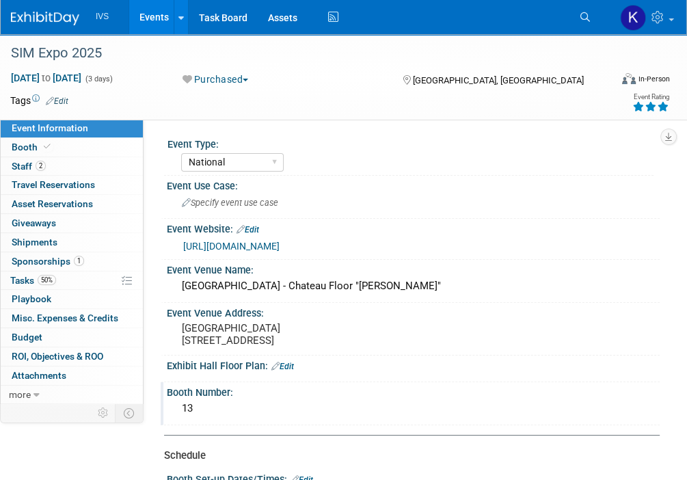
click at [148, 6] on link "Events" at bounding box center [154, 17] width 50 height 34
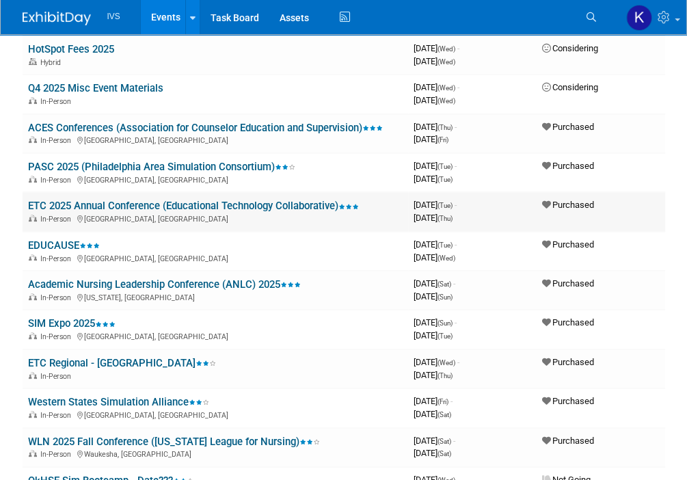
scroll to position [137, 0]
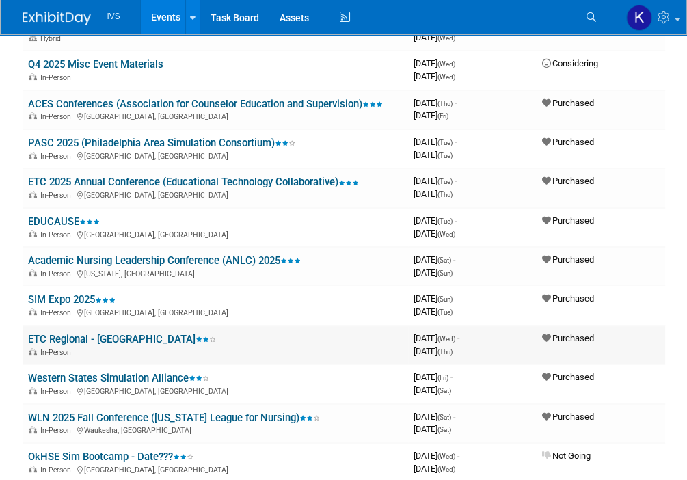
click at [113, 333] on link "ETC Regional - [GEOGRAPHIC_DATA]" at bounding box center [122, 339] width 188 height 12
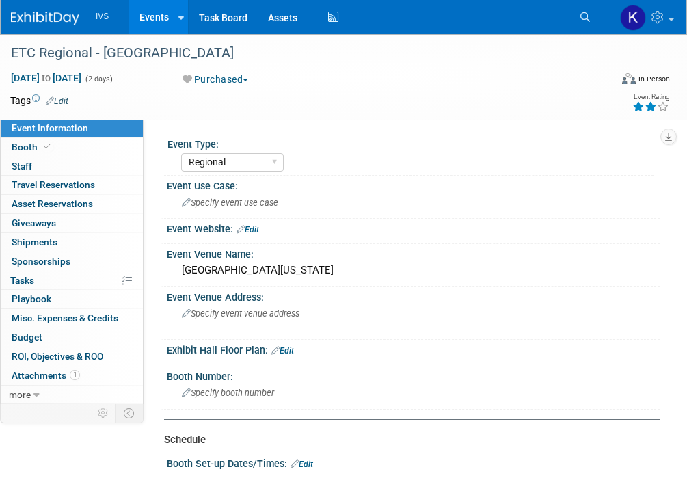
select select "Regional"
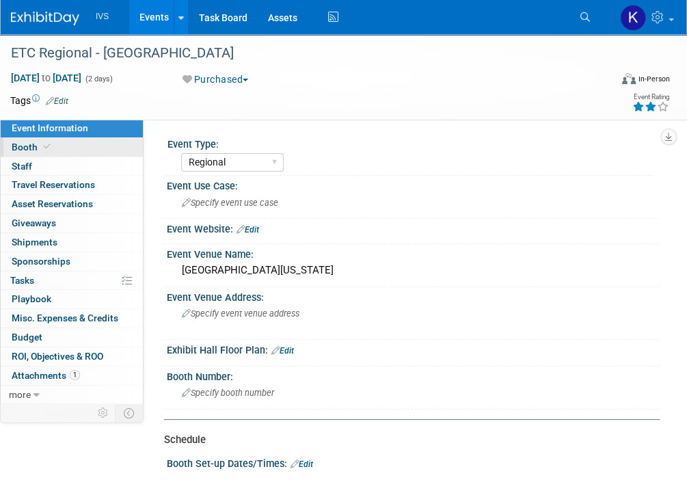
click at [92, 149] on link "Booth" at bounding box center [72, 147] width 142 height 18
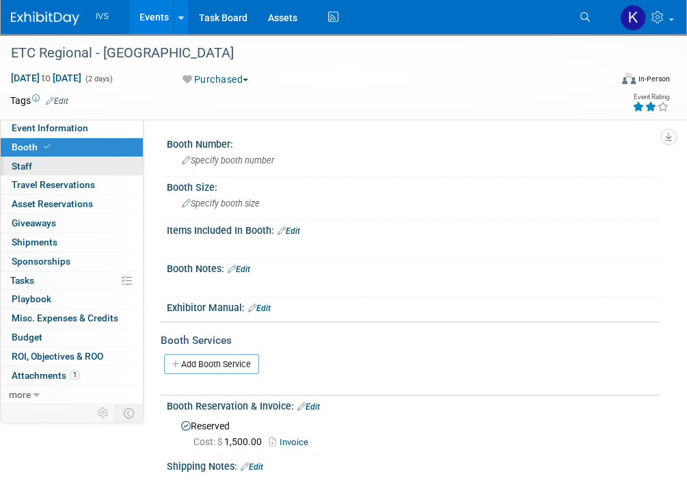
click at [70, 163] on link "0 Staff 0" at bounding box center [72, 166] width 142 height 18
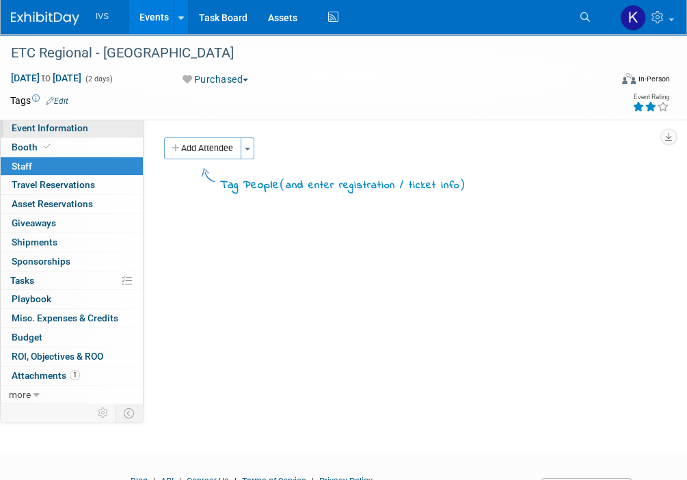
click at [53, 121] on link "Event Information" at bounding box center [72, 128] width 142 height 18
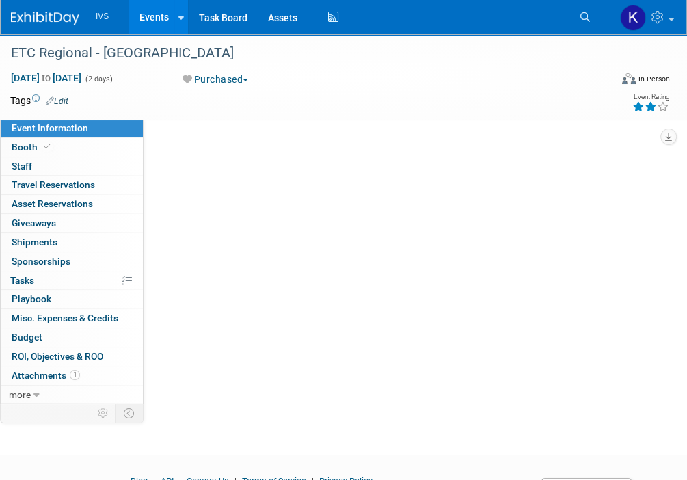
select select "Regional"
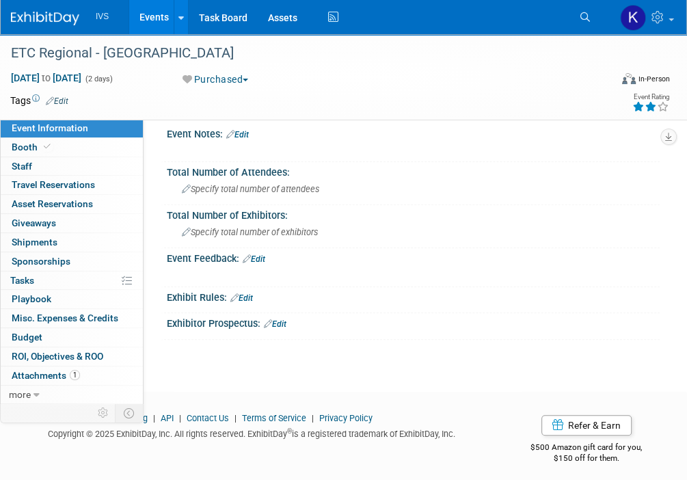
scroll to position [526, 0]
click at [68, 150] on link "Booth" at bounding box center [72, 147] width 142 height 18
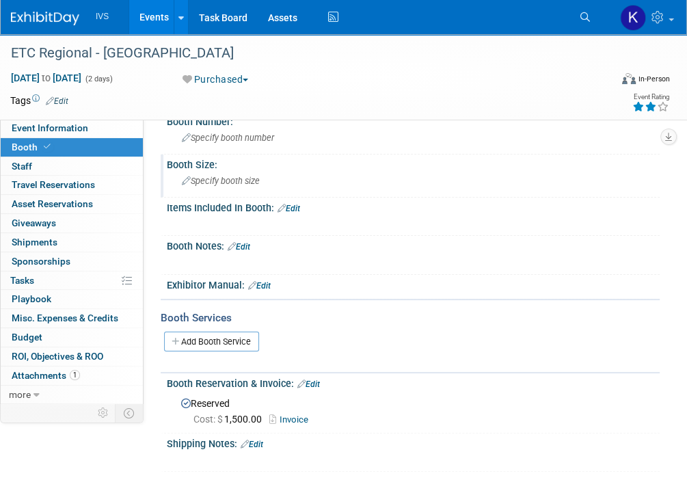
scroll to position [0, 0]
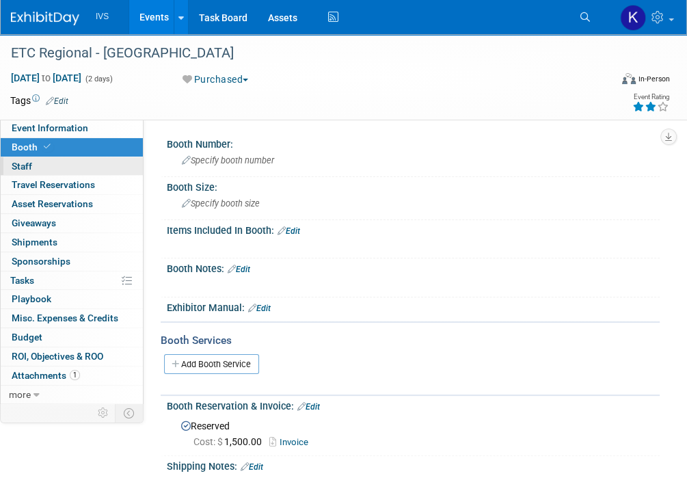
click at [46, 167] on link "0 Staff 0" at bounding box center [72, 166] width 142 height 18
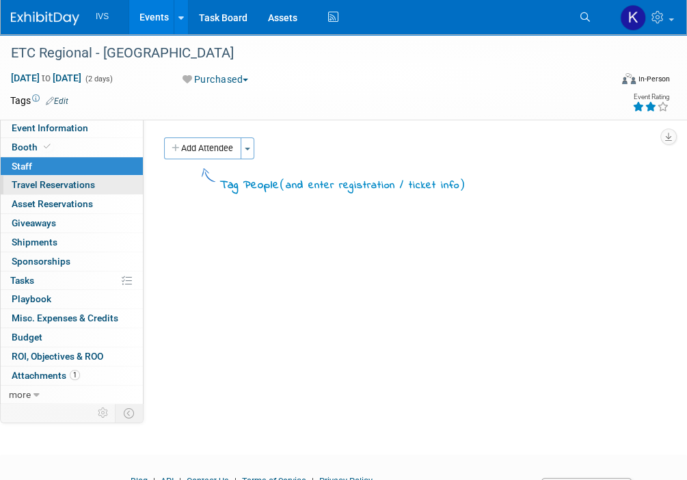
click at [60, 189] on span "Travel Reservations 0" at bounding box center [53, 184] width 83 height 11
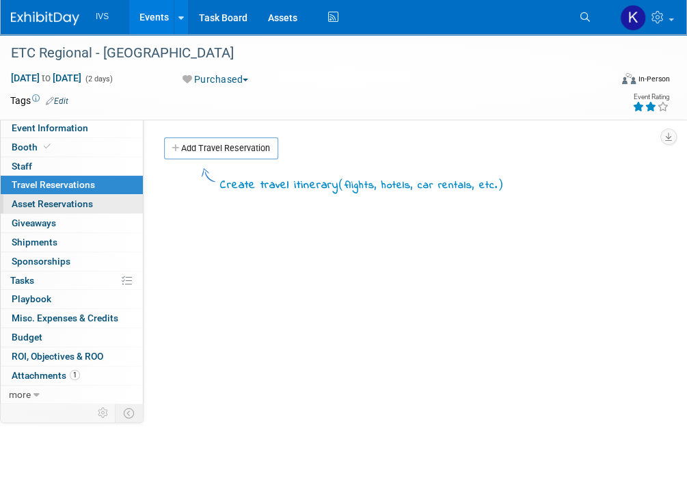
click at [70, 210] on link "0 Asset Reservations 0" at bounding box center [72, 204] width 142 height 18
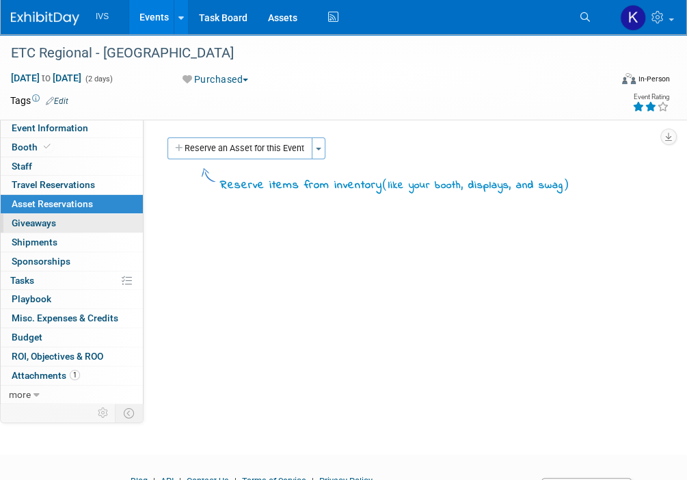
click at [79, 228] on link "0 Giveaways 0" at bounding box center [72, 223] width 142 height 18
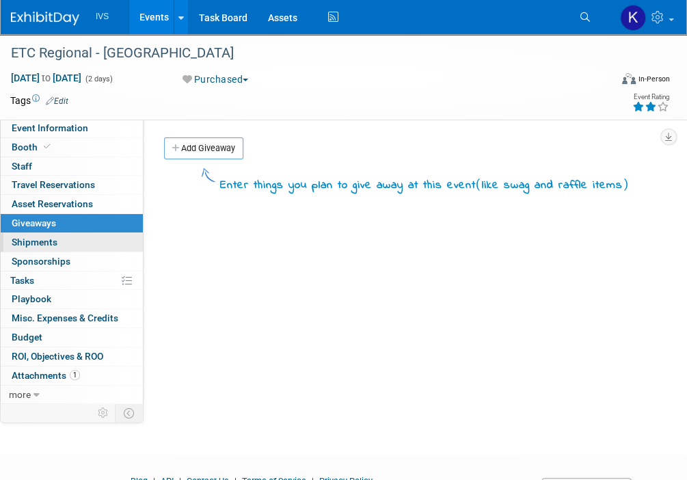
click at [88, 245] on link "0 Shipments 0" at bounding box center [72, 242] width 142 height 18
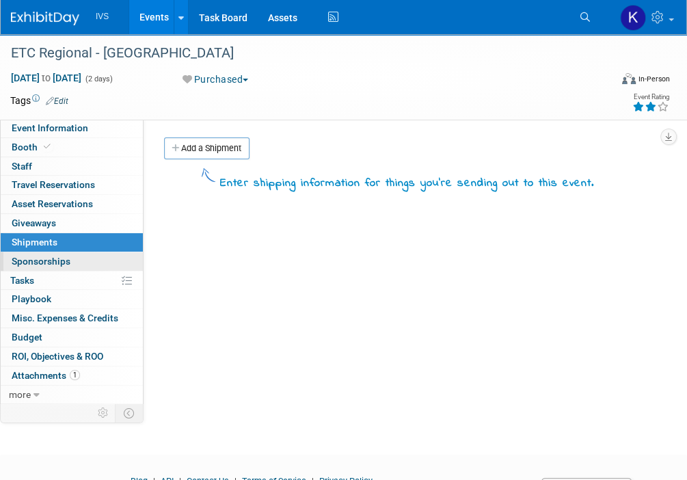
click at [94, 256] on link "0 Sponsorships 0" at bounding box center [72, 261] width 142 height 18
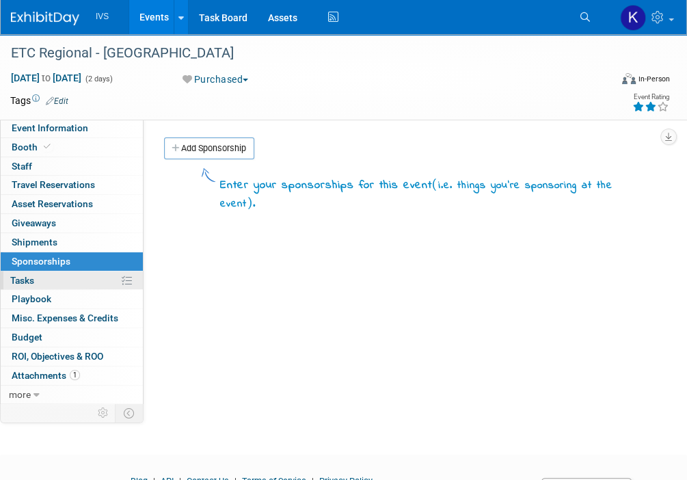
click at [82, 284] on link "0% Tasks 0%" at bounding box center [72, 280] width 142 height 18
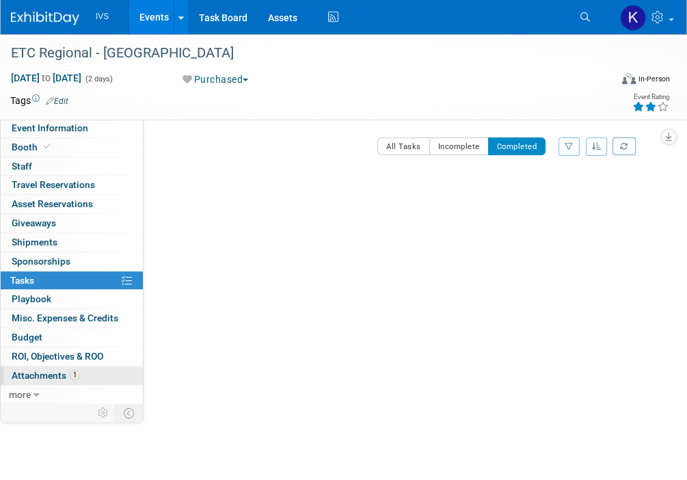
click at [87, 370] on link "1 Attachments 1" at bounding box center [72, 375] width 142 height 18
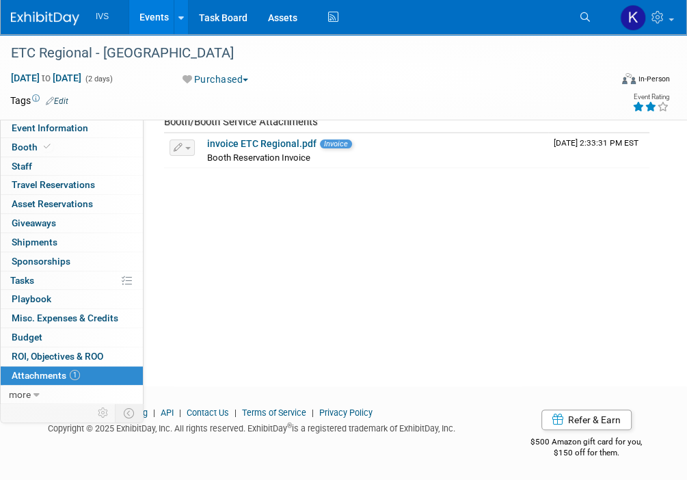
scroll to position [70, 0]
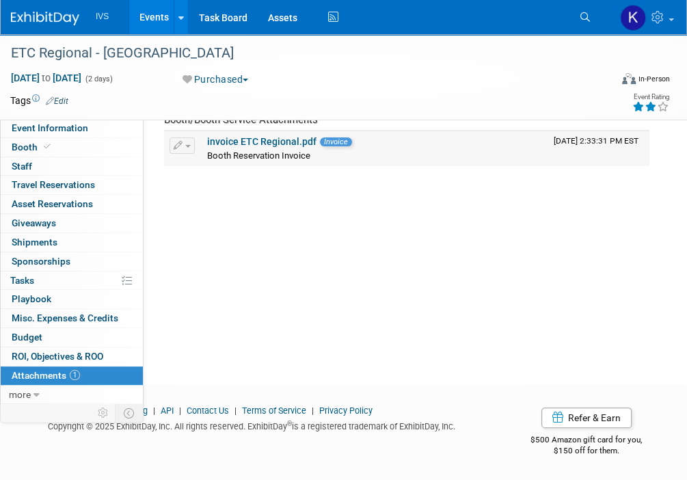
click at [265, 136] on link "invoice ETC Regional.pdf" at bounding box center [261, 141] width 109 height 11
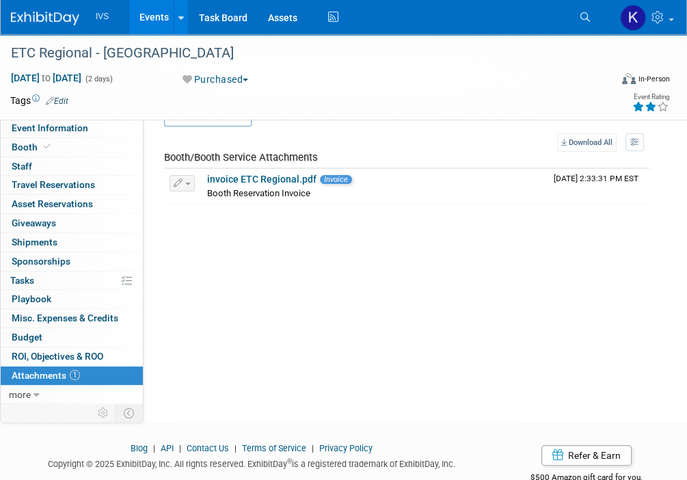
scroll to position [0, 0]
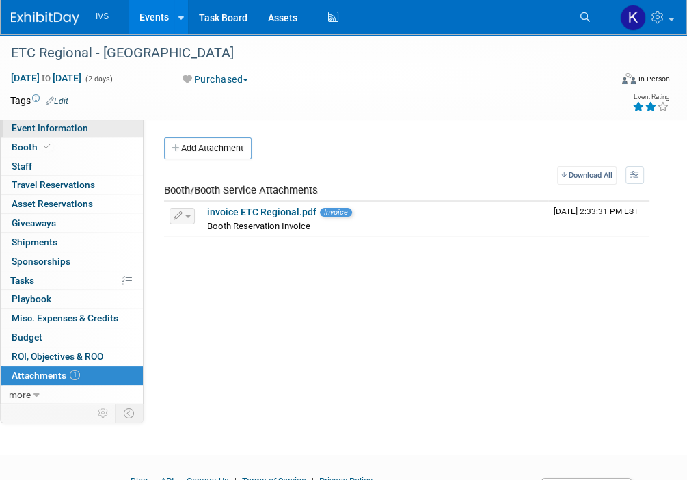
click at [79, 133] on span "Event Information" at bounding box center [50, 127] width 77 height 11
select select "Regional"
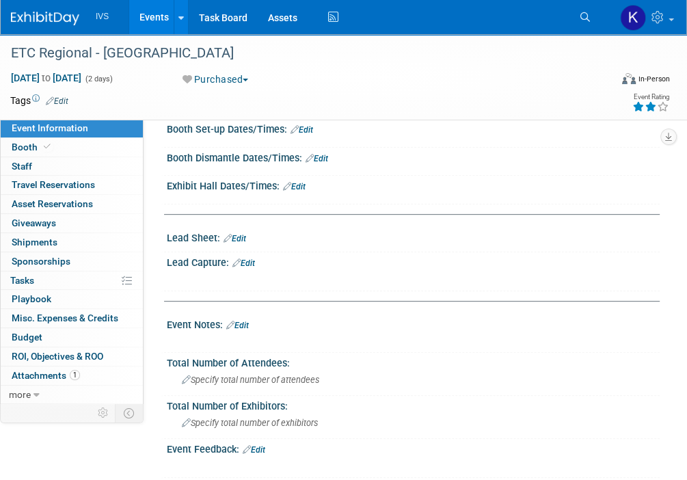
scroll to position [342, 0]
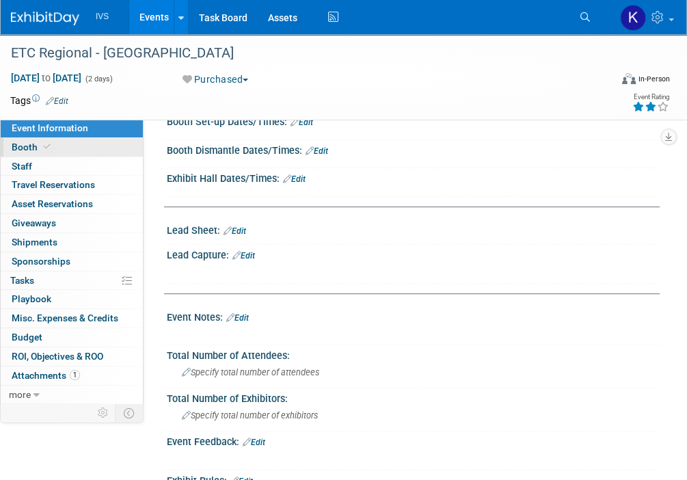
click at [66, 139] on link "Booth" at bounding box center [72, 147] width 142 height 18
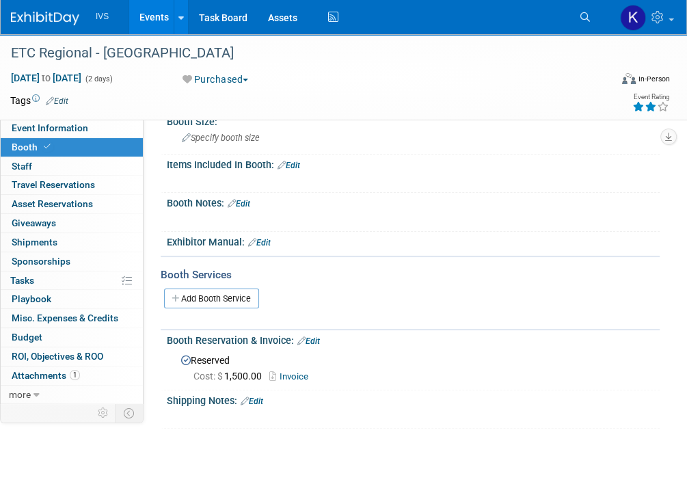
scroll to position [0, 0]
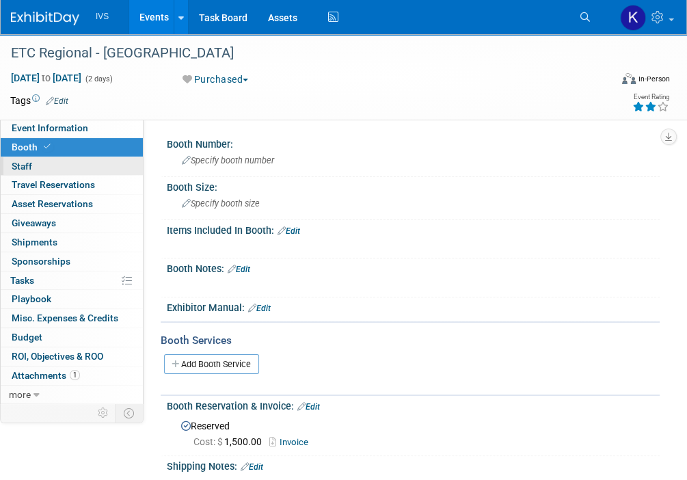
click at [75, 160] on link "0 Staff 0" at bounding box center [72, 166] width 142 height 18
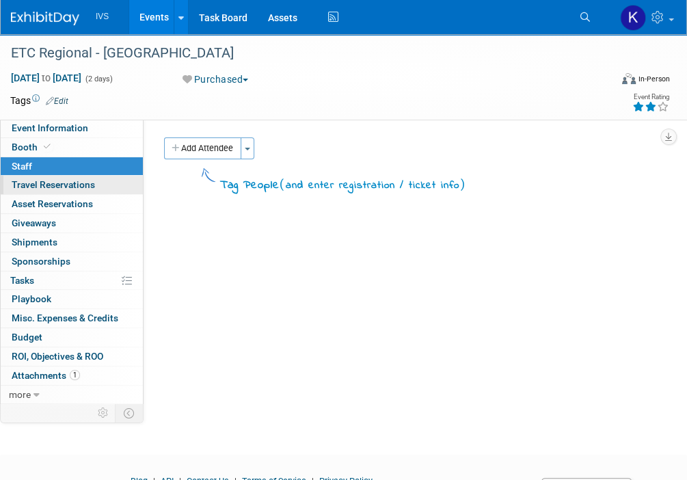
click at [84, 187] on span "Travel Reservations 0" at bounding box center [53, 184] width 83 height 11
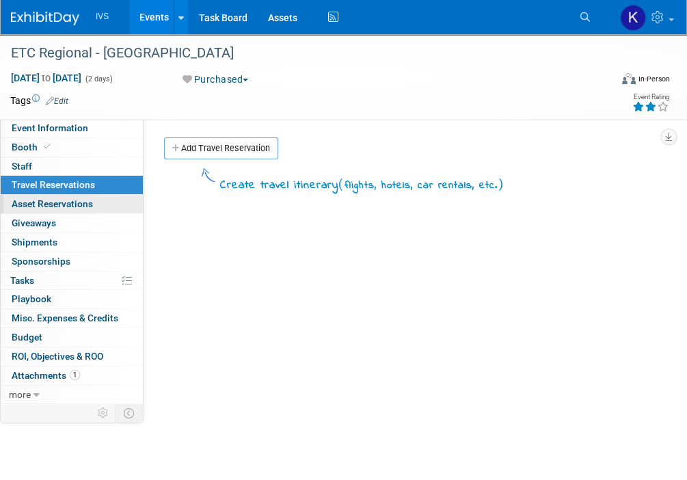
click at [45, 199] on span "Asset Reservations 0" at bounding box center [52, 203] width 81 height 11
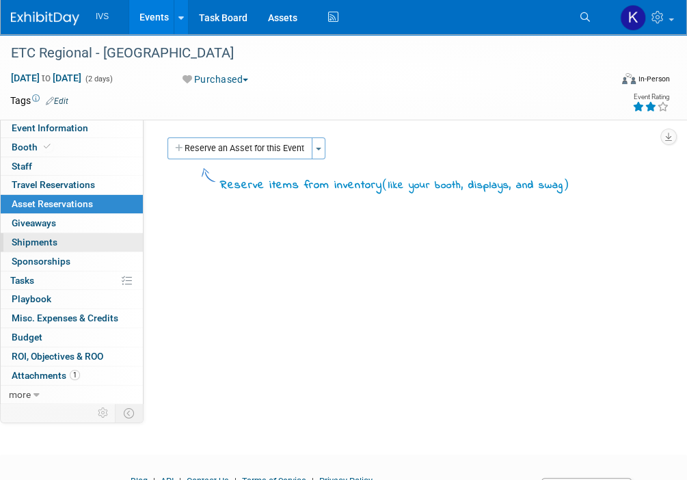
click at [57, 233] on link "0 Shipments 0" at bounding box center [72, 242] width 142 height 18
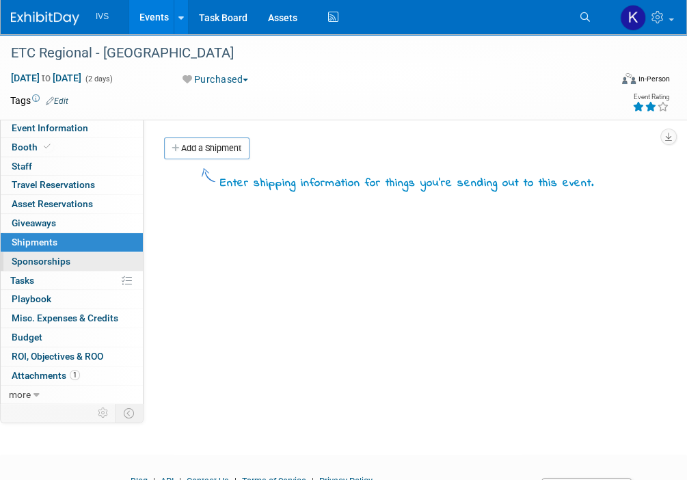
click at [53, 260] on span "Sponsorships 0" at bounding box center [41, 261] width 59 height 11
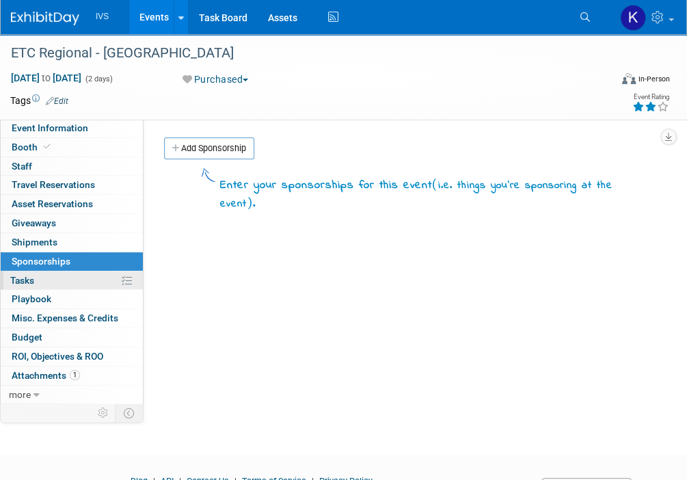
click at [55, 280] on link "0% Tasks 0%" at bounding box center [72, 280] width 142 height 18
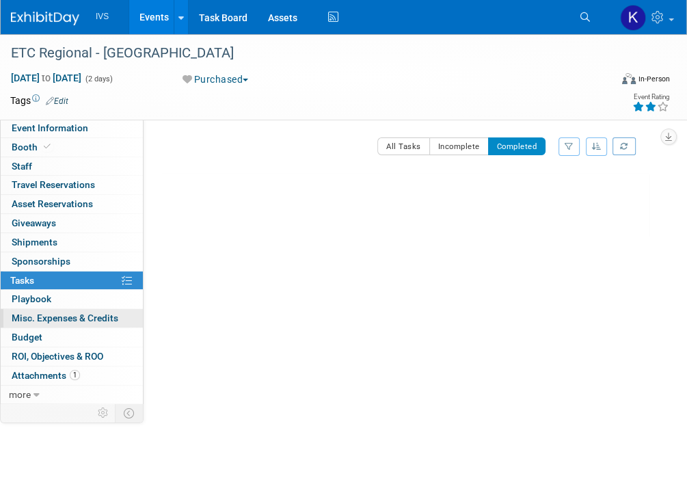
click at [53, 312] on span "Misc. Expenses & Credits 0" at bounding box center [65, 317] width 107 height 11
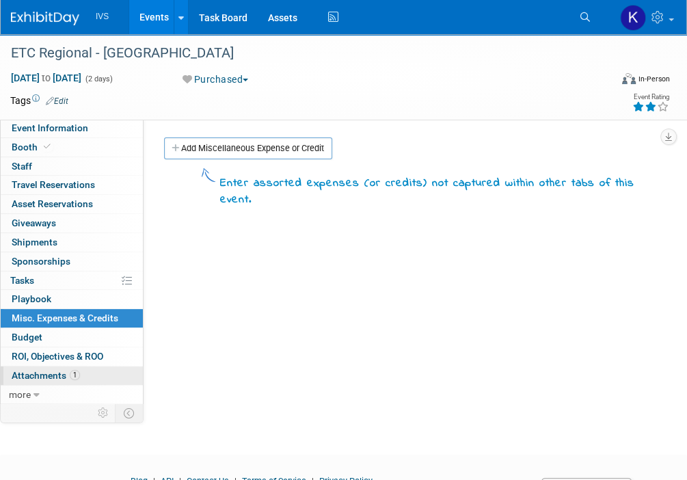
click at [33, 370] on span "Attachments 1" at bounding box center [46, 375] width 68 height 11
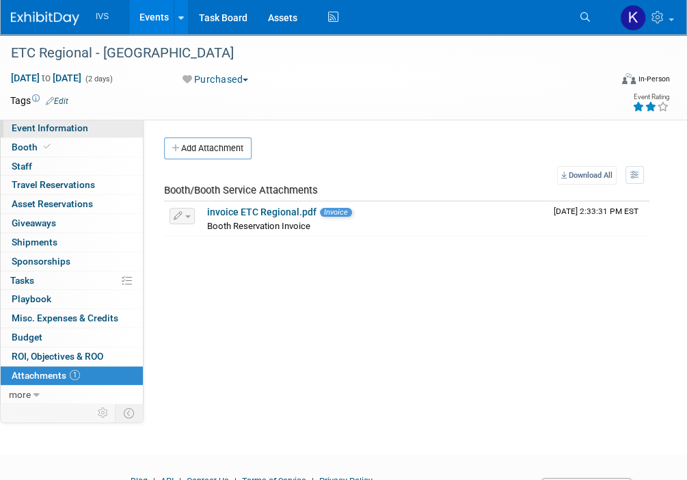
click at [42, 129] on span "Event Information" at bounding box center [50, 127] width 77 height 11
select select "Regional"
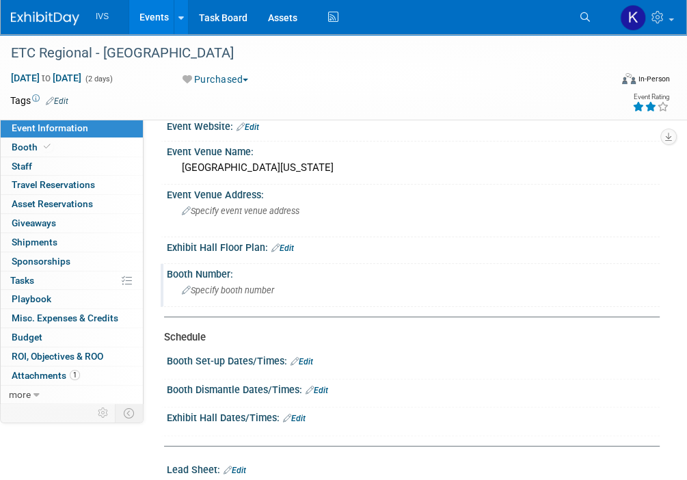
scroll to position [68, 0]
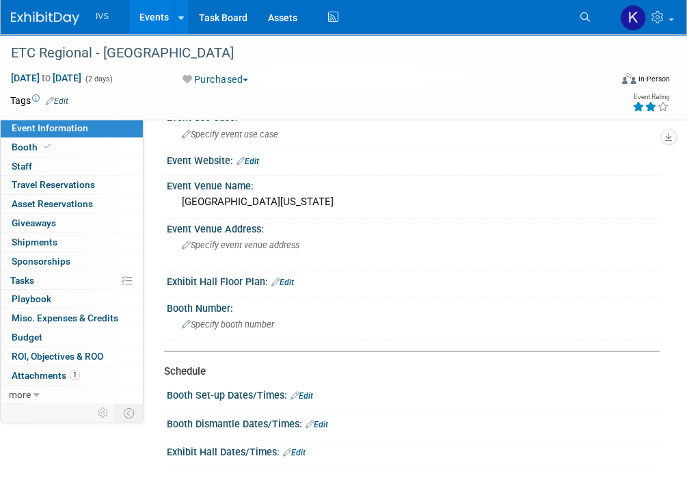
click at [598, 172] on div "Event Website: Edit" at bounding box center [410, 162] width 499 height 25
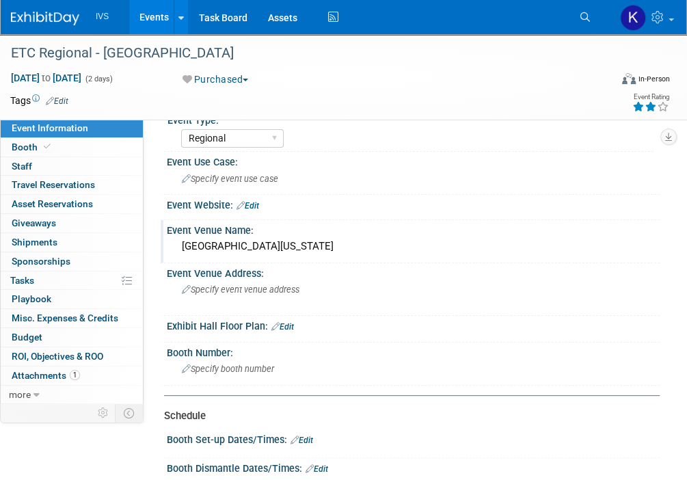
scroll to position [0, 0]
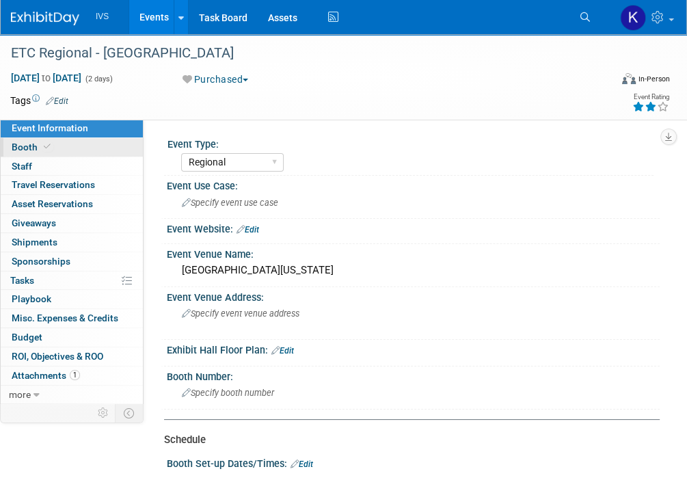
click at [50, 148] on span at bounding box center [47, 146] width 12 height 10
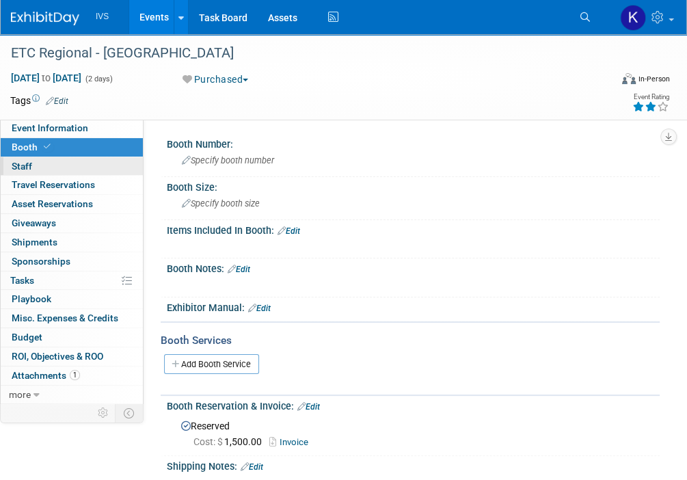
click at [53, 169] on link "0 Staff 0" at bounding box center [72, 166] width 142 height 18
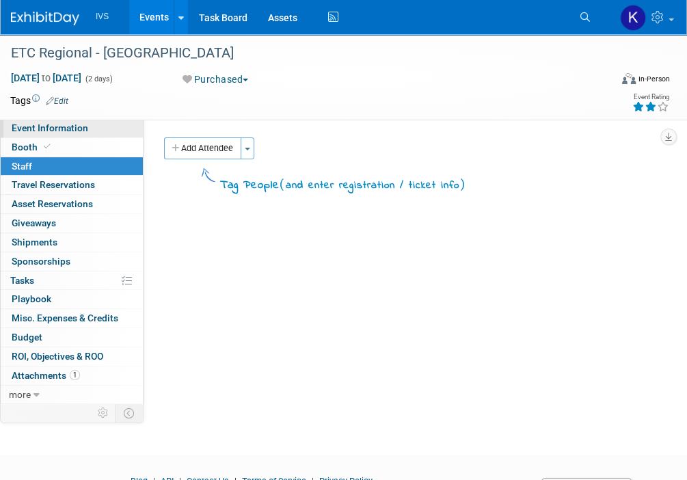
click at [66, 133] on span "Event Information" at bounding box center [50, 127] width 77 height 11
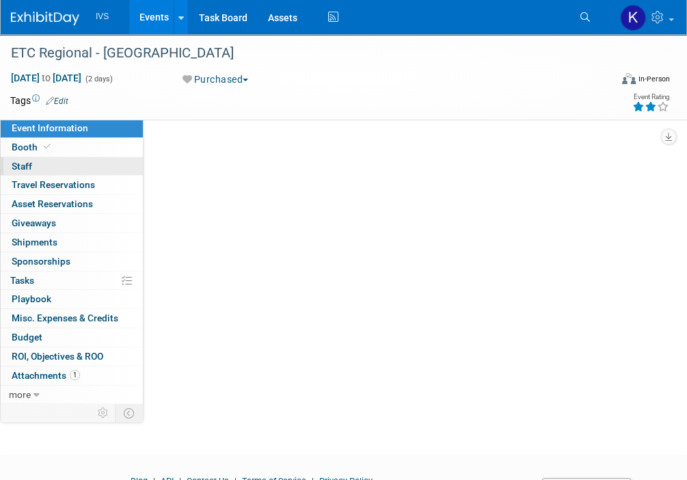
select select "Regional"
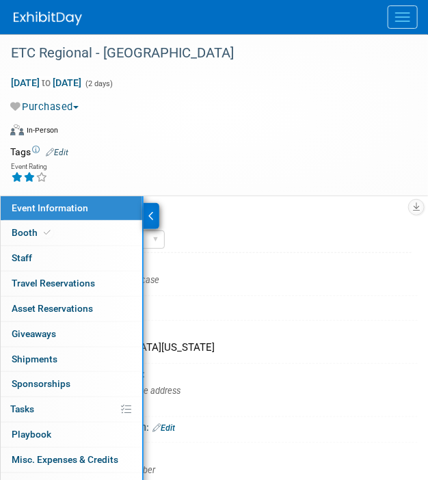
click at [236, 189] on div "ETC Regional - UW Milwaukee Nov 5, 2025 to Nov 6, 2025 (2 days) Nov 5, 2025 to …" at bounding box center [214, 114] width 428 height 161
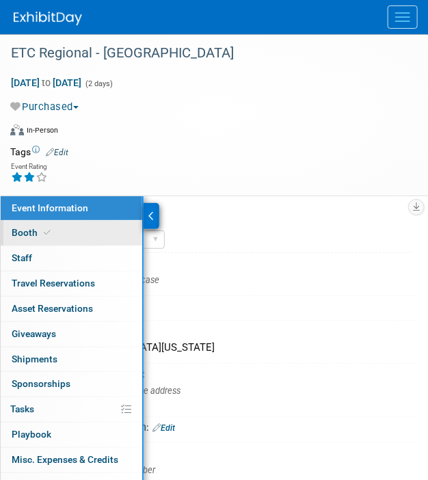
click at [105, 230] on link "Booth" at bounding box center [71, 233] width 141 height 25
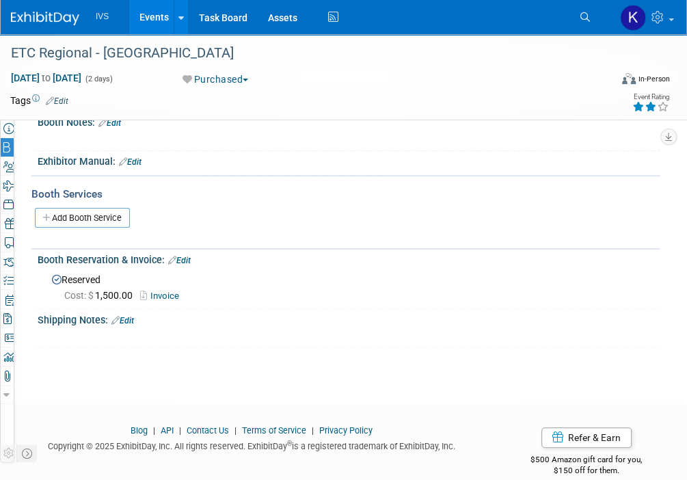
scroll to position [159, 0]
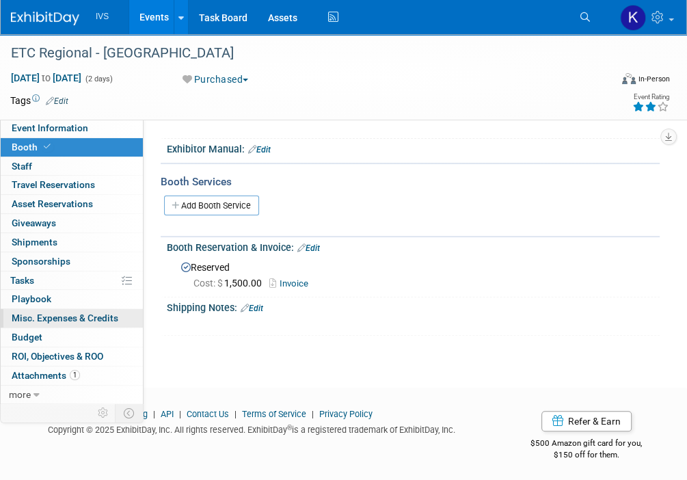
click at [98, 321] on span "Misc. Expenses & Credits 0" at bounding box center [65, 317] width 107 height 11
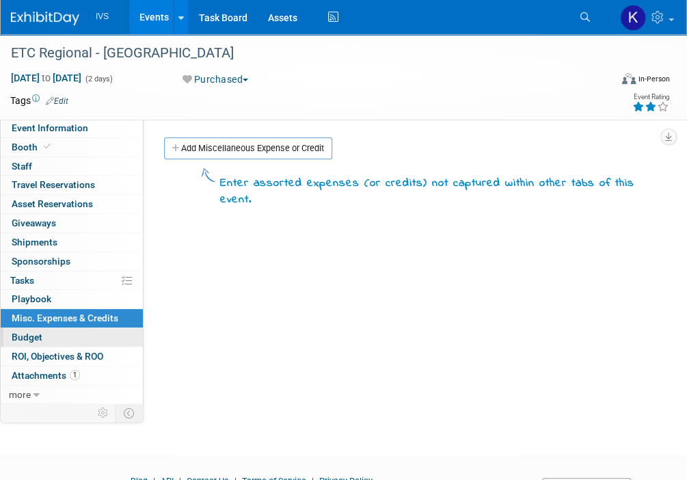
click at [93, 340] on link "Budget" at bounding box center [72, 337] width 142 height 18
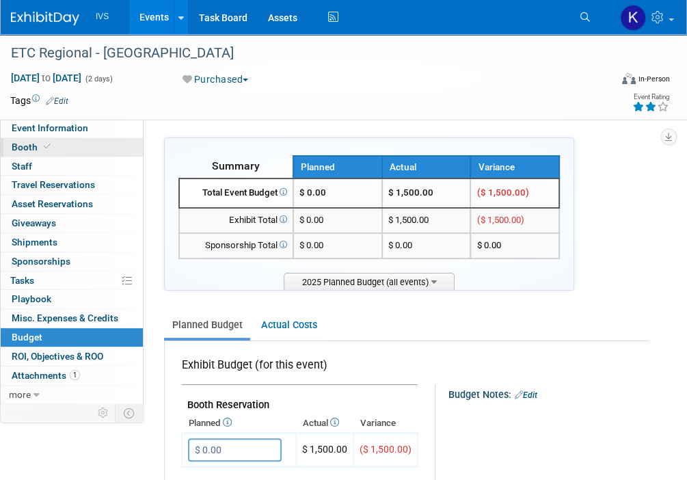
click at [43, 139] on link "Booth" at bounding box center [72, 147] width 142 height 18
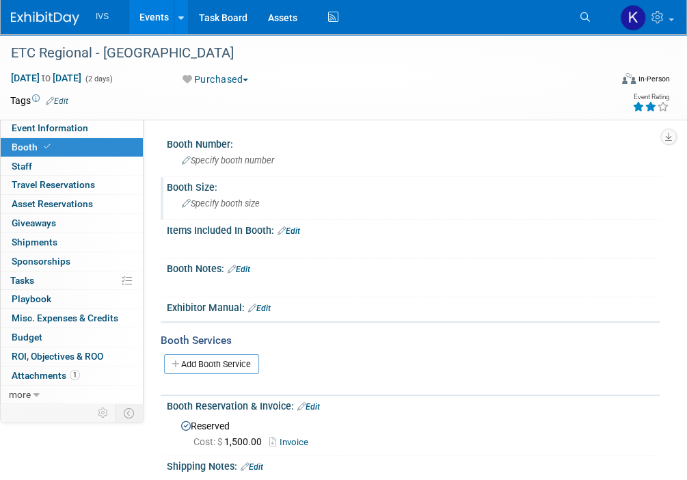
click at [630, 183] on div "Booth Size:" at bounding box center [413, 185] width 493 height 17
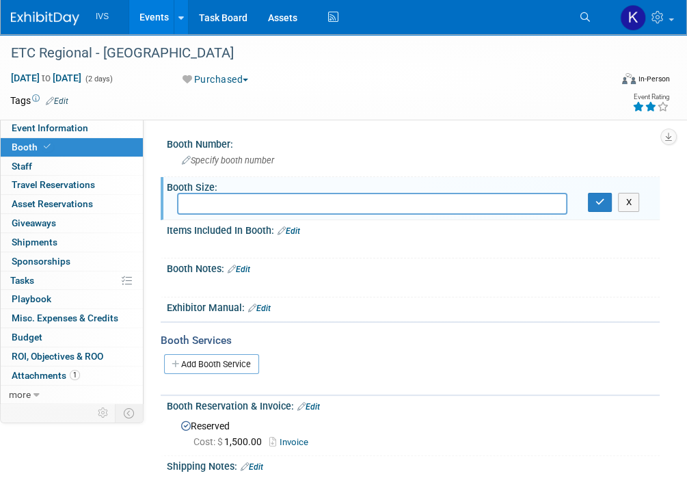
click at [135, 21] on link "Events" at bounding box center [154, 17] width 50 height 34
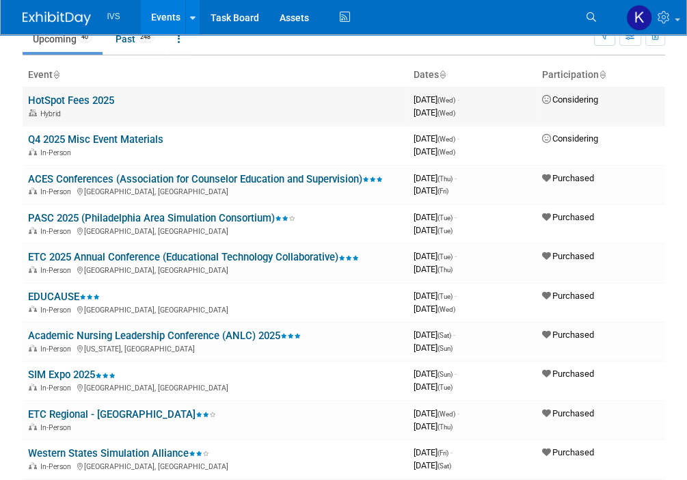
scroll to position [205, 0]
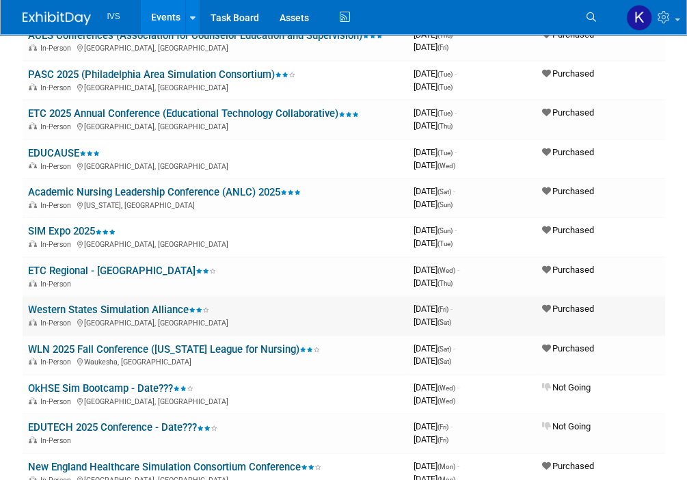
click at [137, 303] on link "Western States Simulation Alliance" at bounding box center [118, 309] width 181 height 12
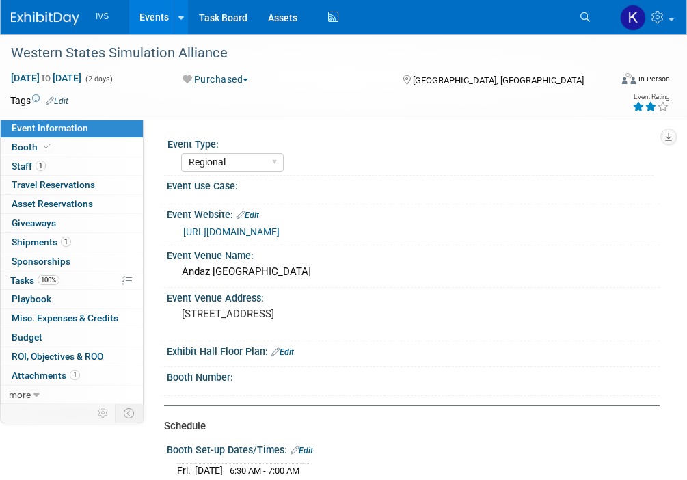
select select "Regional"
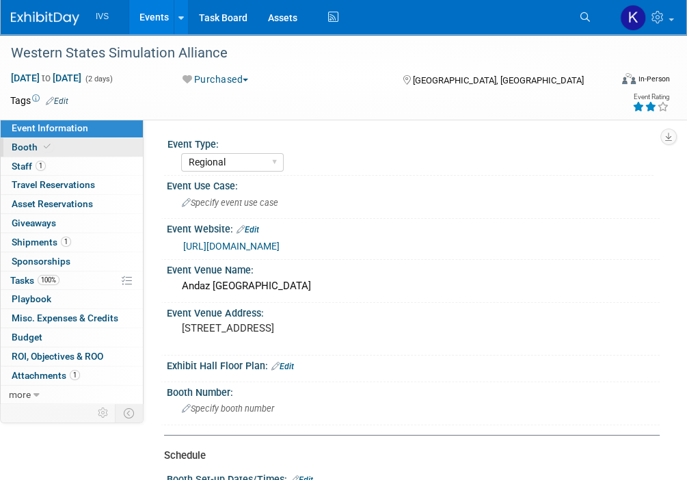
click at [63, 146] on link "Booth" at bounding box center [72, 147] width 142 height 18
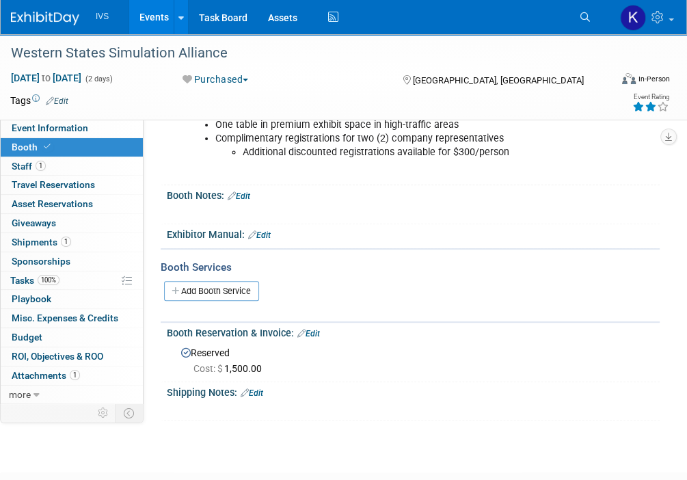
scroll to position [49, 0]
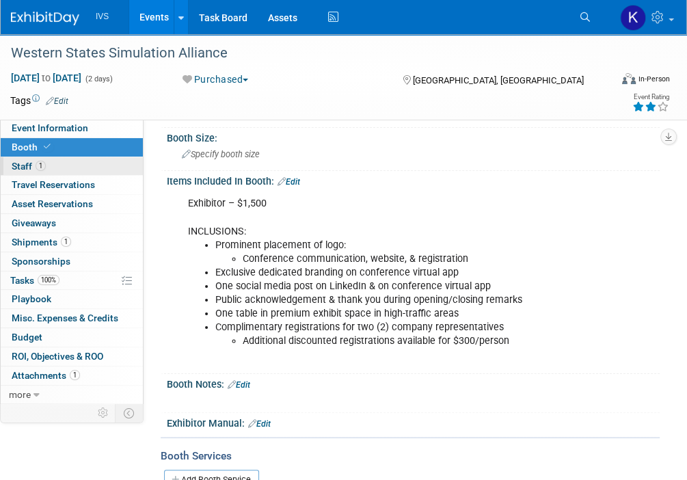
click at [85, 163] on link "1 Staff 1" at bounding box center [72, 166] width 142 height 18
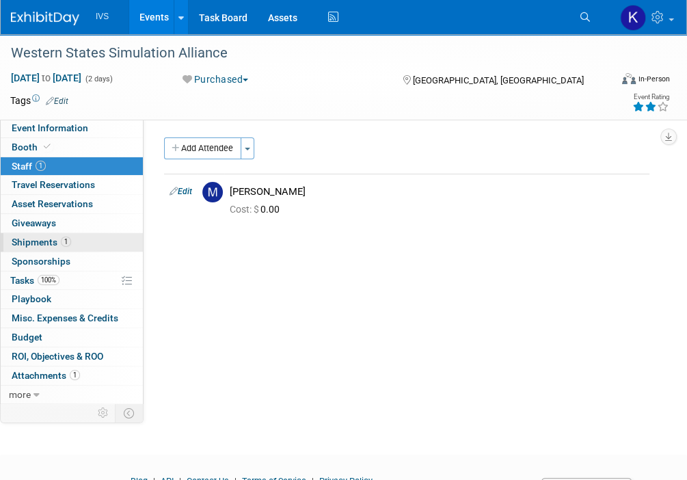
click at [92, 236] on link "1 Shipments 1" at bounding box center [72, 242] width 142 height 18
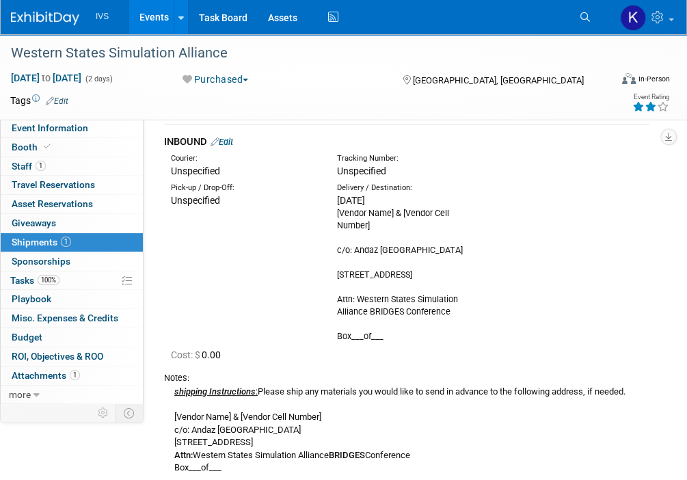
scroll to position [205, 0]
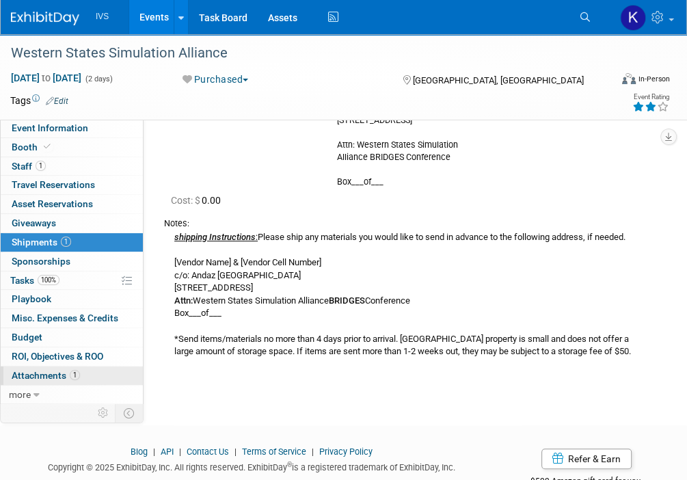
click at [51, 375] on span "Attachments 1" at bounding box center [46, 375] width 68 height 11
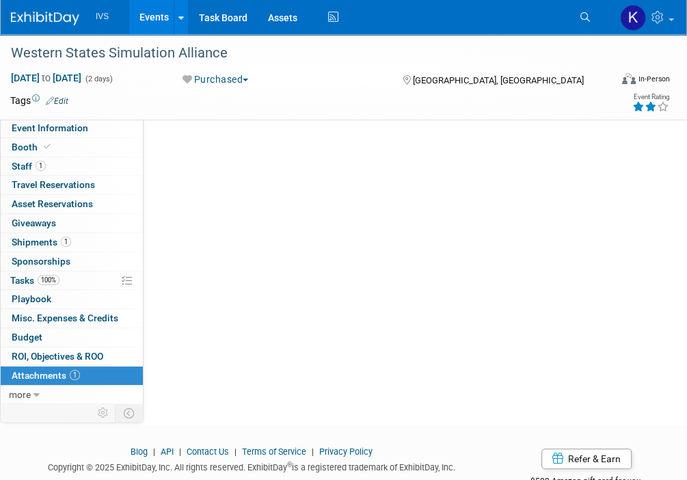
scroll to position [0, 0]
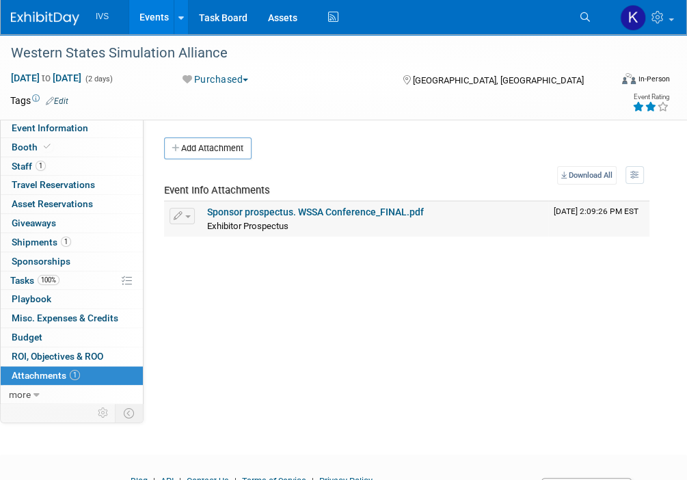
click at [370, 211] on link "Sponsor prospectus. WSSA Conference_FINAL.pdf" at bounding box center [315, 211] width 217 height 11
click at [619, 254] on div "Event Type: National Regional Sponsorship Speaking Event Use Case: Specify even…" at bounding box center [402, 261] width 516 height 284
click at [39, 133] on span "Event Information" at bounding box center [50, 127] width 77 height 11
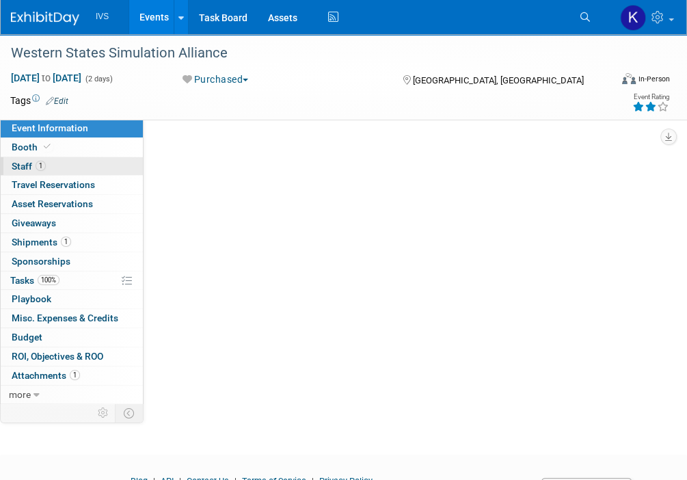
select select "Regional"
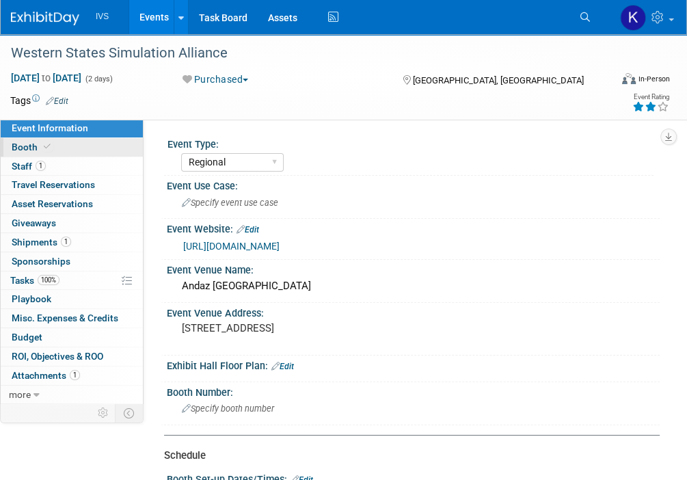
click at [90, 156] on link "Booth" at bounding box center [72, 147] width 142 height 18
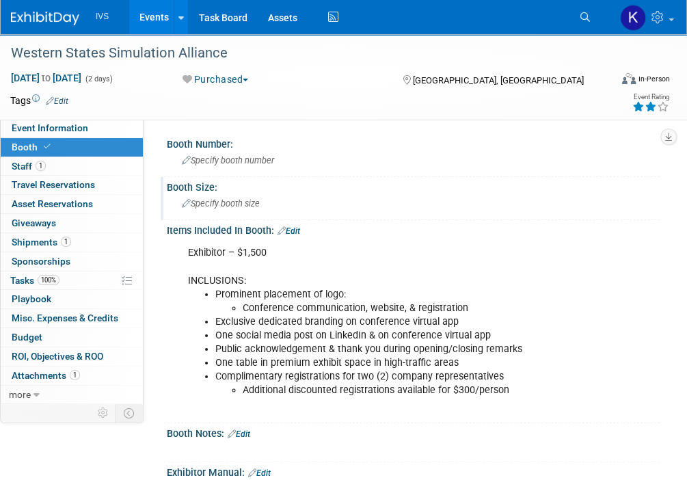
click at [656, 207] on div "Specify booth size" at bounding box center [413, 204] width 493 height 23
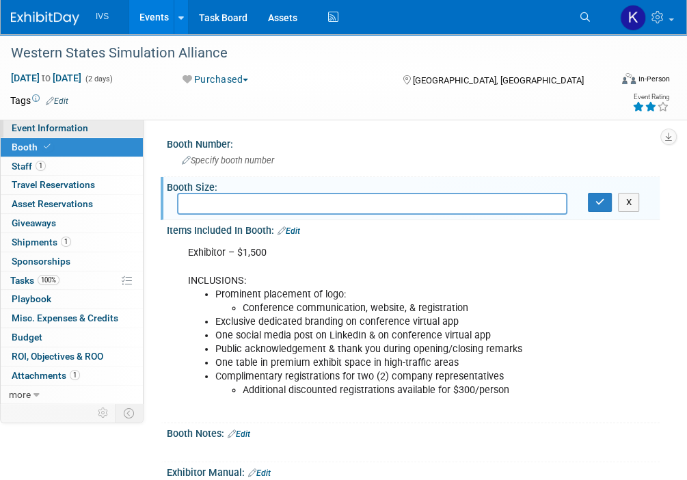
click at [85, 126] on span "Event Information" at bounding box center [50, 127] width 77 height 11
select select "Regional"
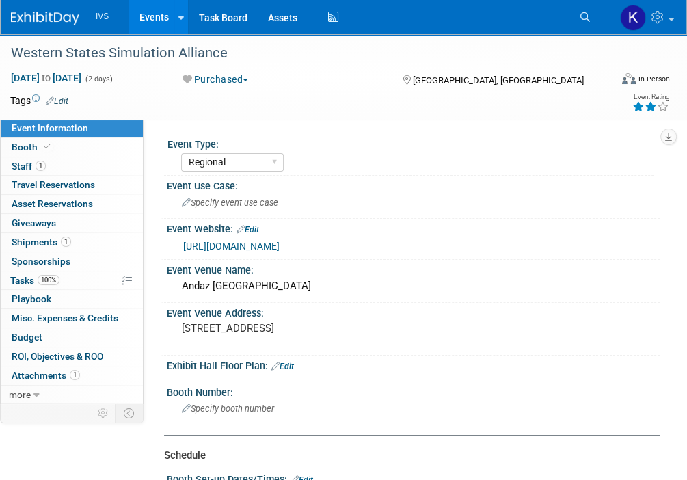
drag, startPoint x: 585, startPoint y: 178, endPoint x: 506, endPoint y: 170, distance: 79.7
click at [584, 178] on div "Event Use Case:" at bounding box center [413, 184] width 493 height 17
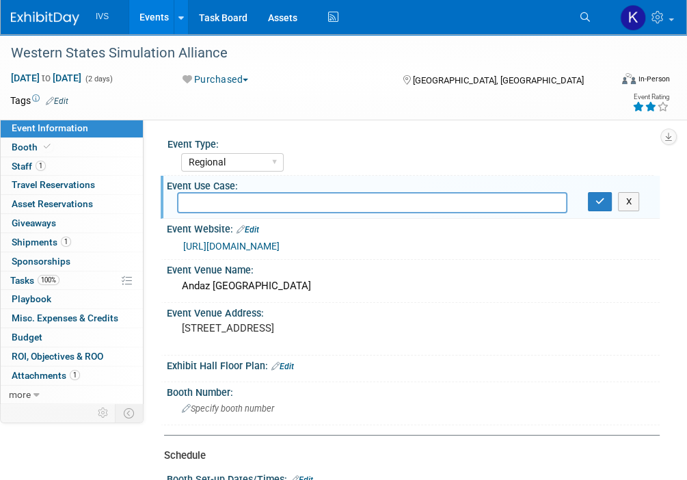
click at [161, 6] on link "Events" at bounding box center [154, 17] width 50 height 34
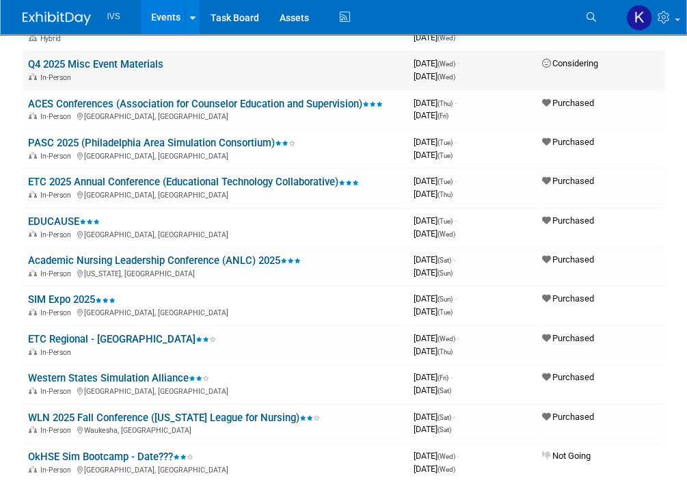
scroll to position [273, 0]
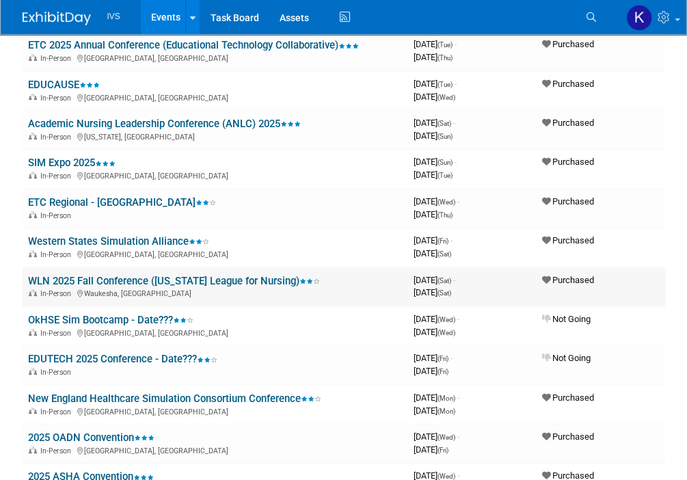
click at [103, 279] on link "WLN 2025 Fall Conference ([US_STATE] League for Nursing)" at bounding box center [174, 281] width 292 height 12
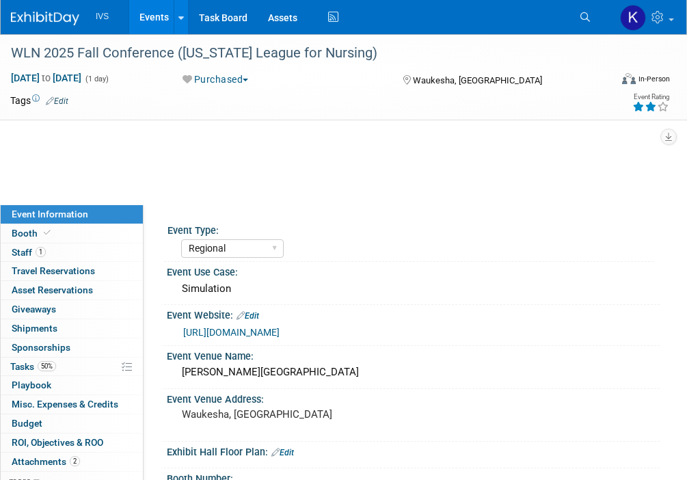
select select "Regional"
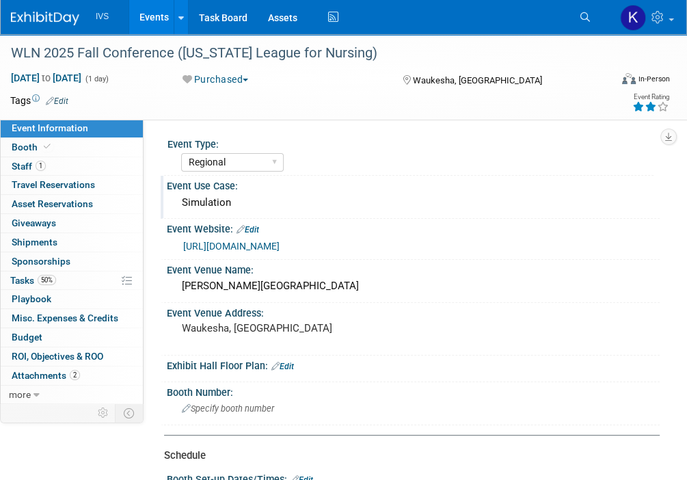
click at [649, 190] on div "Event Use Case:" at bounding box center [413, 184] width 493 height 17
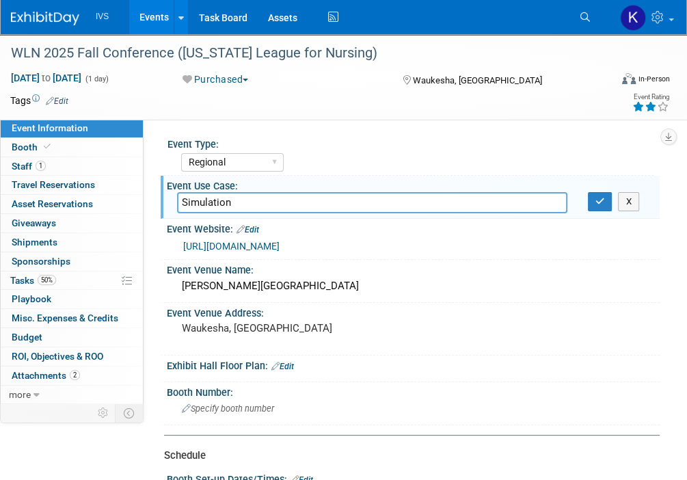
drag, startPoint x: 649, startPoint y: 351, endPoint x: 642, endPoint y: 356, distance: 8.3
click at [649, 351] on div "Event Venue Address: Waukesha, WI" at bounding box center [410, 329] width 499 height 53
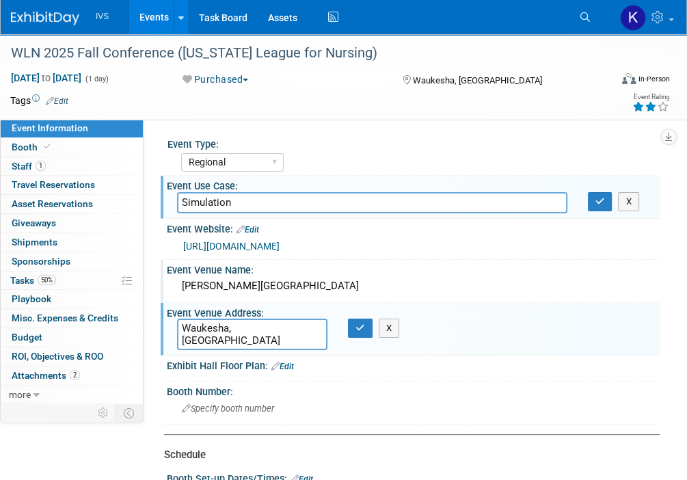
drag, startPoint x: 441, startPoint y: 238, endPoint x: 362, endPoint y: 271, distance: 85.8
click at [362, 271] on div "Event Venue Name:" at bounding box center [413, 268] width 493 height 17
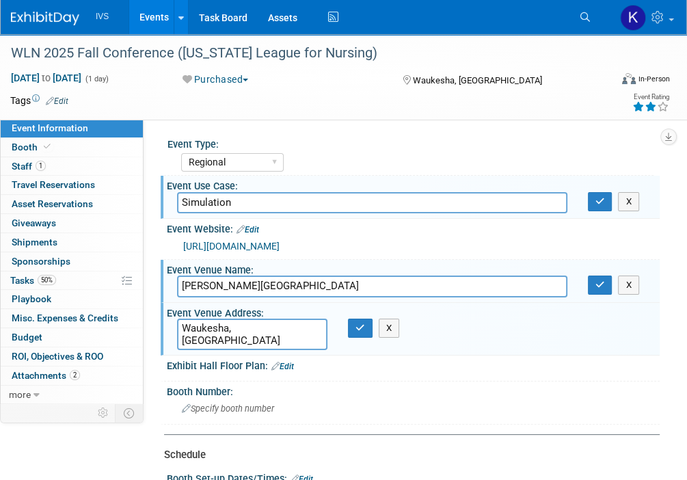
click at [620, 454] on div "Schedule" at bounding box center [406, 455] width 485 height 14
click at [58, 148] on link "Booth" at bounding box center [72, 147] width 142 height 18
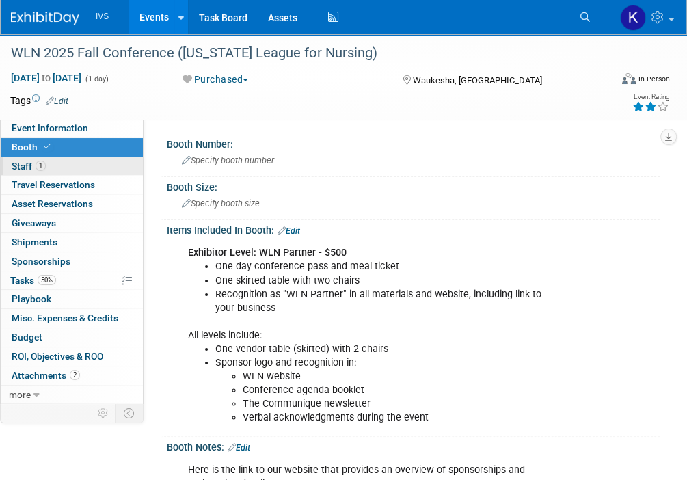
click at [81, 157] on link "1 Staff 1" at bounding box center [72, 166] width 142 height 18
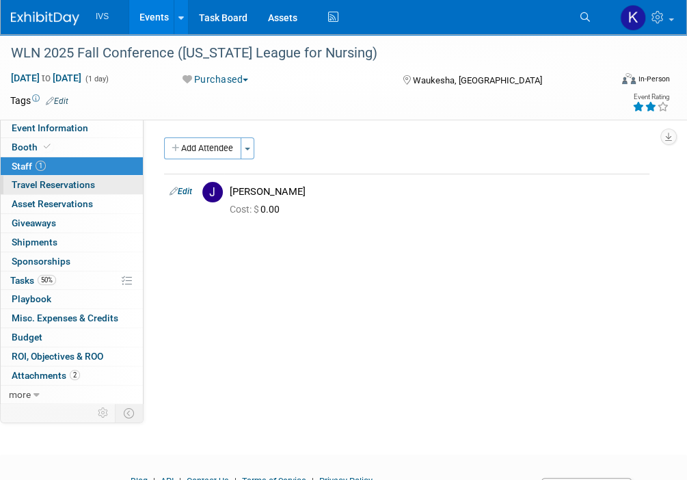
click at [77, 192] on link "0 Travel Reservations 0" at bounding box center [72, 185] width 142 height 18
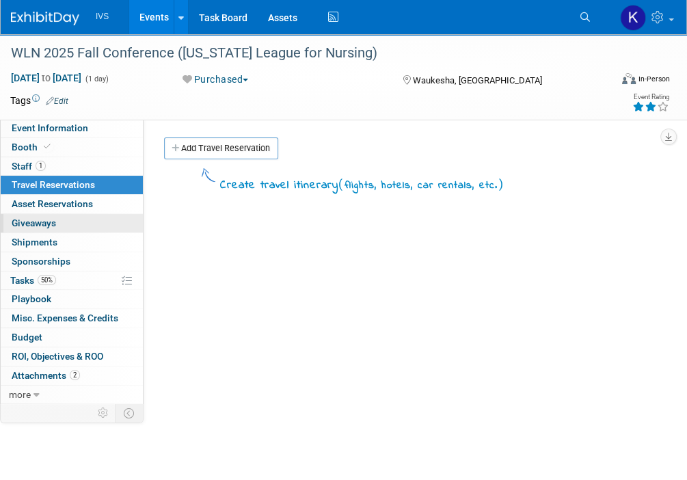
click at [98, 214] on link "0 Giveaways 0" at bounding box center [72, 223] width 142 height 18
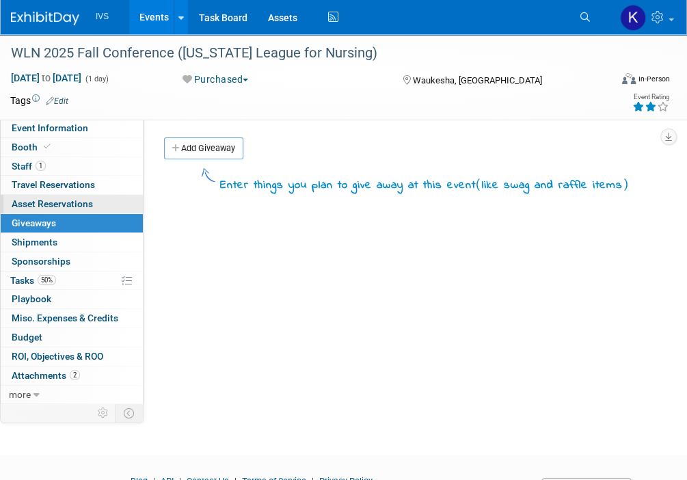
click at [92, 206] on span "Asset Reservations 0" at bounding box center [52, 203] width 81 height 11
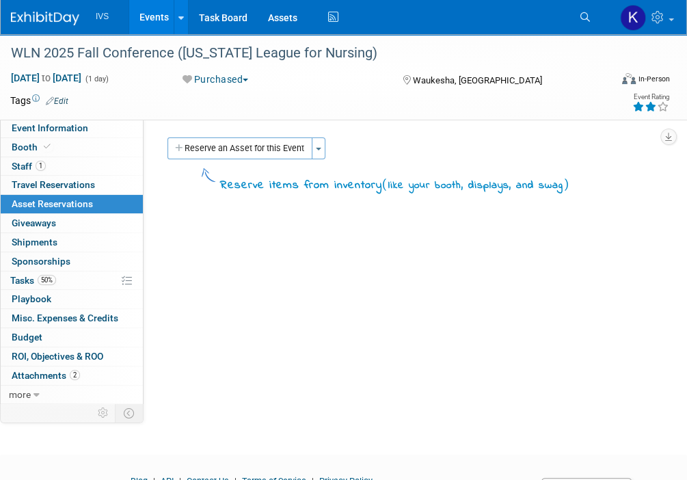
click at [154, 17] on link "Events" at bounding box center [154, 17] width 50 height 34
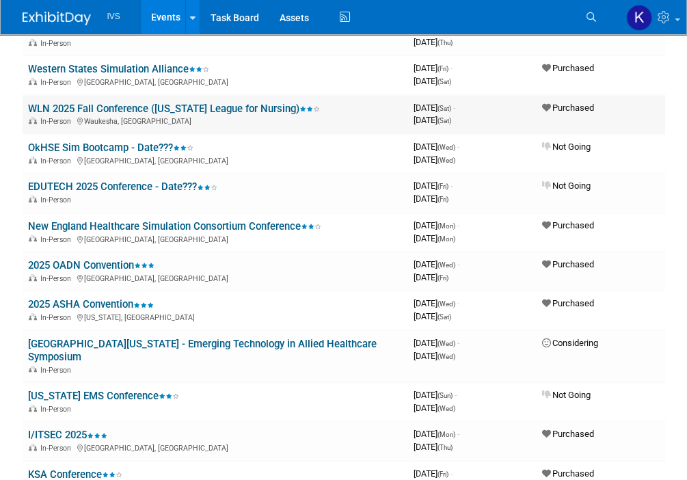
scroll to position [478, 0]
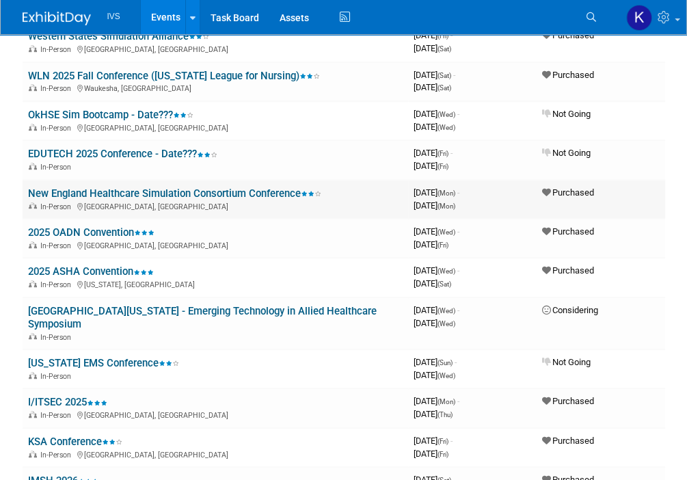
click at [102, 187] on link "New England Healthcare Simulation Consortium Conference" at bounding box center [174, 193] width 293 height 12
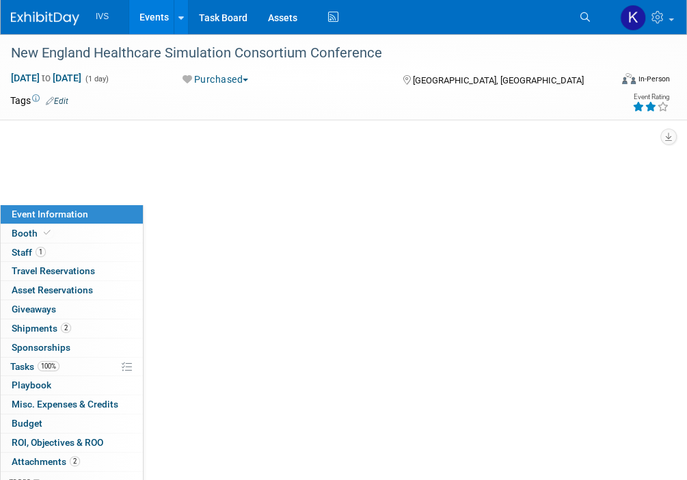
select select "Regional"
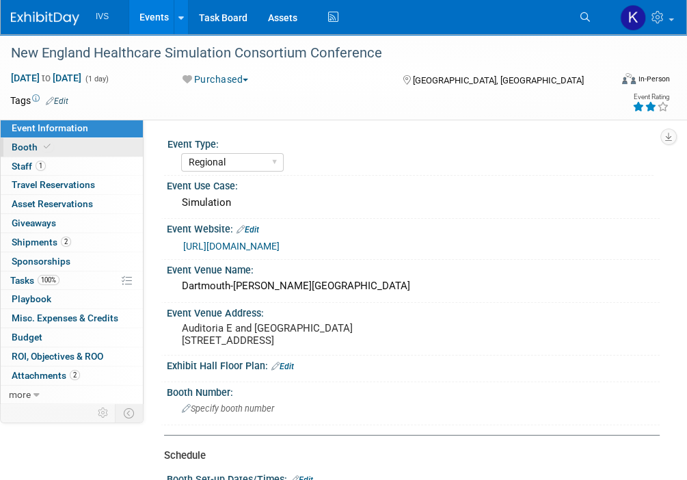
click at [80, 150] on link "Booth" at bounding box center [72, 147] width 142 height 18
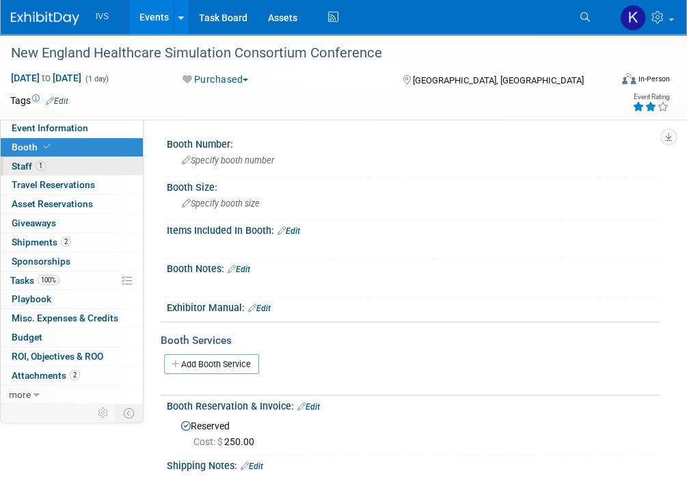
click at [131, 165] on link "1 Staff 1" at bounding box center [72, 166] width 142 height 18
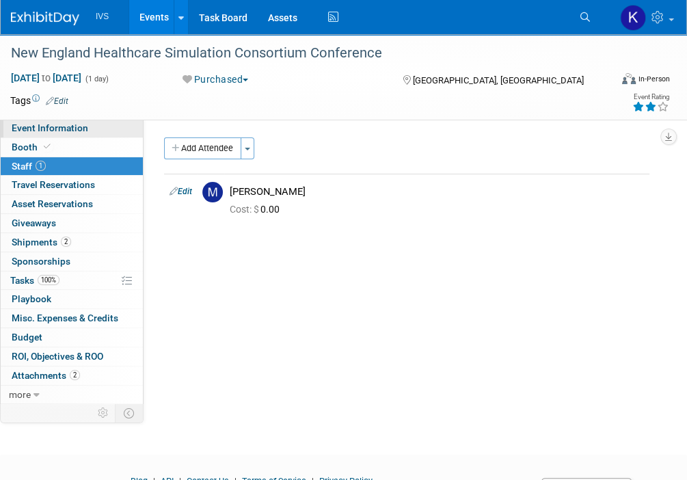
click at [124, 124] on link "Event Information" at bounding box center [72, 128] width 142 height 18
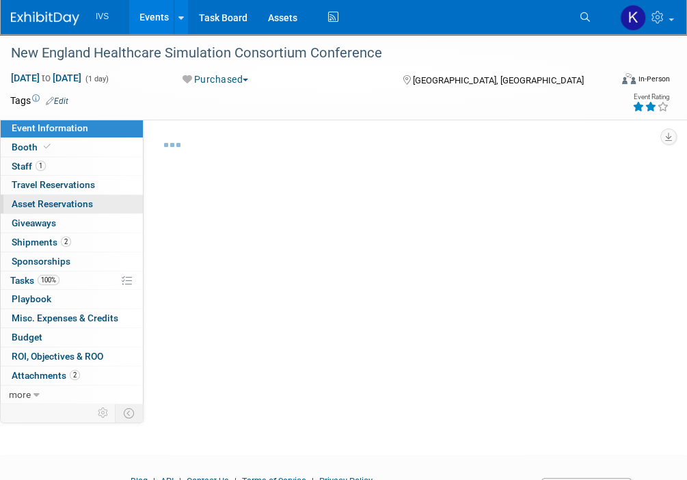
select select "Regional"
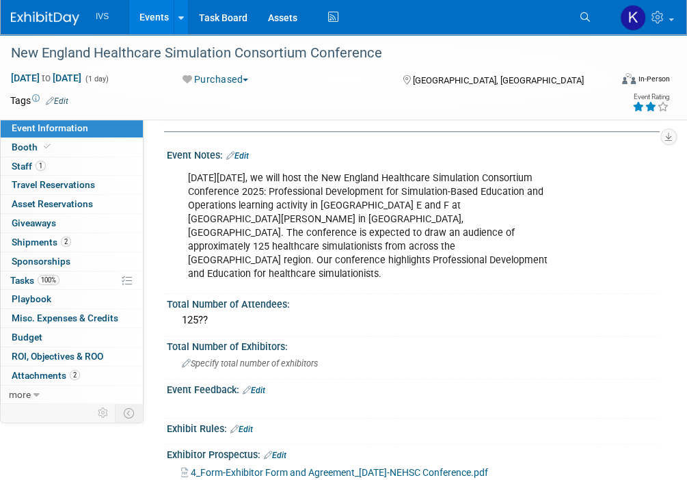
scroll to position [677, 0]
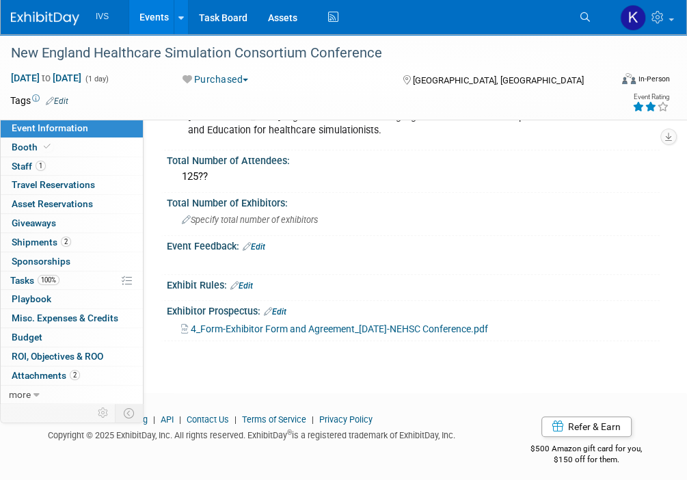
click at [329, 323] on span "4_Form-Exhibitor Form and Agreement_[DATE]-NEHSC Conference.pdf" at bounding box center [339, 328] width 297 height 11
click at [62, 165] on link "1 Staff 1" at bounding box center [72, 166] width 142 height 18
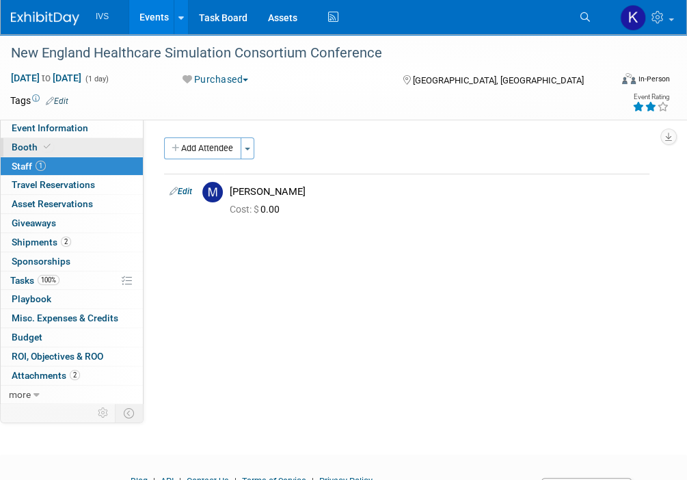
click at [57, 146] on link "Booth" at bounding box center [72, 147] width 142 height 18
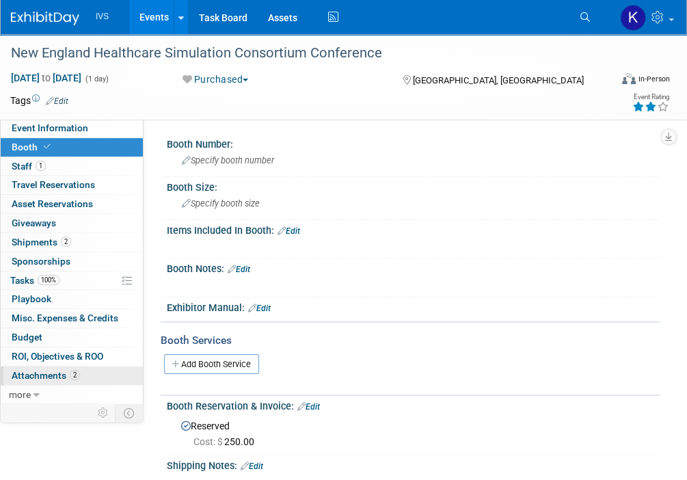
click at [66, 379] on span "Attachments 2" at bounding box center [46, 375] width 68 height 11
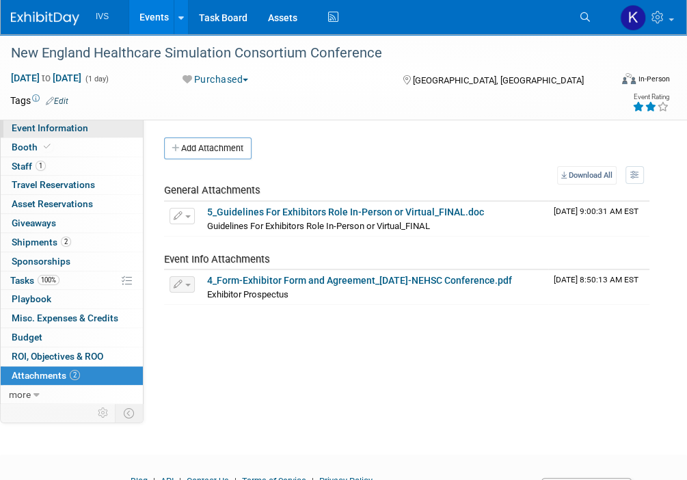
click at [64, 131] on span "Event Information" at bounding box center [50, 127] width 77 height 11
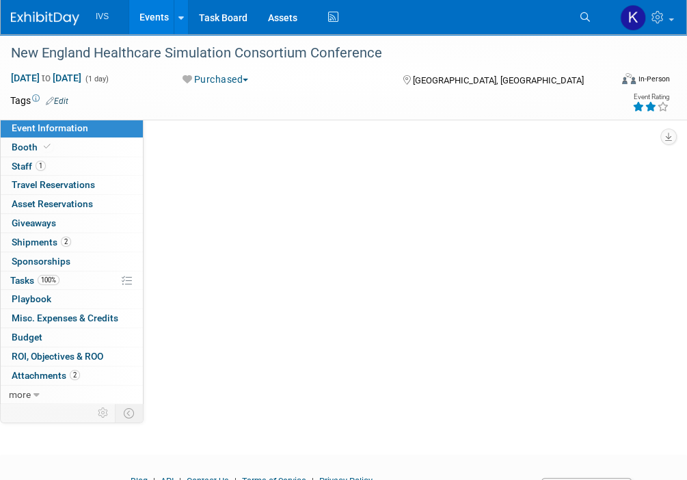
select select "Regional"
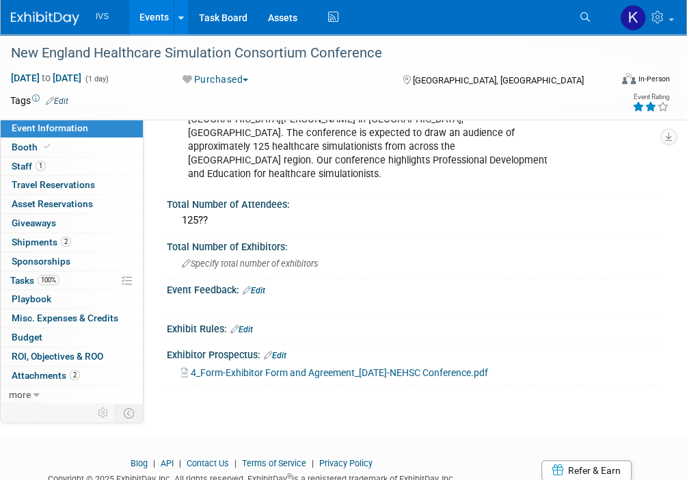
scroll to position [677, 0]
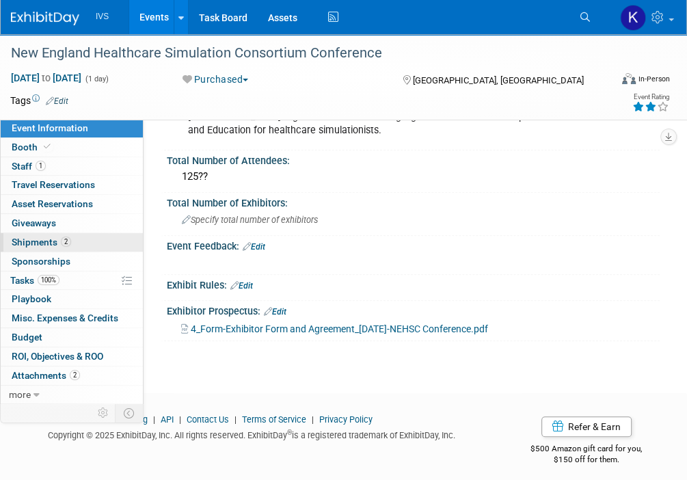
click at [81, 243] on link "2 Shipments 2" at bounding box center [72, 242] width 142 height 18
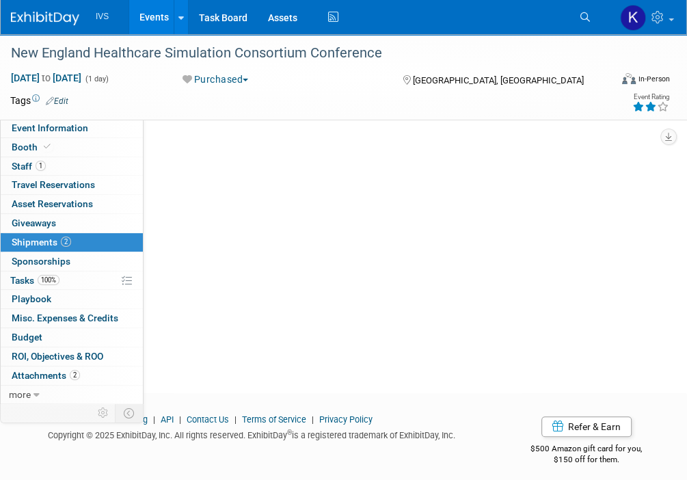
scroll to position [0, 0]
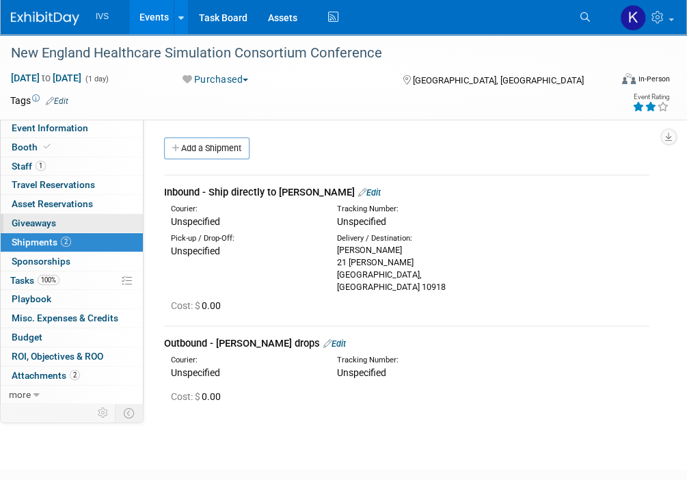
click at [92, 222] on link "0 Giveaways 0" at bounding box center [72, 223] width 142 height 18
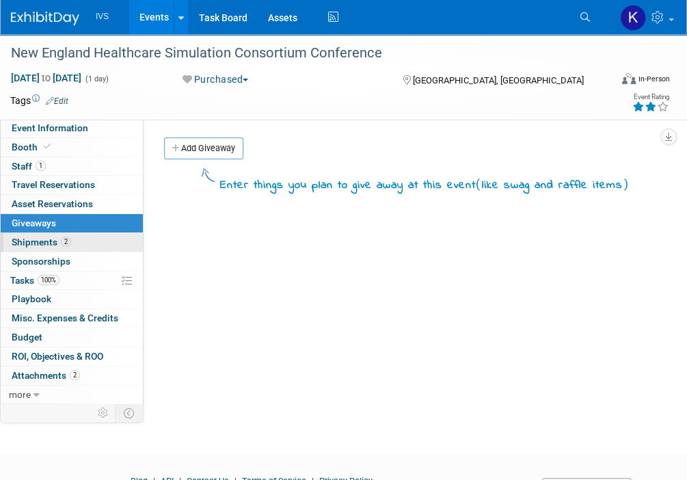
click at [92, 233] on link "2 Shipments 2" at bounding box center [72, 242] width 142 height 18
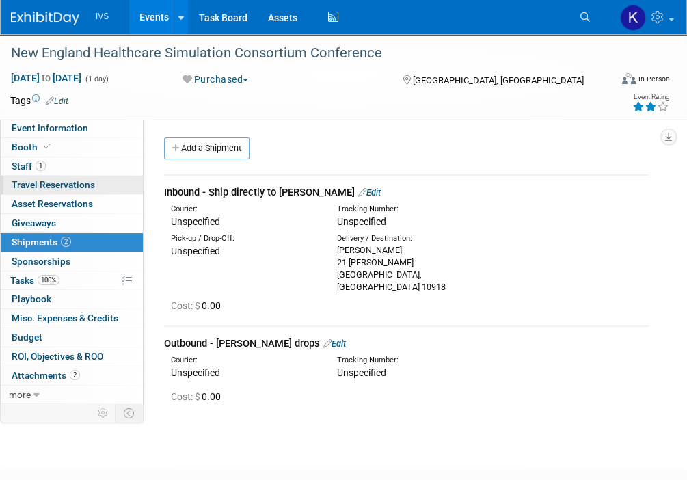
click at [113, 185] on link "0 Travel Reservations 0" at bounding box center [72, 185] width 142 height 18
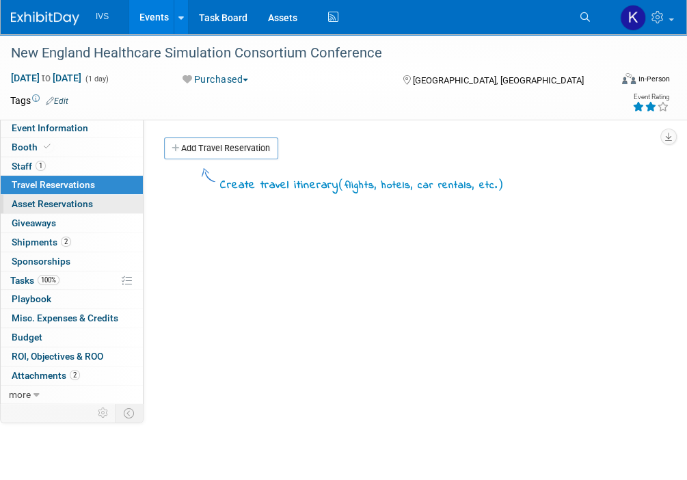
click at [107, 206] on link "0 Asset Reservations 0" at bounding box center [72, 204] width 142 height 18
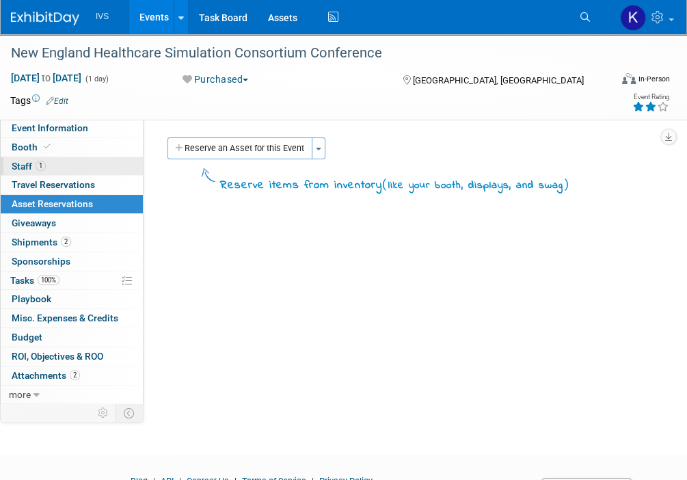
click at [105, 164] on link "1 Staff 1" at bounding box center [72, 166] width 142 height 18
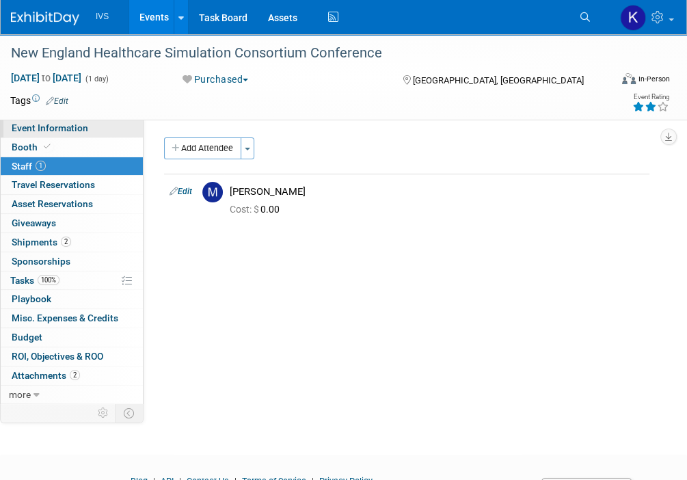
click at [62, 125] on span "Event Information" at bounding box center [50, 127] width 77 height 11
select select "Regional"
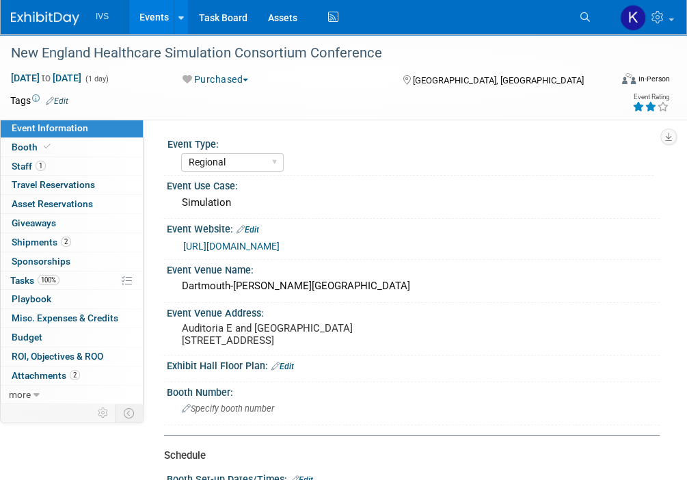
click at [279, 247] on link "https://dh.cloud-cme.com/course/courseoverview?P=0&EID=153561" at bounding box center [231, 246] width 96 height 11
click at [571, 127] on div "Event Type: National Regional Sponsorship Speaking Event Use Case:" at bounding box center [402, 261] width 516 height 284
click at [135, 10] on link "Events" at bounding box center [154, 17] width 50 height 34
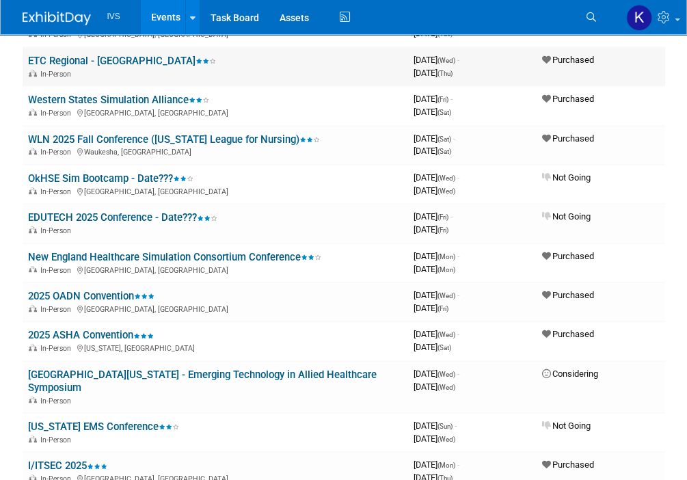
scroll to position [478, 0]
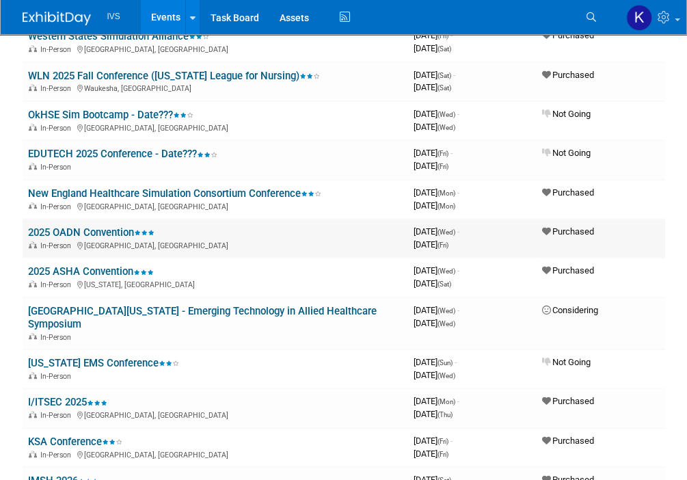
click at [96, 226] on link "2025 OADN Convention" at bounding box center [91, 232] width 126 height 12
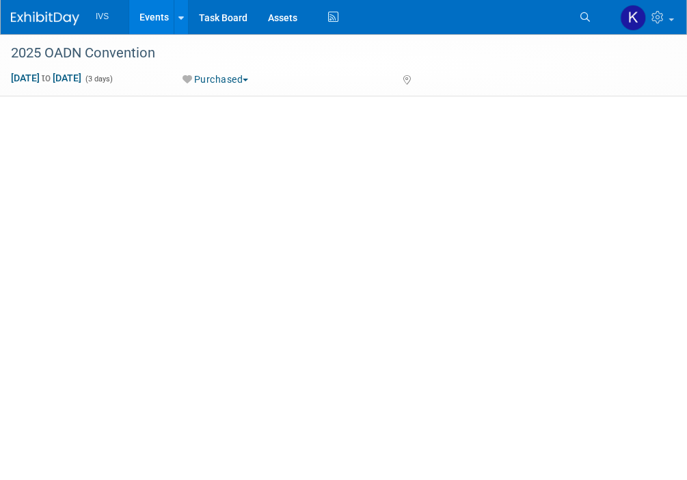
select select "National"
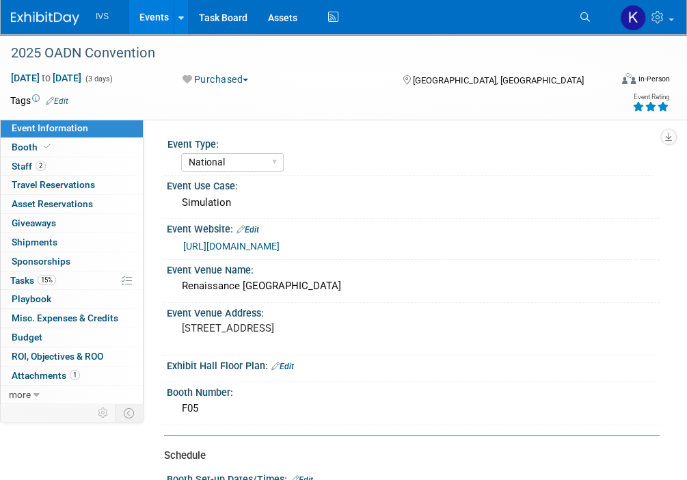
click at [607, 122] on div "Event Type: National Regional Sponsorship Speaking Event Use Case: Simulation E…" at bounding box center [402, 261] width 516 height 284
drag, startPoint x: 680, startPoint y: 189, endPoint x: 673, endPoint y: 187, distance: 7.1
click at [139, 15] on link "Events" at bounding box center [154, 17] width 50 height 34
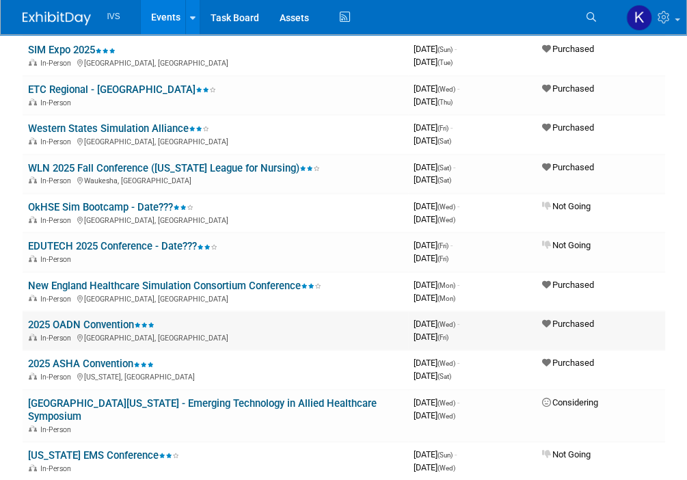
scroll to position [410, 0]
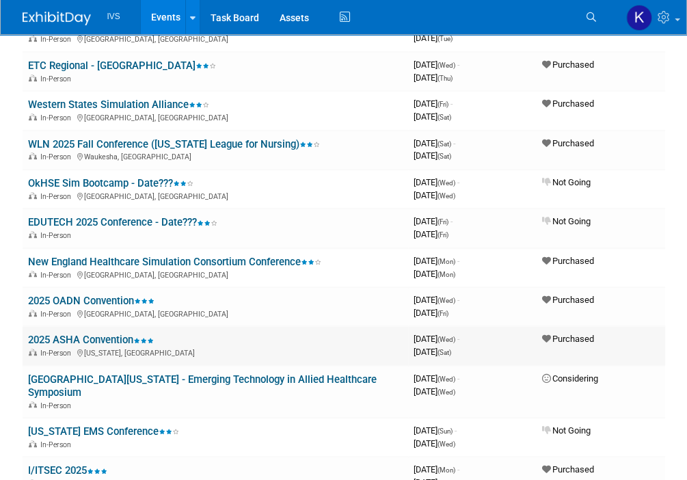
click at [70, 337] on link "2025 ASHA Convention" at bounding box center [91, 339] width 126 height 12
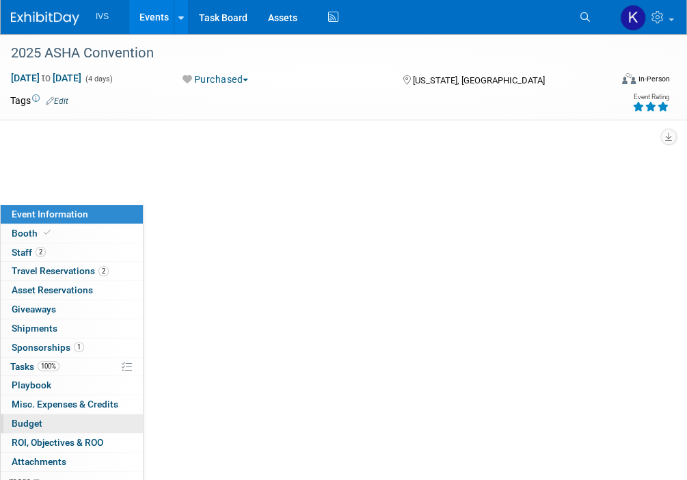
select select "National"
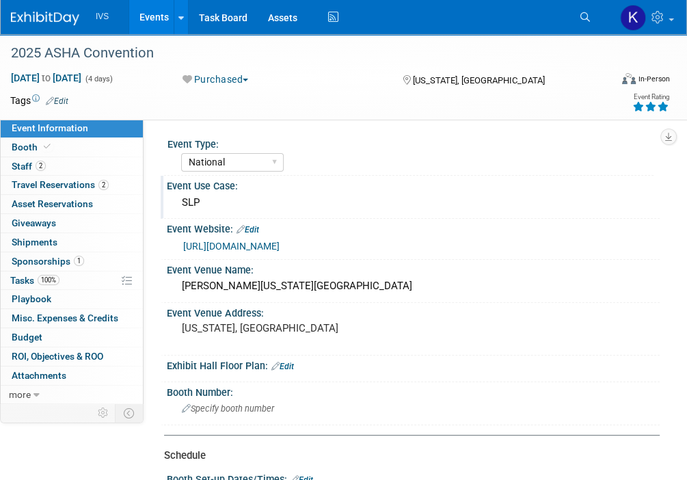
click at [634, 189] on div "Event Use Case:" at bounding box center [413, 184] width 493 height 17
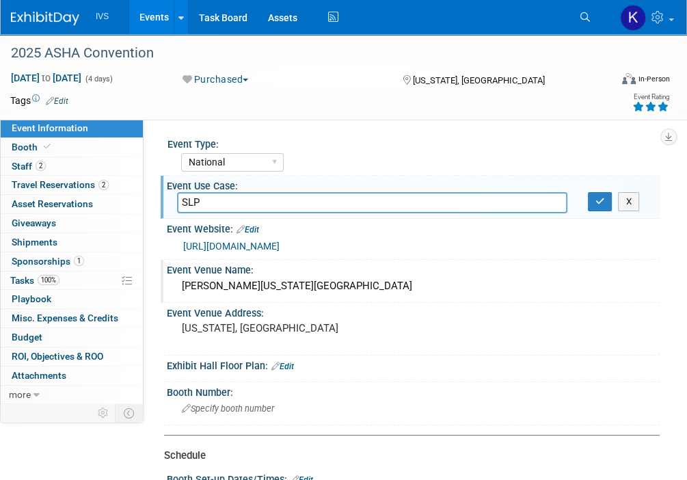
click at [449, 288] on div "Walter E. Washington Convention Center" at bounding box center [413, 285] width 472 height 21
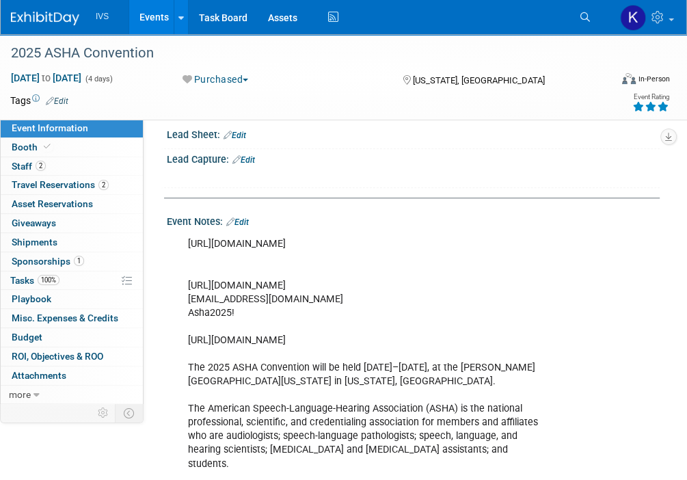
scroll to position [683, 0]
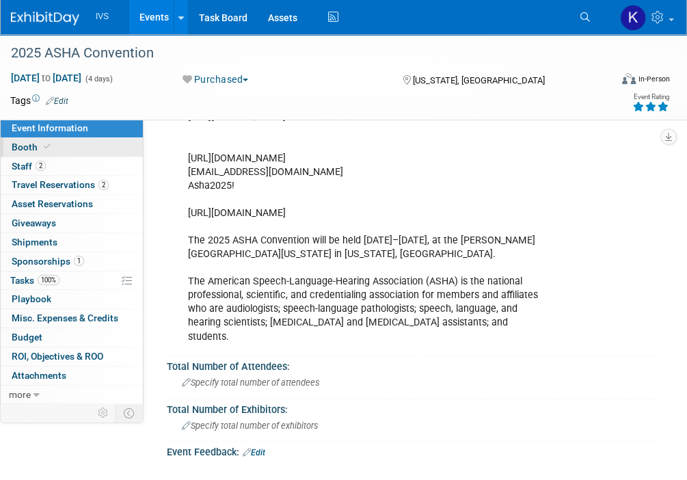
click at [55, 148] on link "Booth" at bounding box center [72, 147] width 142 height 18
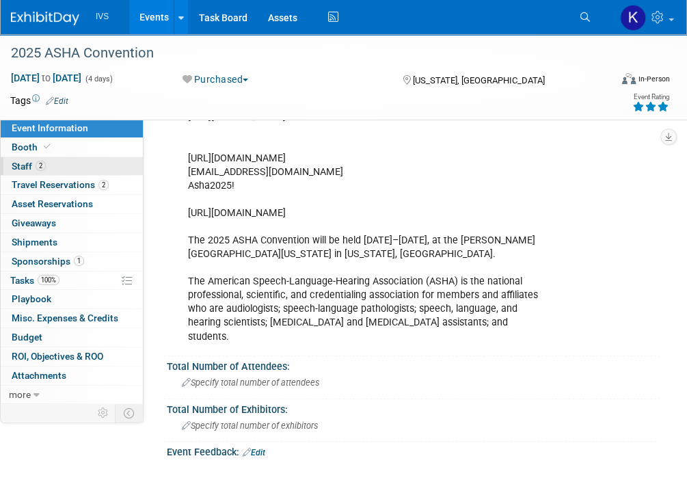
scroll to position [0, 0]
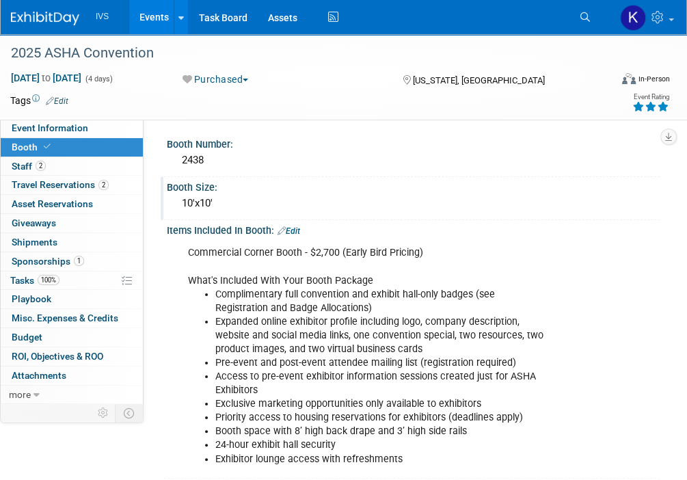
click at [590, 208] on div "10'x10'" at bounding box center [413, 203] width 472 height 21
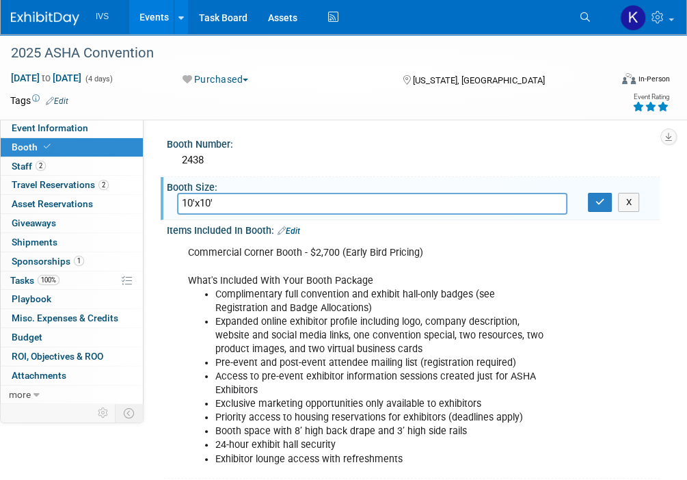
click at [596, 309] on div "Commercial Corner Booth - $2,700 (Early Bird Pricing) What's Included With Your…" at bounding box center [413, 355] width 493 height 238
click at [60, 123] on span "Event Information" at bounding box center [50, 127] width 77 height 11
select select "National"
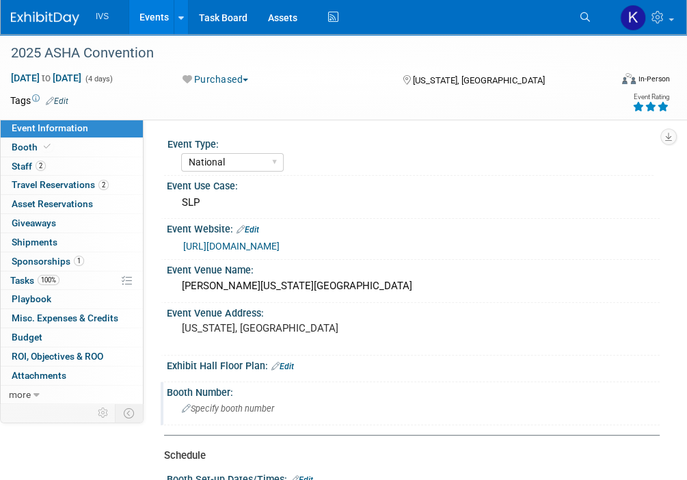
click at [262, 406] on span "Specify booth number" at bounding box center [228, 408] width 92 height 10
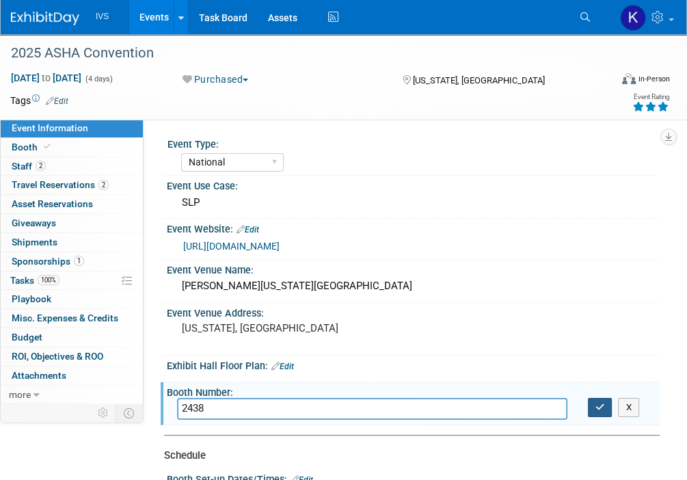
type input "2438"
click at [597, 408] on icon "button" at bounding box center [600, 407] width 10 height 9
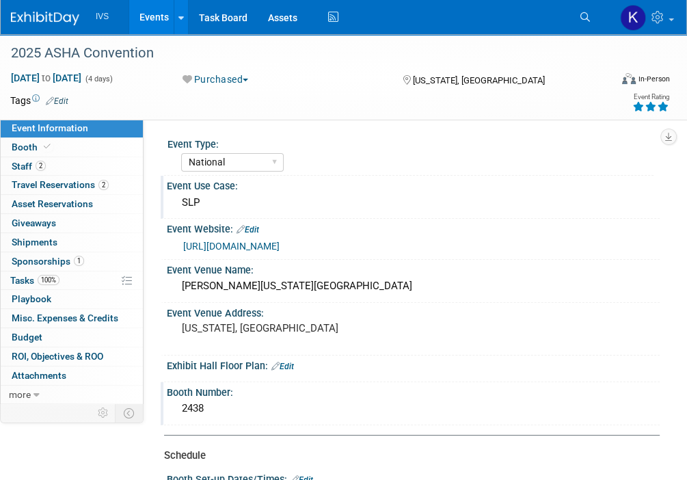
click at [602, 196] on div "SLP" at bounding box center [413, 202] width 472 height 21
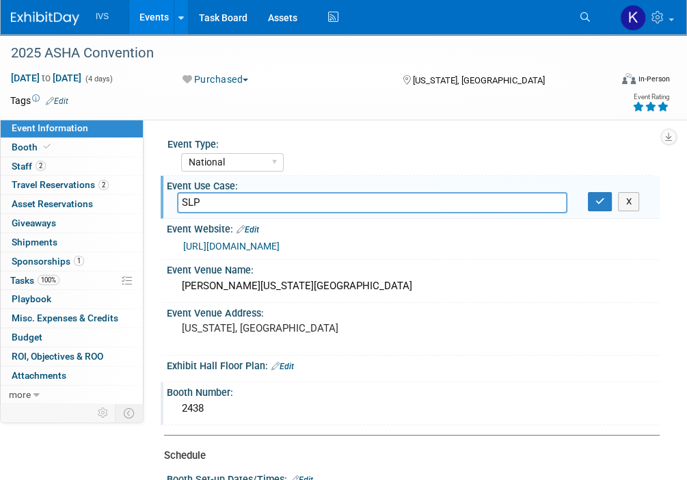
click at [142, 22] on link "Events" at bounding box center [154, 17] width 50 height 34
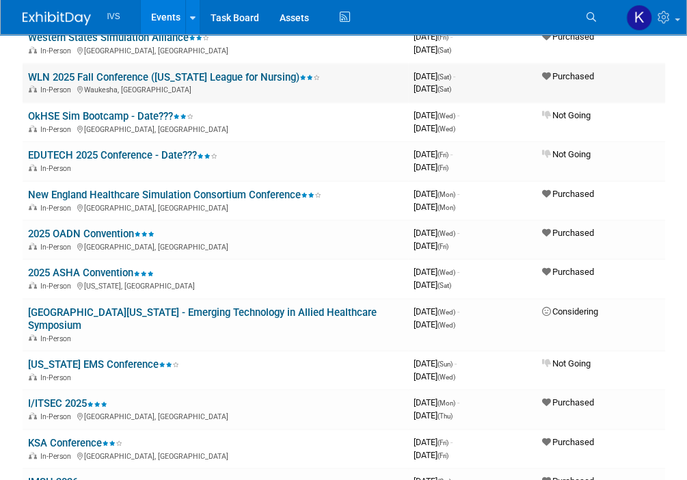
scroll to position [478, 0]
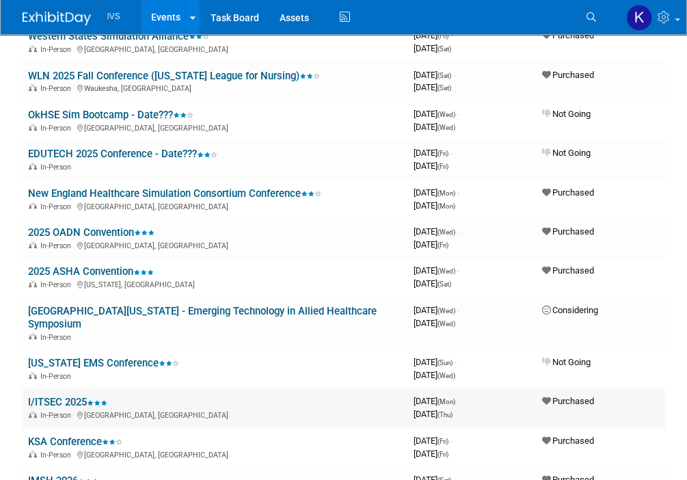
click at [40, 396] on link "I/ITSEC 2025" at bounding box center [67, 402] width 79 height 12
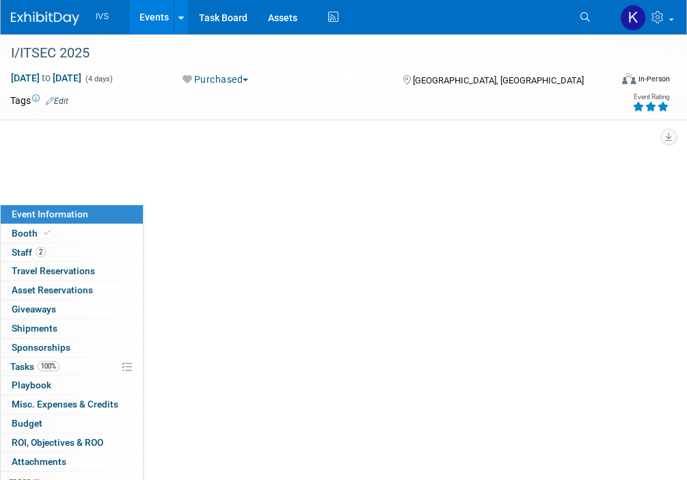
select select "National"
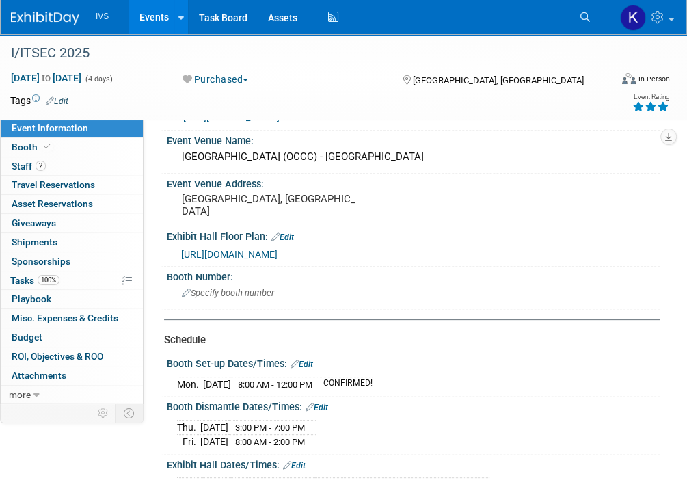
scroll to position [137, 0]
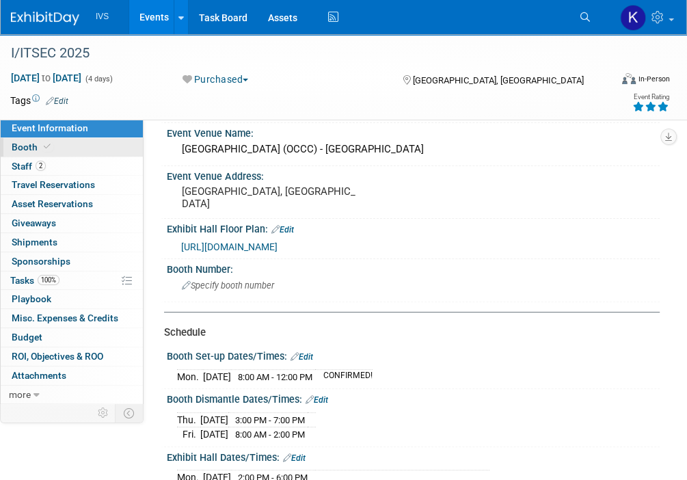
click at [53, 146] on link "Booth" at bounding box center [72, 147] width 142 height 18
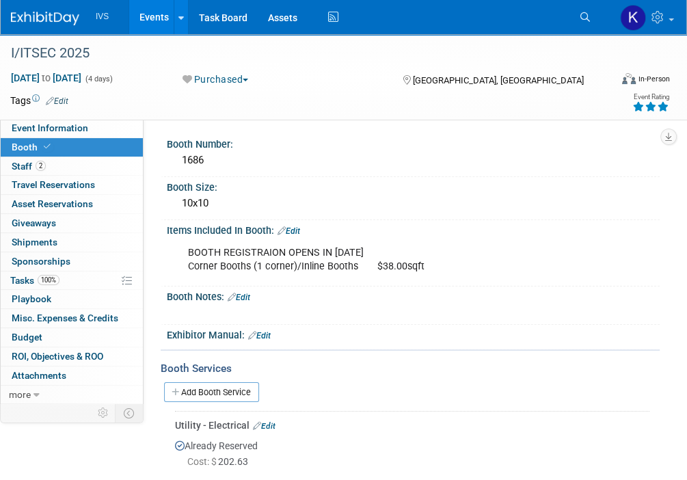
click at [643, 233] on div "Items Included In Booth: Edit" at bounding box center [413, 229] width 493 height 18
click at [64, 129] on span "Event Information" at bounding box center [50, 127] width 77 height 11
select select "National"
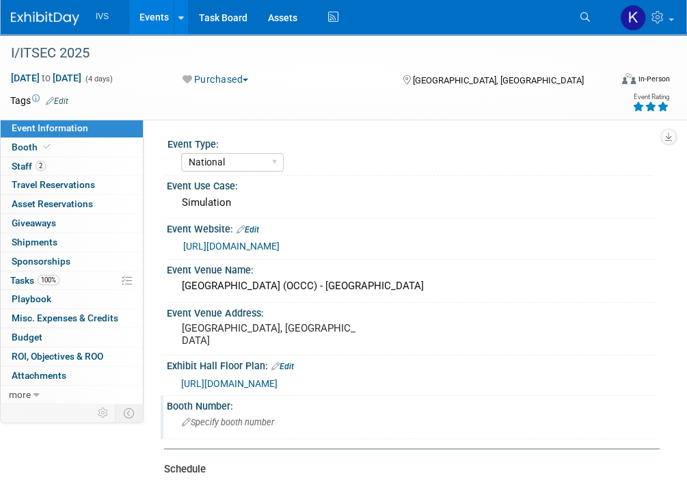
click at [219, 417] on span "Specify booth number" at bounding box center [228, 422] width 92 height 10
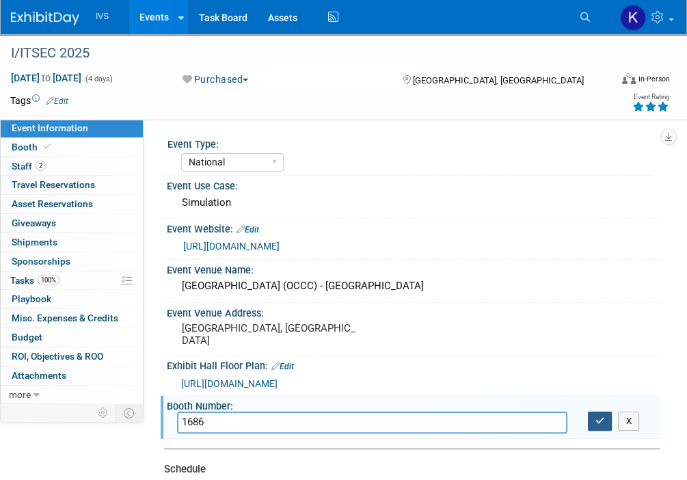
type input "1686"
click at [607, 419] on button "button" at bounding box center [600, 420] width 25 height 19
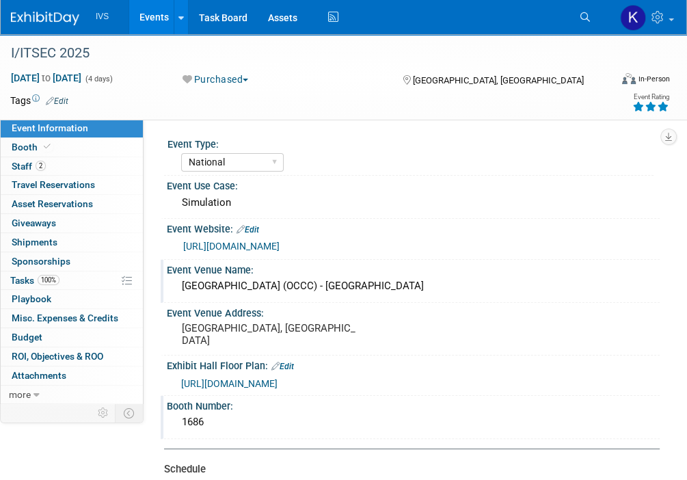
click at [575, 299] on div "Event Venue Name: [GEOGRAPHIC_DATA] (OCCC) - [GEOGRAPHIC_DATA]" at bounding box center [410, 281] width 499 height 43
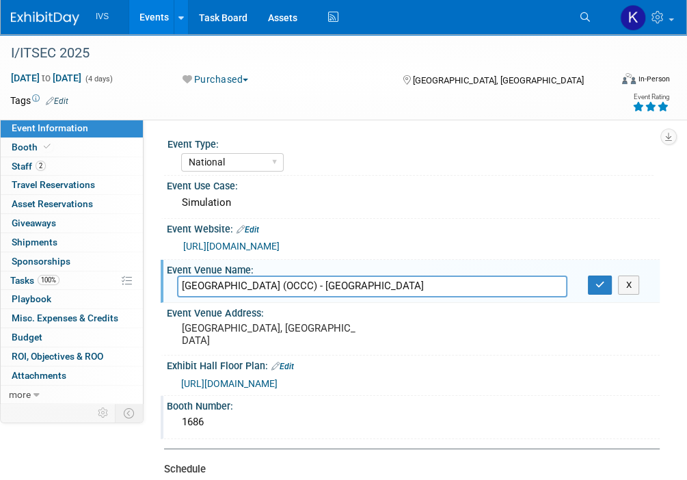
drag, startPoint x: 680, startPoint y: 186, endPoint x: 664, endPoint y: 195, distance: 18.1
drag, startPoint x: 617, startPoint y: 141, endPoint x: 539, endPoint y: 113, distance: 82.8
click at [617, 142] on div "Event Type:" at bounding box center [410, 142] width 486 height 17
click at [139, 11] on link "Events" at bounding box center [154, 17] width 50 height 34
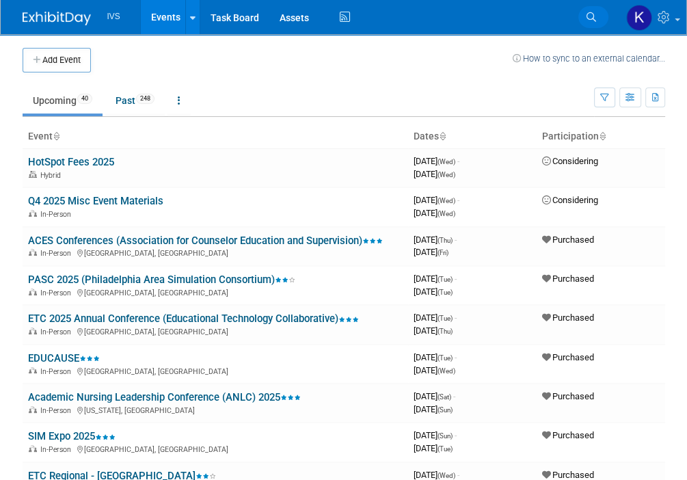
click at [582, 15] on link "Search" at bounding box center [593, 17] width 30 height 22
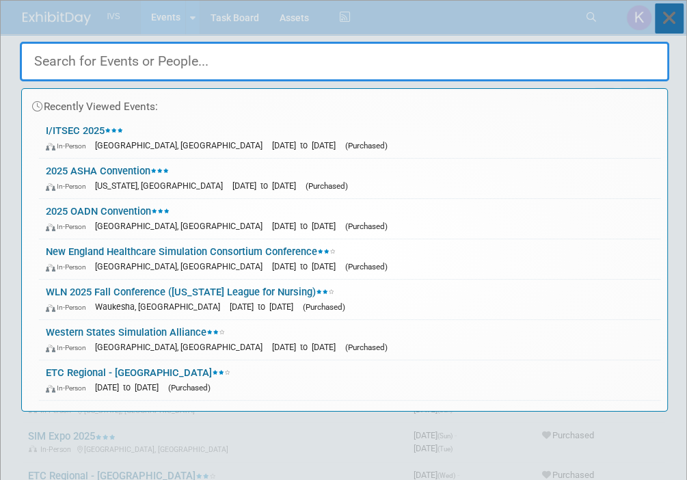
click at [668, 10] on icon at bounding box center [669, 18] width 29 height 30
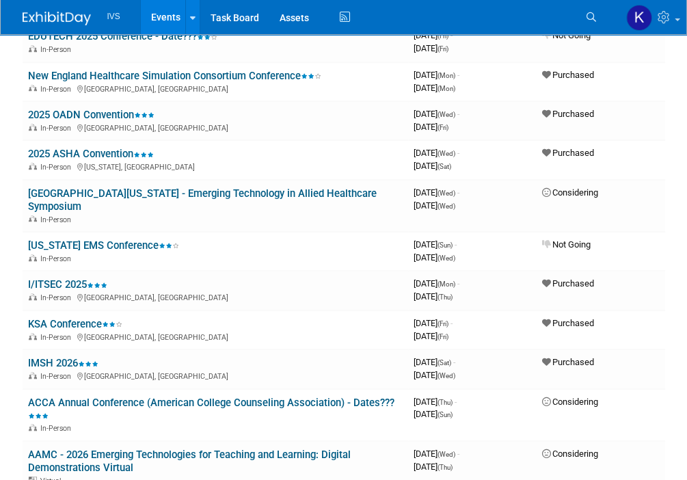
scroll to position [615, 0]
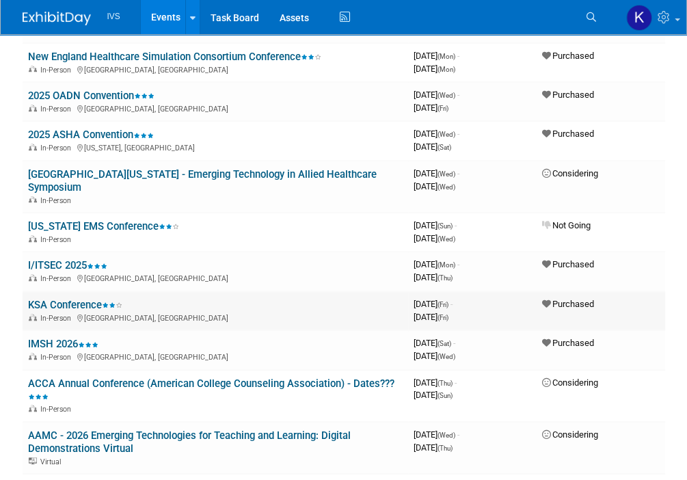
click at [82, 299] on link "KSA Conference" at bounding box center [75, 305] width 94 height 12
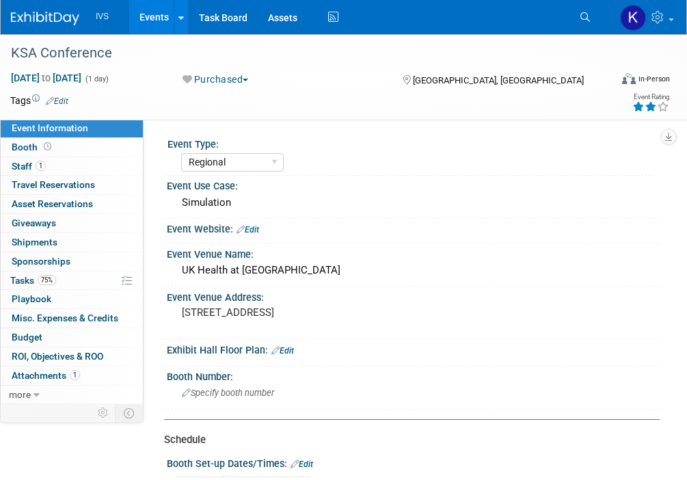
select select "Regional"
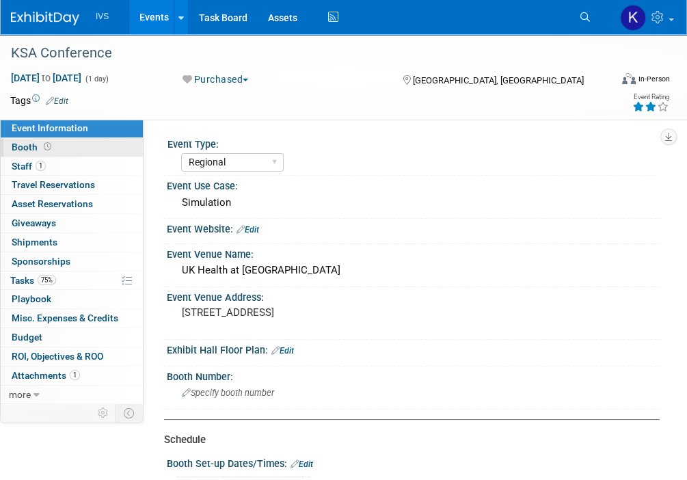
click at [83, 146] on link "Booth" at bounding box center [72, 147] width 142 height 18
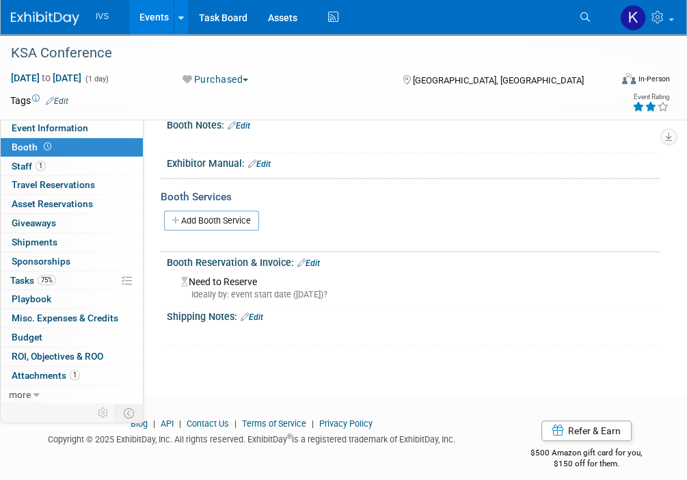
scroll to position [249, 0]
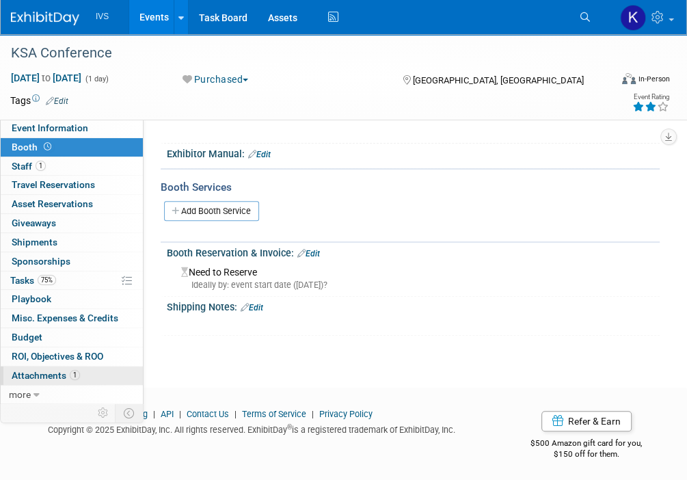
click at [47, 374] on span "Attachments 1" at bounding box center [46, 375] width 68 height 11
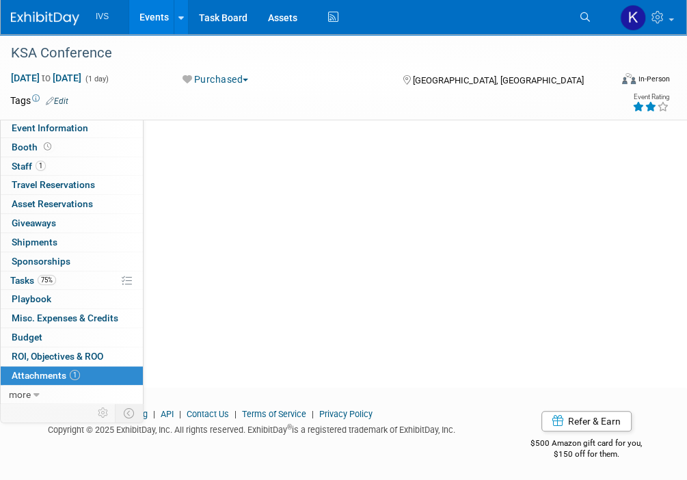
scroll to position [0, 0]
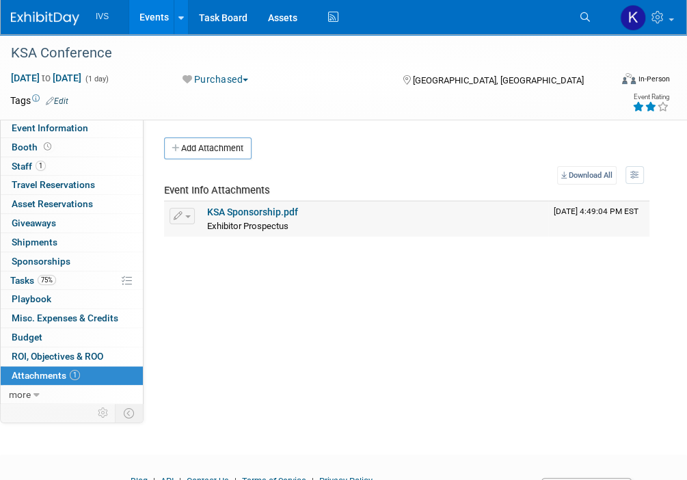
click at [268, 208] on link "KSA Sponsorship.pdf" at bounding box center [252, 211] width 91 height 11
click at [82, 157] on link "1 Staff 1" at bounding box center [72, 166] width 142 height 18
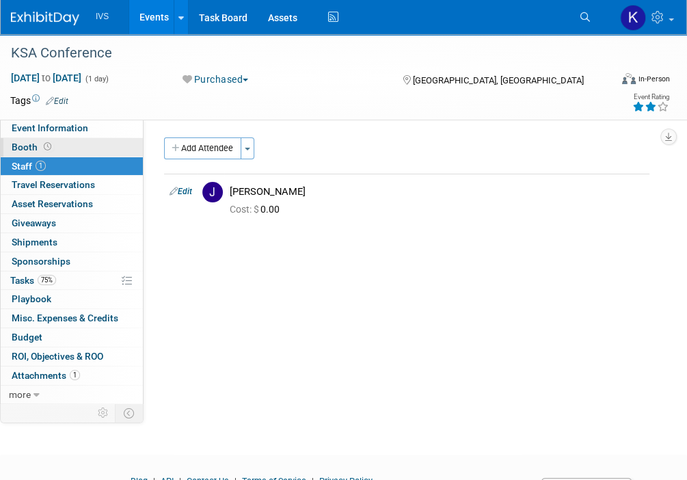
click at [85, 143] on link "Booth" at bounding box center [72, 147] width 142 height 18
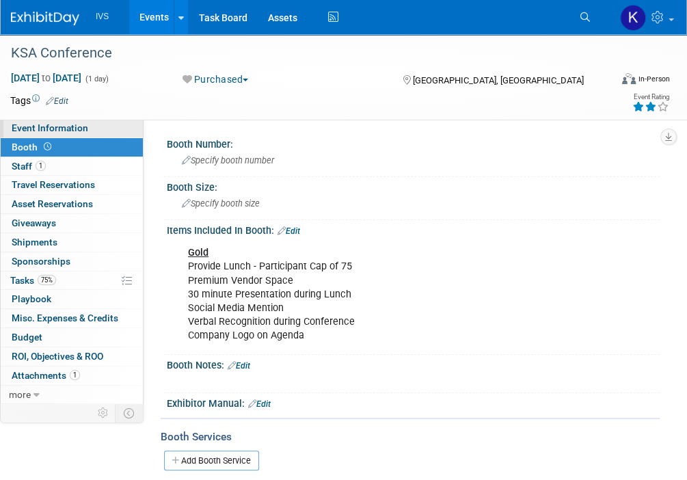
click at [55, 124] on span "Event Information" at bounding box center [50, 127] width 77 height 11
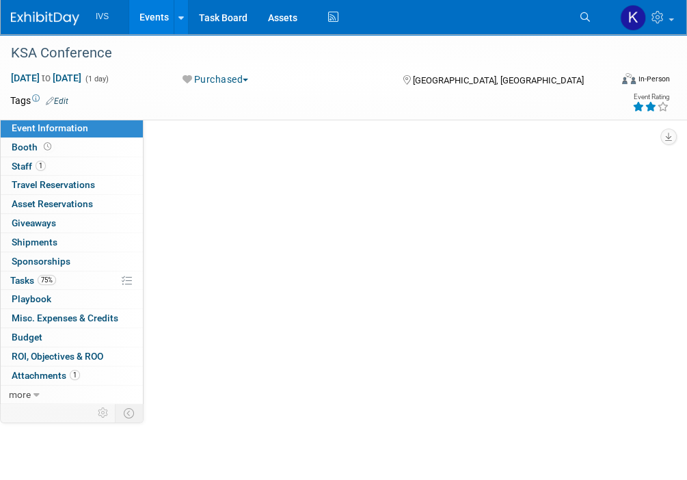
select select "Regional"
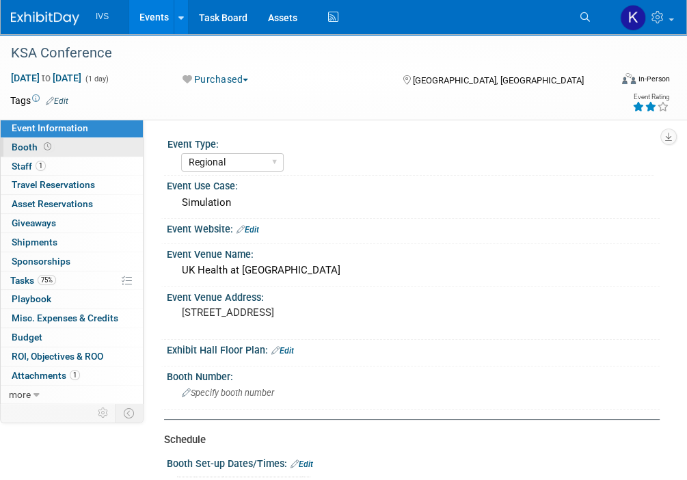
click at [95, 144] on link "Booth" at bounding box center [72, 147] width 142 height 18
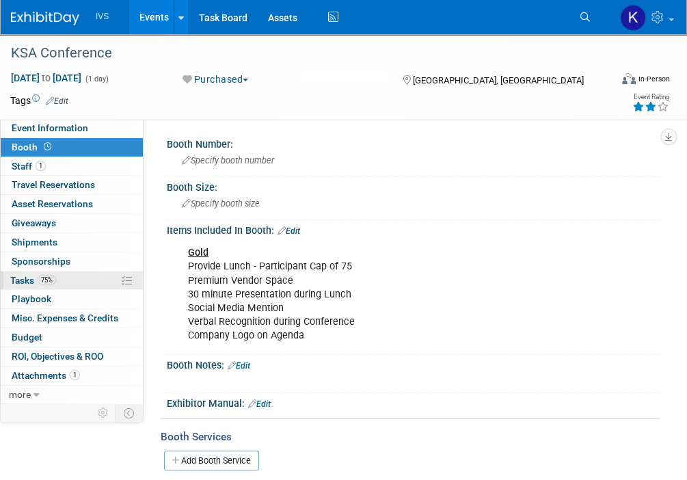
click at [42, 279] on span "75%" at bounding box center [47, 280] width 18 height 10
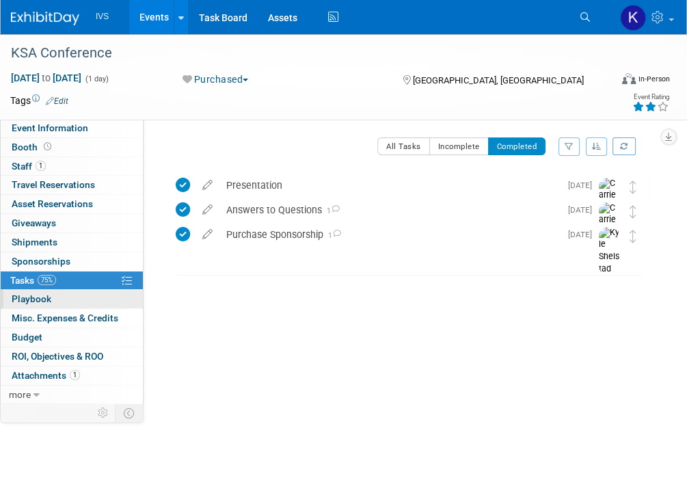
click at [115, 305] on link "0 Playbook 0" at bounding box center [72, 299] width 142 height 18
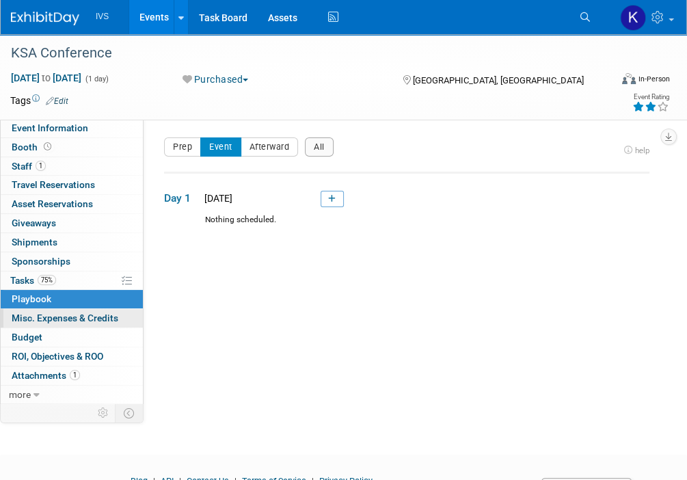
click at [96, 314] on span "Misc. Expenses & Credits 0" at bounding box center [65, 317] width 107 height 11
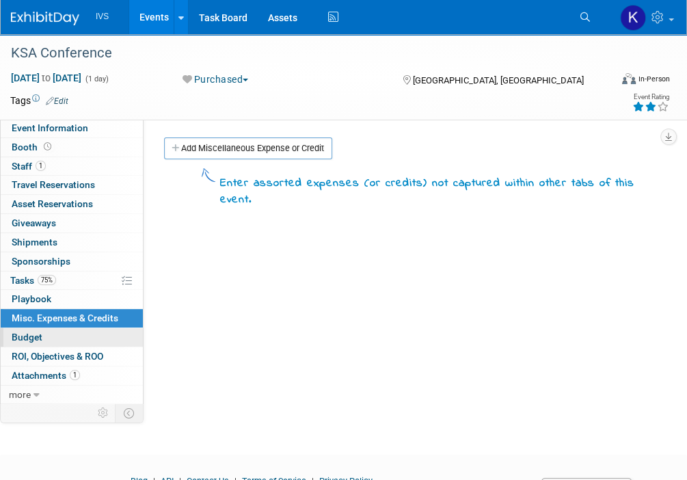
click at [76, 338] on link "Budget" at bounding box center [72, 337] width 142 height 18
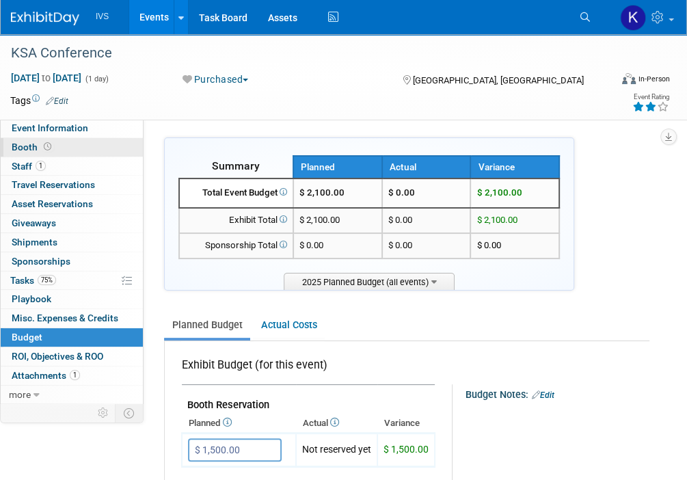
click at [87, 154] on link "Booth" at bounding box center [72, 147] width 142 height 18
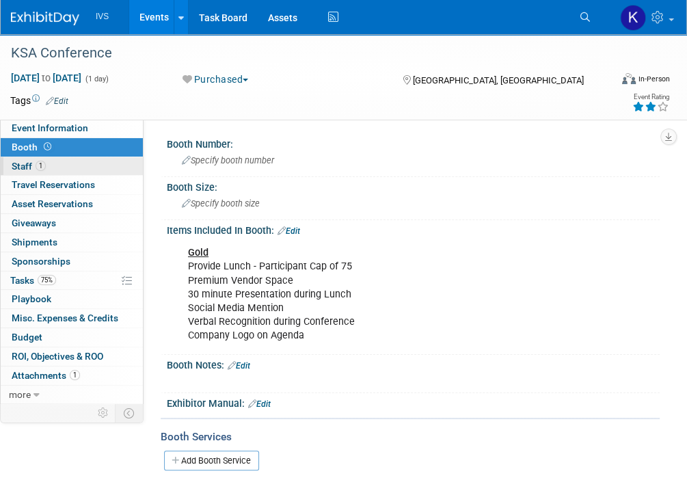
click at [52, 167] on link "1 Staff 1" at bounding box center [72, 166] width 142 height 18
